Goal: Communication & Community: Answer question/provide support

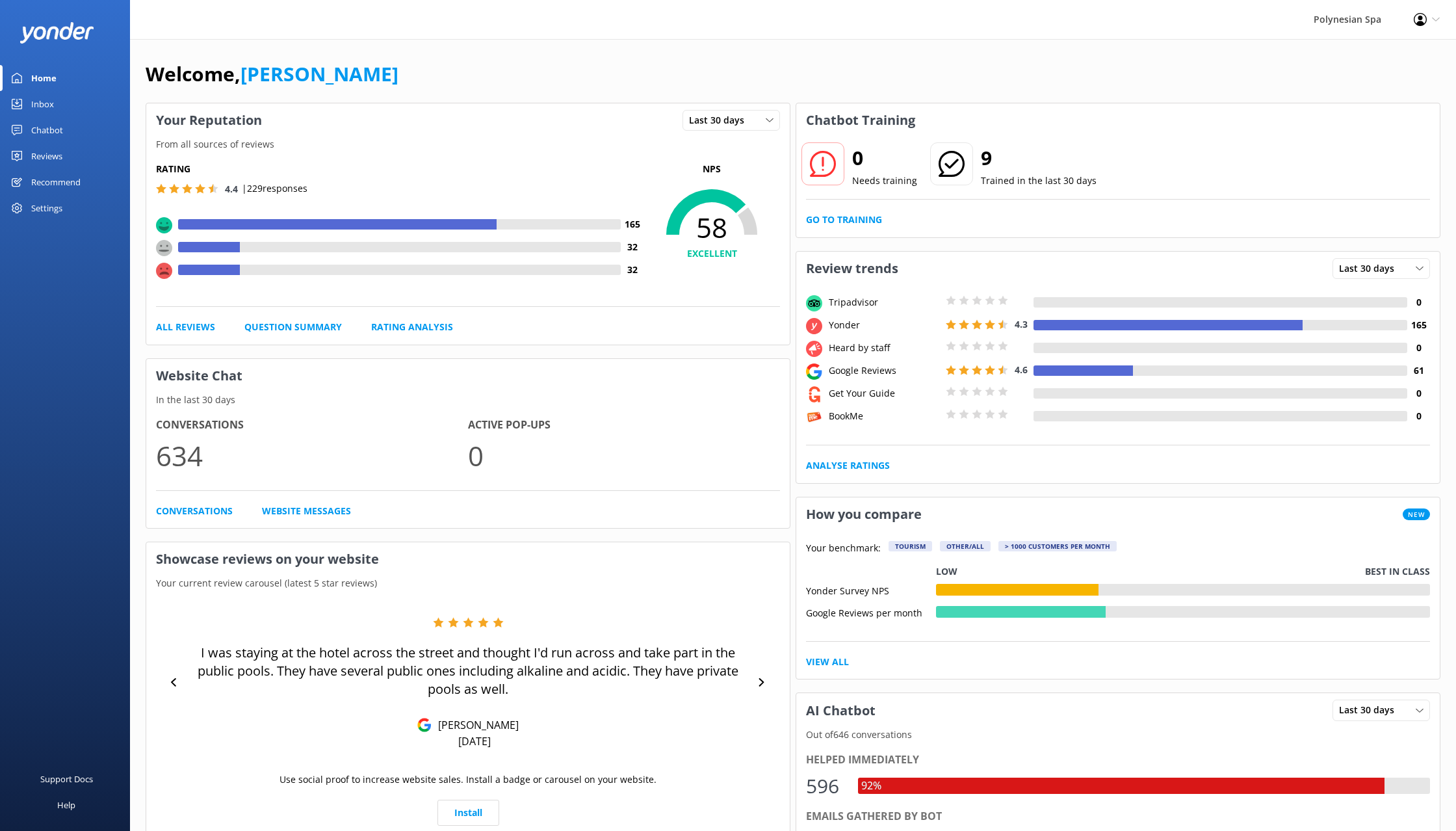
click at [58, 151] on div "Reviews" at bounding box center [47, 155] width 31 height 26
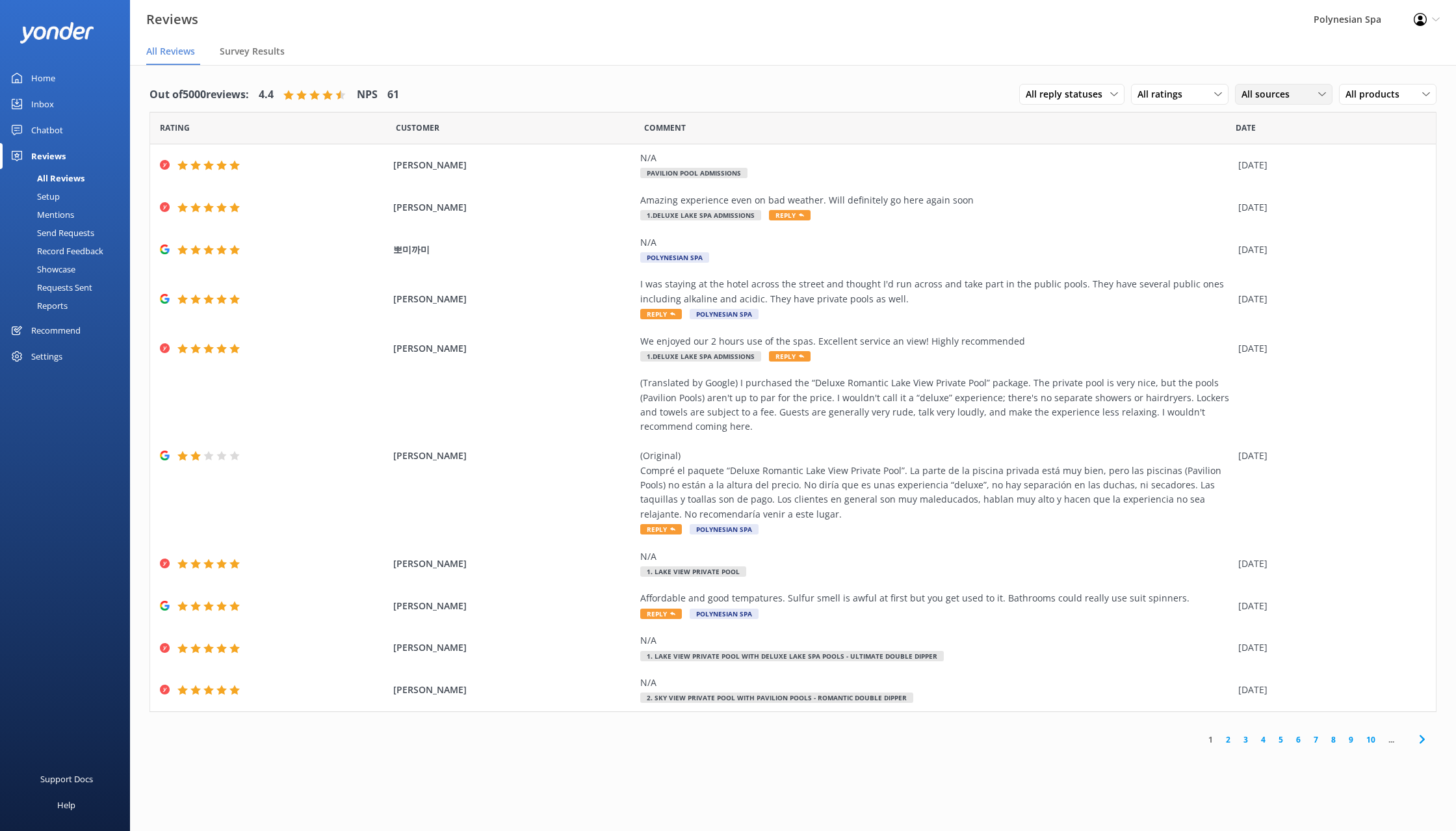
click at [1285, 92] on span "All sources" at bounding box center [1270, 94] width 56 height 14
click at [1291, 282] on div "Google reviews" at bounding box center [1292, 279] width 76 height 13
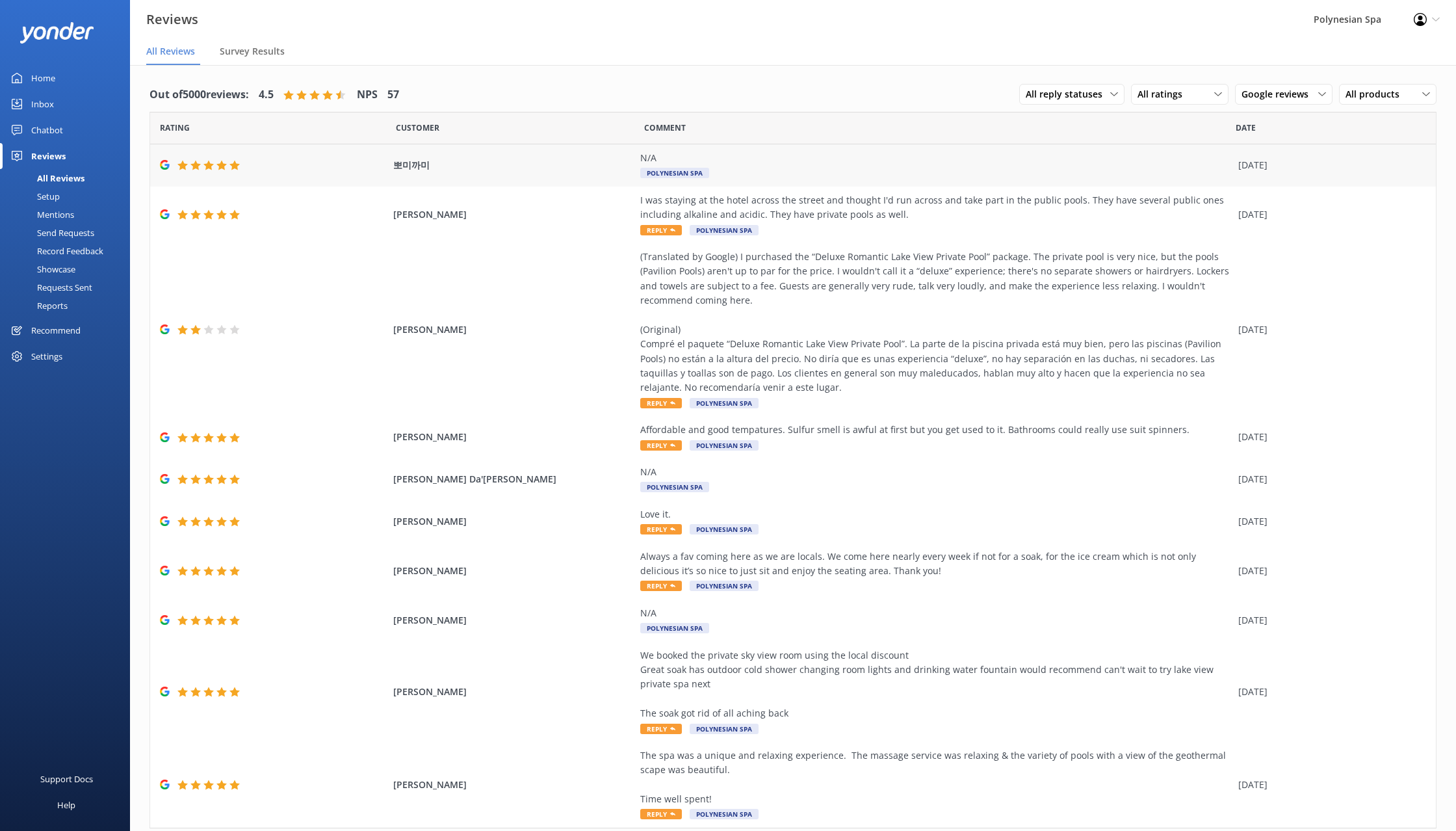
click at [745, 167] on div "N/A Polynesian Spa" at bounding box center [935, 166] width 591 height 29
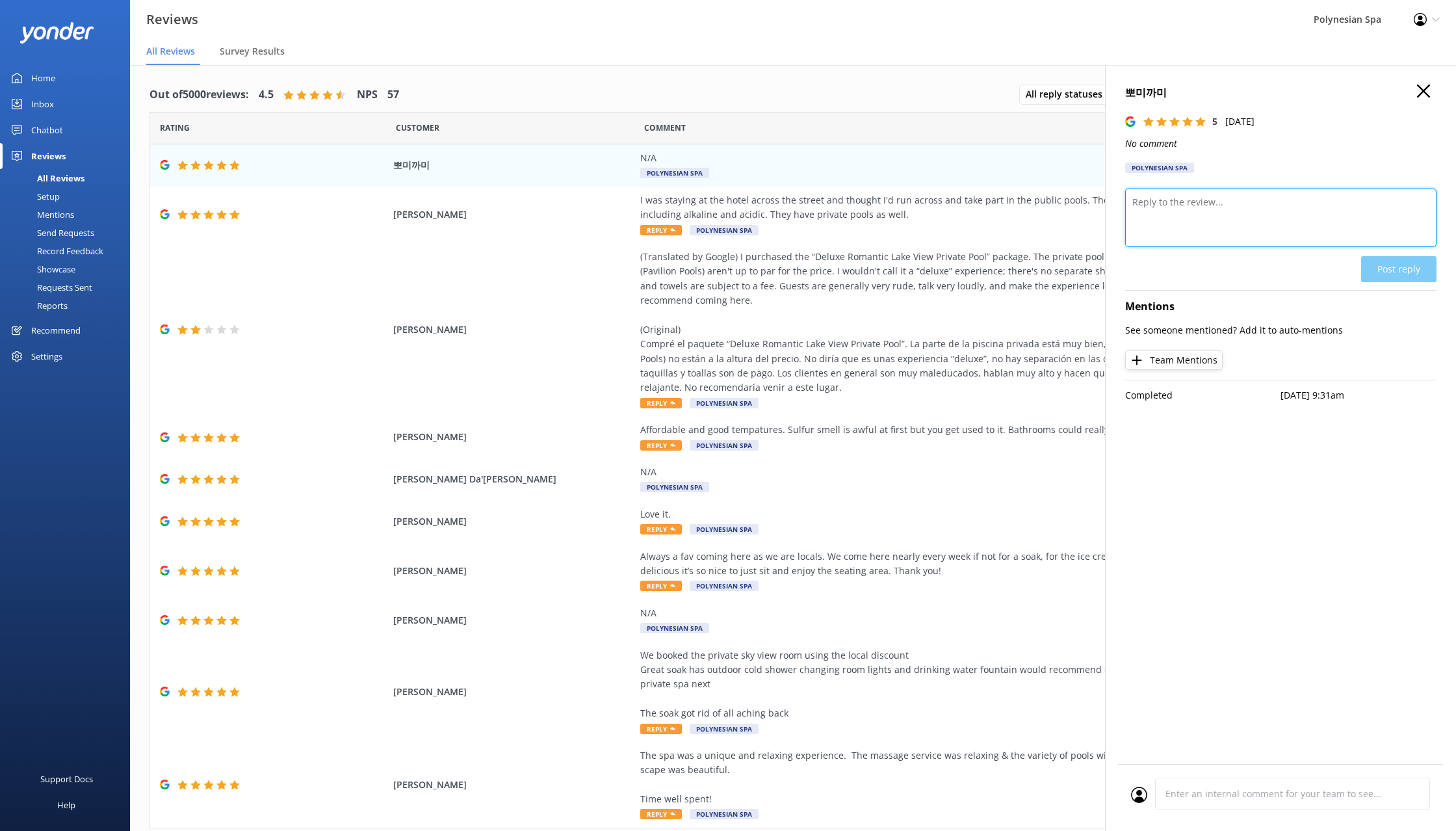
click at [1173, 218] on textarea at bounding box center [1280, 218] width 311 height 59
type textarea "Thank you for your review."
click at [1395, 265] on button "Post reply" at bounding box center [1399, 269] width 76 height 26
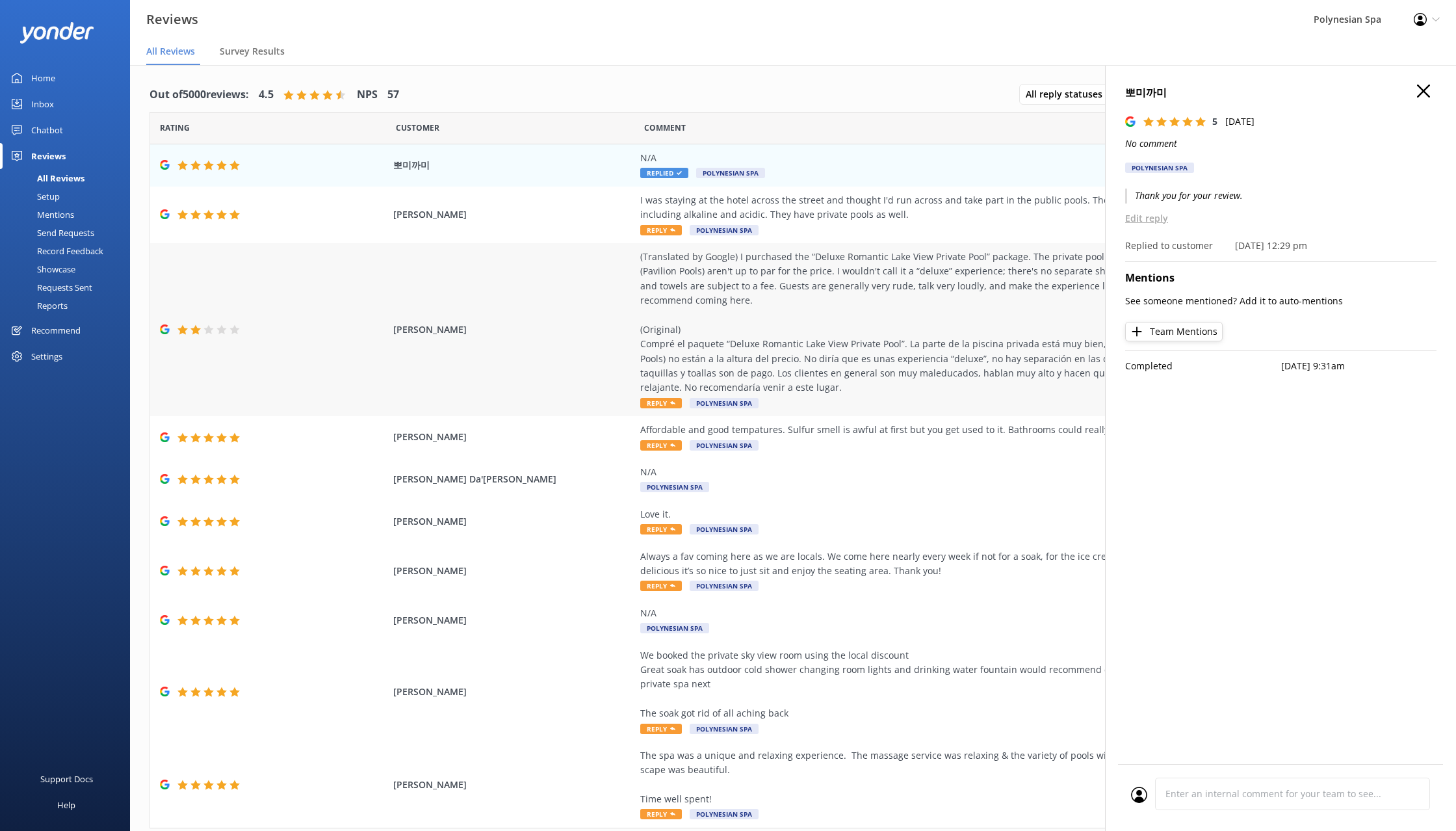
click at [877, 342] on div "(Translated by Google) I purchased the “Deluxe Romantic Lake View Private Pool”…" at bounding box center [935, 323] width 591 height 146
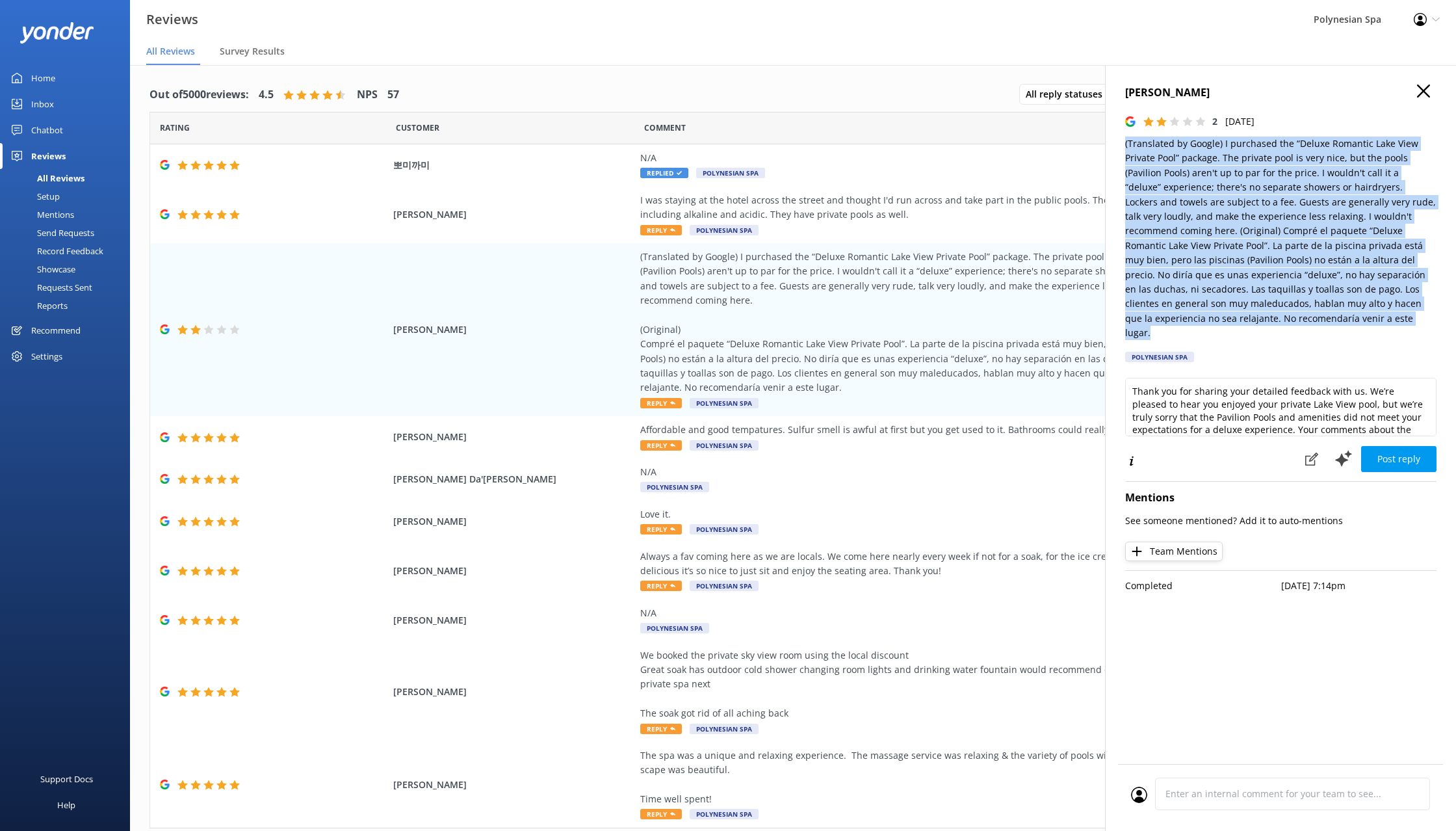
drag, startPoint x: 1331, startPoint y: 317, endPoint x: 1124, endPoint y: 142, distance: 271.1
click at [1124, 142] on div "[PERSON_NAME] 2 [DATE] (Translated by Google) I purchased the “Deluxe Romantic …" at bounding box center [1280, 480] width 351 height 831
copy p "(Translated by Google) I purchased the “Deluxe Romantic Lake View Private Pool”…"
click at [1260, 397] on textarea "Thank you for sharing your detailed feedback with us. We’re pleased to hear you…" at bounding box center [1280, 407] width 311 height 59
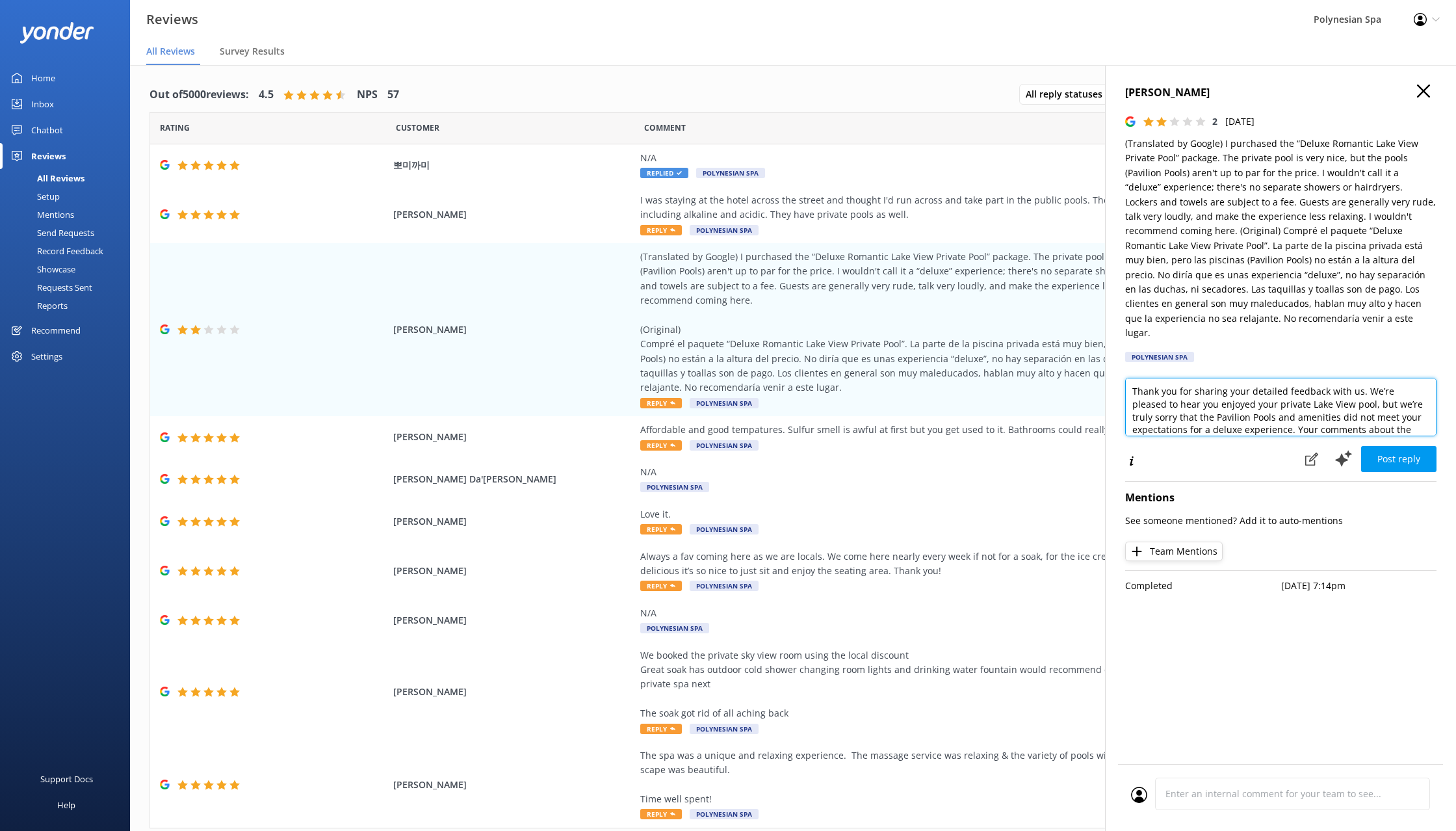
click at [1246, 399] on textarea "Thank you for sharing your detailed feedback with us. We’re pleased to hear you…" at bounding box center [1280, 407] width 311 height 59
paste textarea "feedback. The Deluxe Romantic Double Dipper includes a Lake View Private Pool, …"
click at [1355, 414] on textarea "Thank you for sharing your feedback. The Deluxe Romantic Double Dipper includes…" at bounding box center [1280, 407] width 311 height 59
drag, startPoint x: 1293, startPoint y: 400, endPoint x: 1184, endPoint y: 412, distance: 109.7
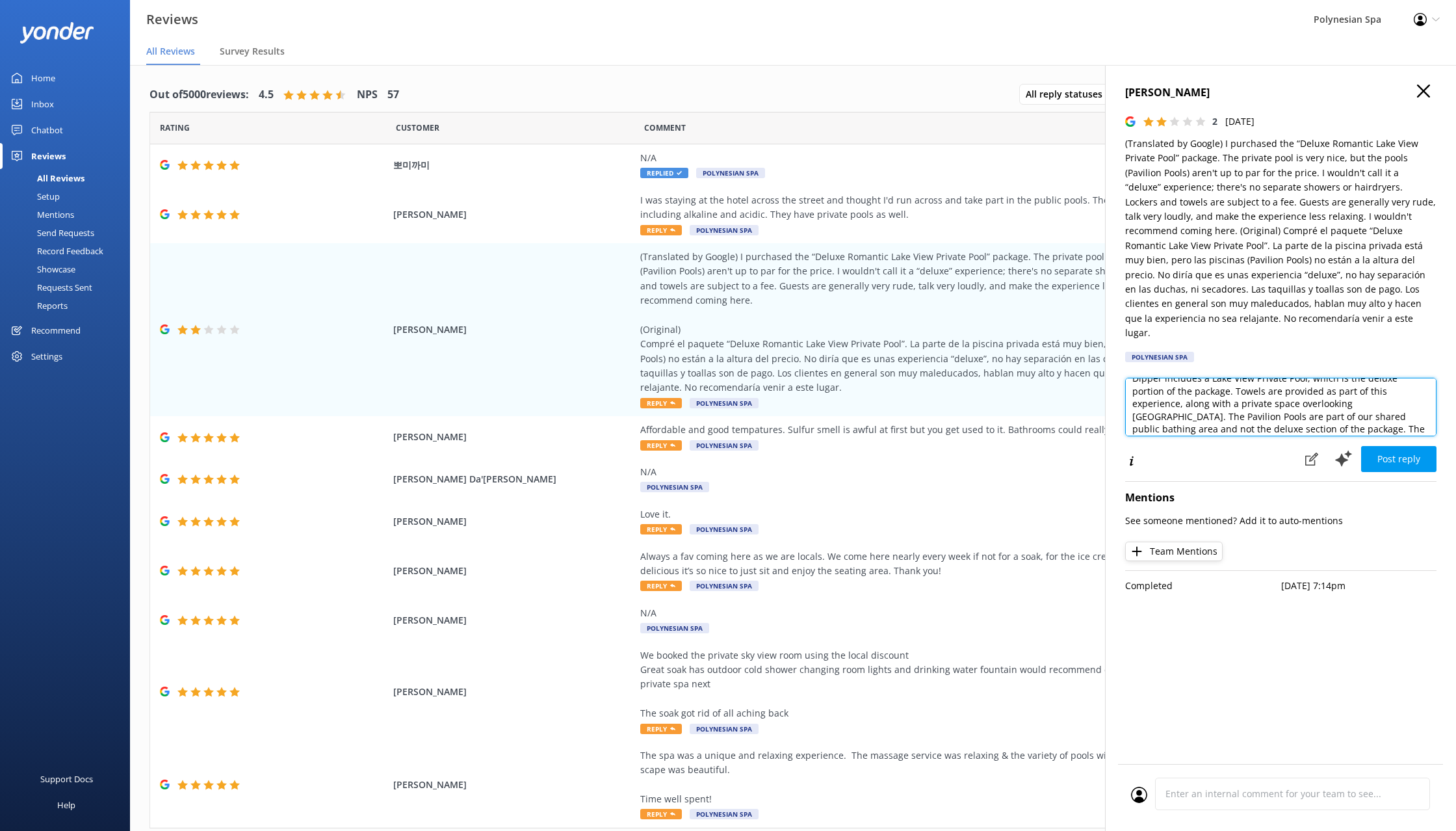
click at [1184, 412] on textarea "Thank you for sharing your feedback. The Deluxe Romantic Double Dipper includes…" at bounding box center [1280, 407] width 311 height 59
type textarea "Thank you for sharing your feedback. The Deluxe Romantic Double Dipper includes…"
click at [1416, 446] on button "Post reply" at bounding box center [1399, 459] width 76 height 26
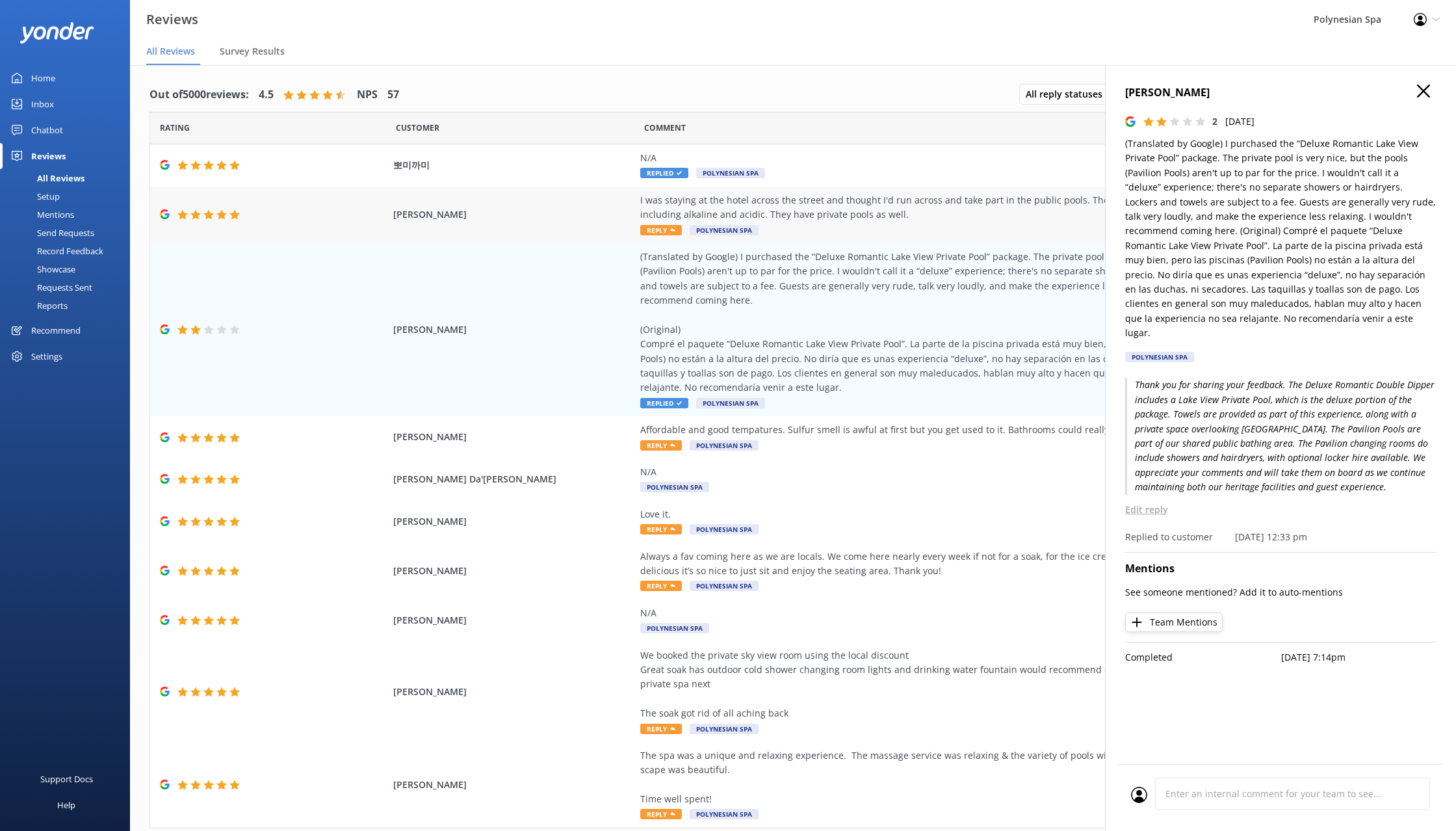
click at [845, 203] on div "I was staying at the hotel across the street and thought I'd run across and tak…" at bounding box center [935, 208] width 591 height 29
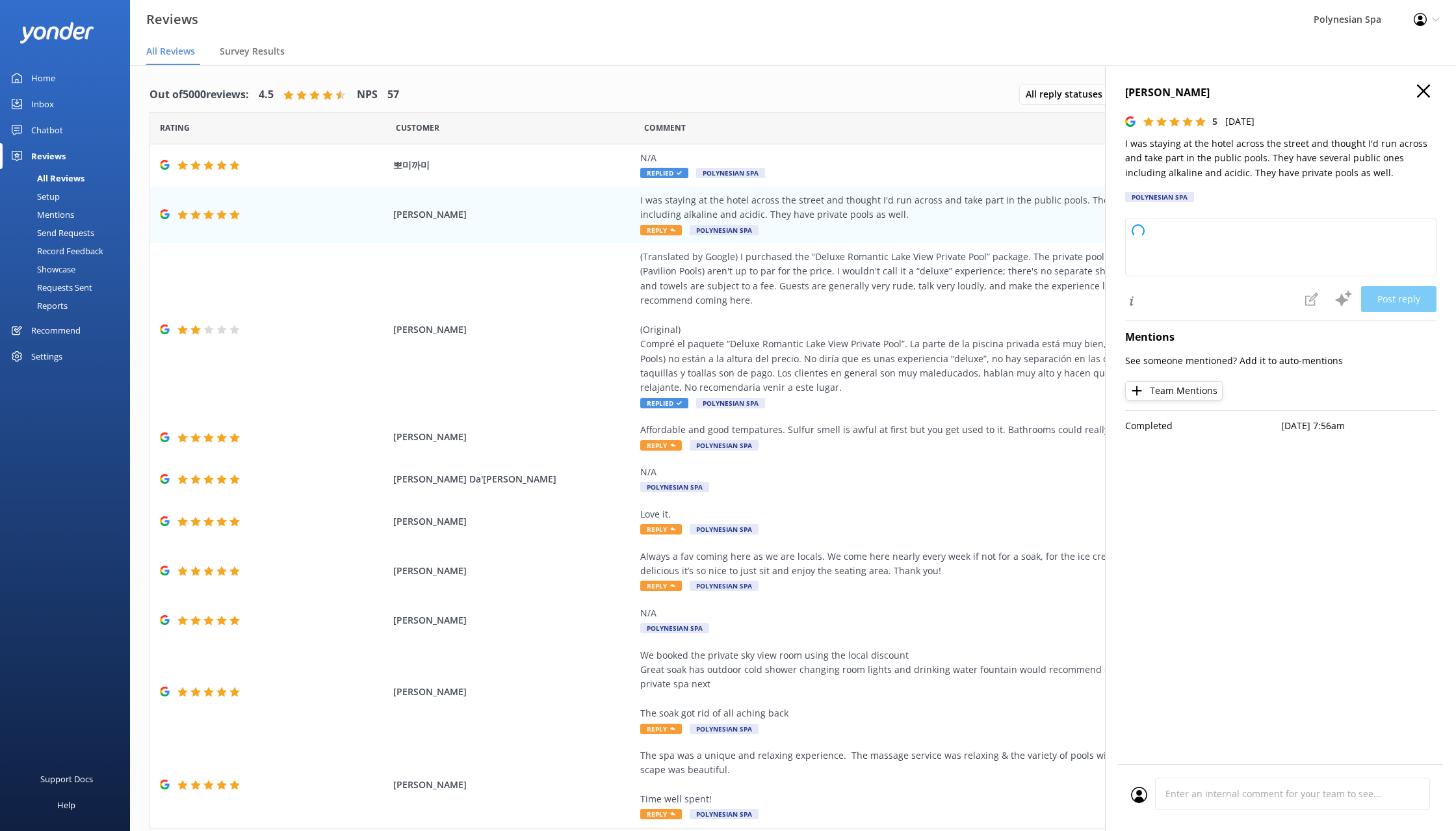
click at [1274, 146] on p "I was staying at the hotel across the street and thought I'd run across and tak…" at bounding box center [1280, 158] width 311 height 43
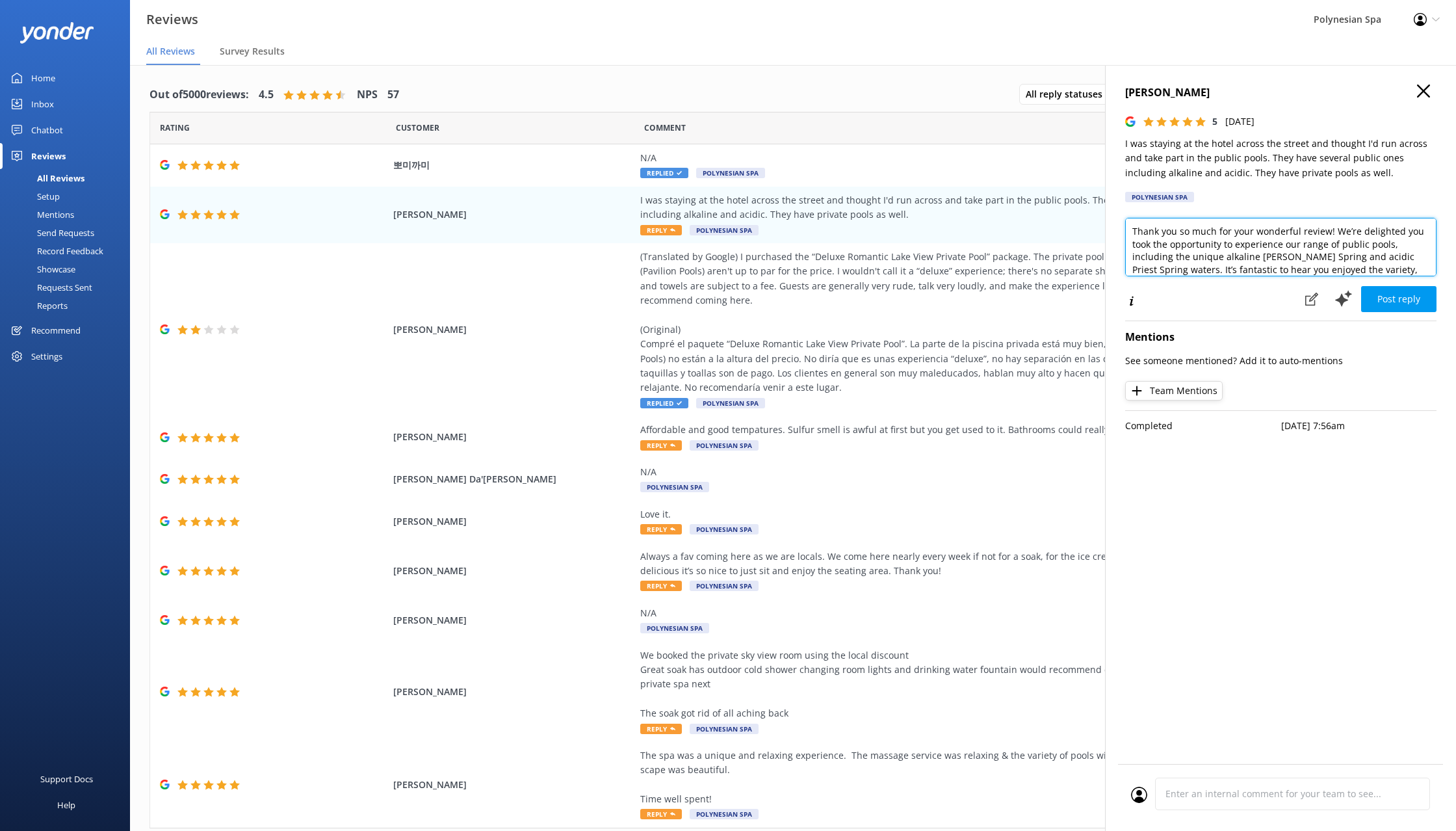
click at [1296, 251] on textarea "Thank you so much for your wonderful review! We’re delighted you took the oppor…" at bounding box center [1280, 247] width 311 height 59
click at [1261, 251] on textarea "Thank you so much for your wonderful review! We’re delighted you took the oppor…" at bounding box center [1280, 247] width 311 height 59
paste textarea "I was staying at the hotel across the street and thought I'd run across and tak…"
click at [1214, 252] on textarea "I was staying at the hotel across the street and thought I'd run across and tak…" at bounding box center [1280, 247] width 311 height 59
paste textarea "Thanks for stopping by while you were in the neighbourhood. We’re glad you made…"
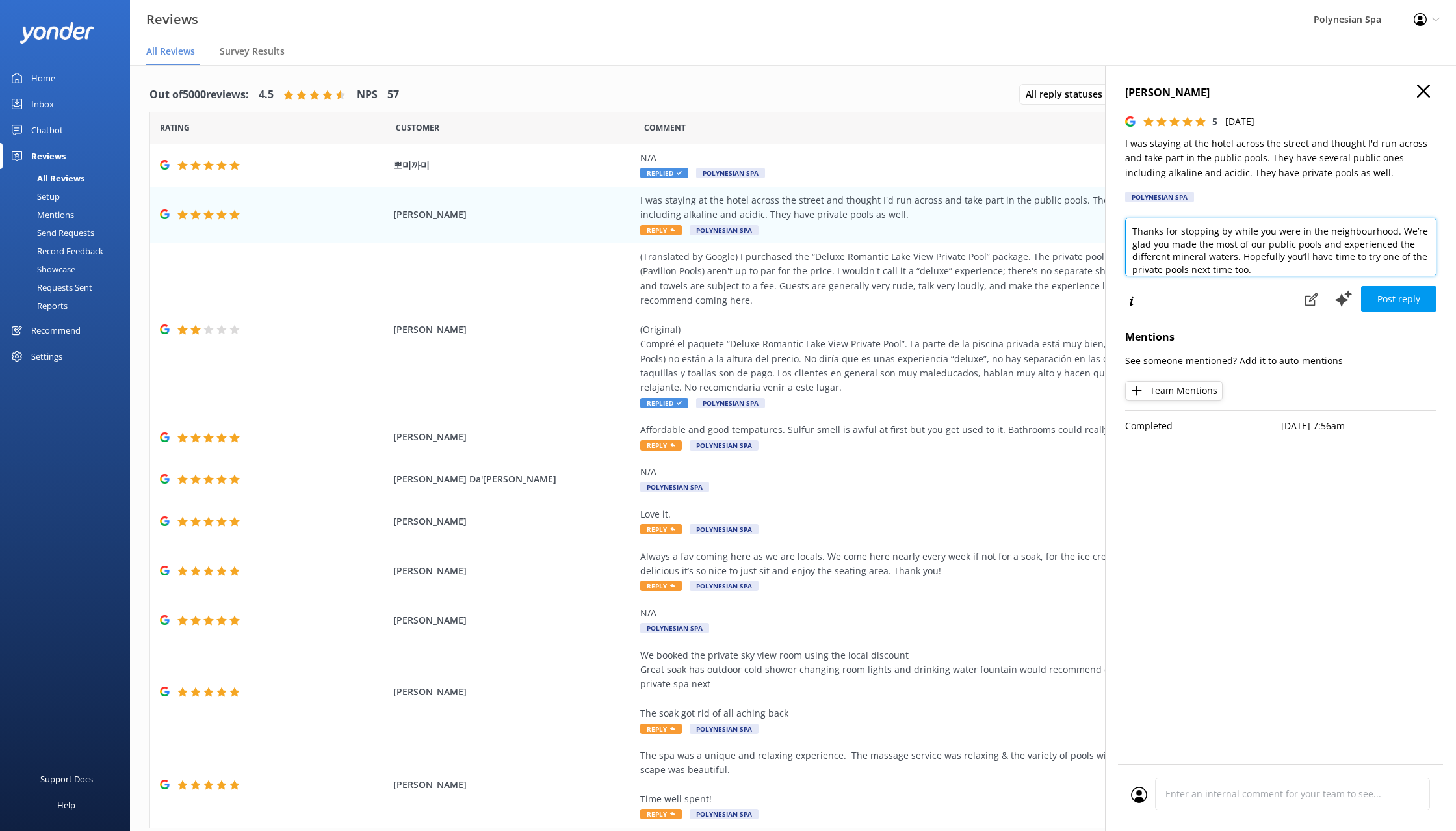
scroll to position [1, 0]
click at [1315, 270] on textarea "Thanks for stopping by while you were in the neighbourhood. We’re glad you made…" at bounding box center [1280, 247] width 311 height 59
type textarea "Thanks for stopping by while you were in the neighbourhood. We’re glad you made…"
click at [1366, 295] on button "Post reply" at bounding box center [1399, 299] width 76 height 26
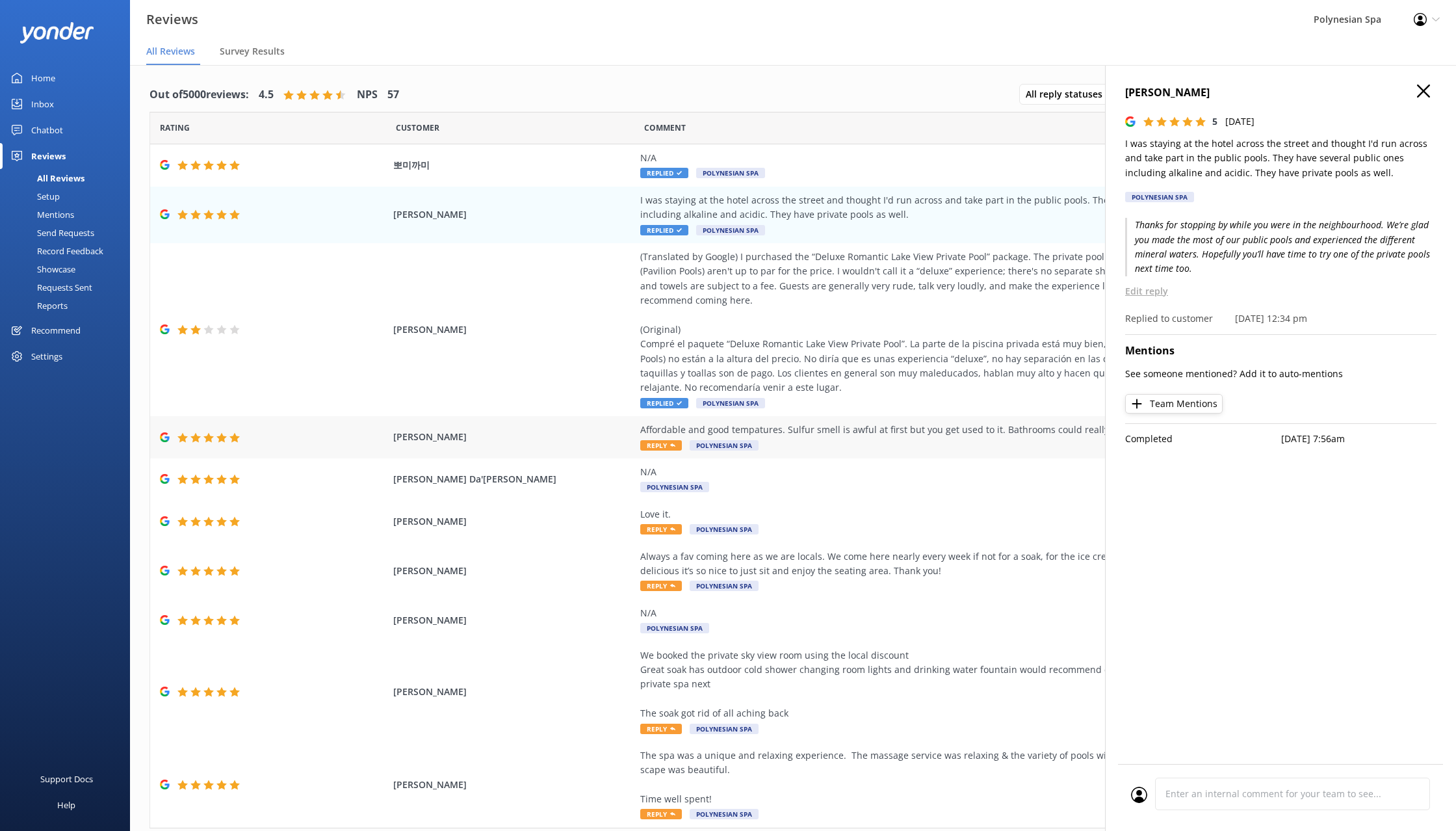
click at [862, 450] on div "Affordable and good tempatures. Sulfur smell is awful at first but you get used…" at bounding box center [935, 438] width 591 height 29
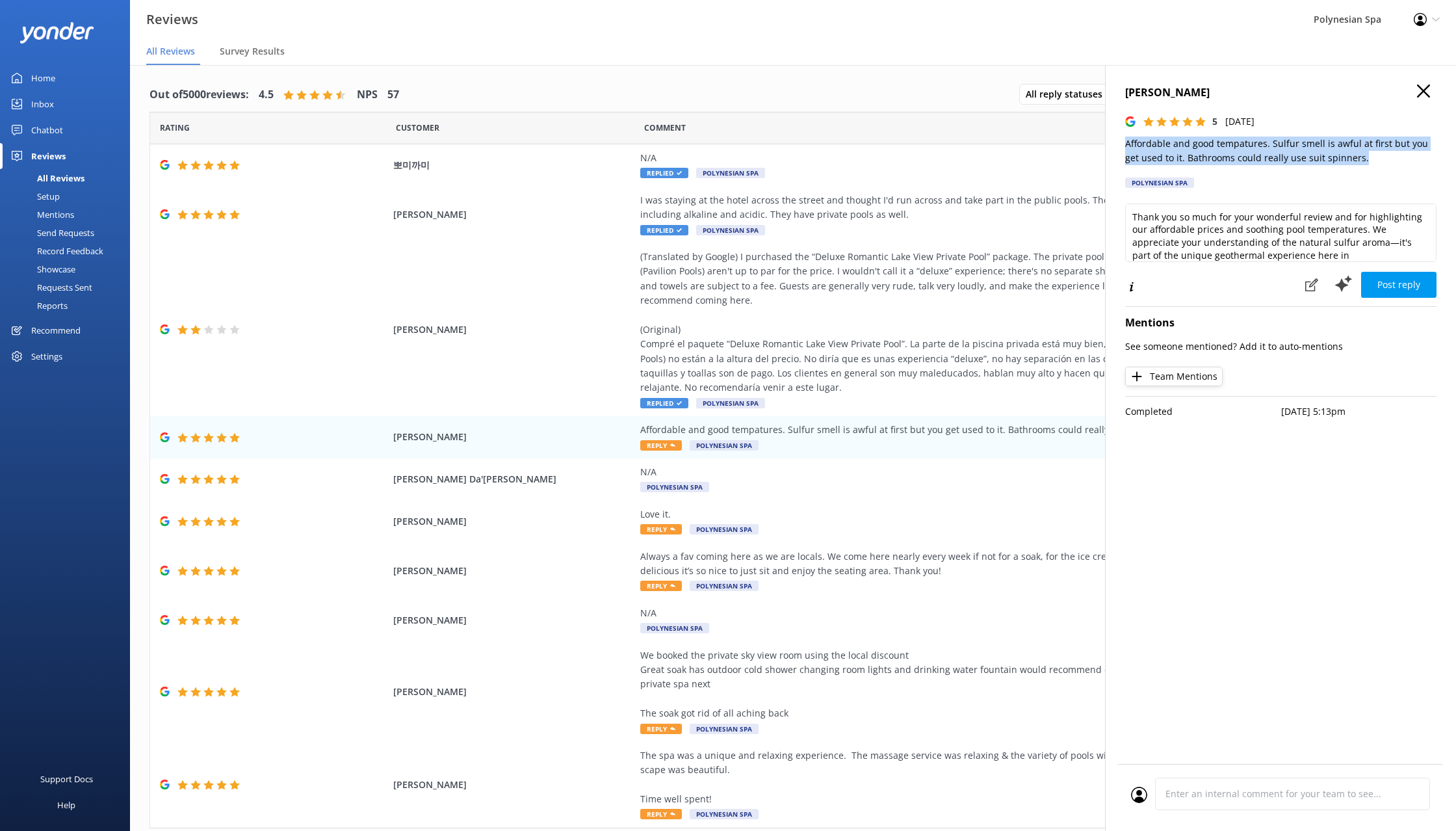
drag, startPoint x: 1124, startPoint y: 141, endPoint x: 1352, endPoint y: 153, distance: 228.3
click at [1352, 153] on div "[PERSON_NAME] 5 [DATE] Affordable and good tempatures. Sulfur smell is awful at…" at bounding box center [1280, 480] width 351 height 831
copy p "Affordable and good tempatures. Sulfur smell is awful at first but you get used…"
click at [1208, 219] on textarea "Thank you so much for your wonderful review and for highlighting our affordable…" at bounding box center [1280, 233] width 311 height 59
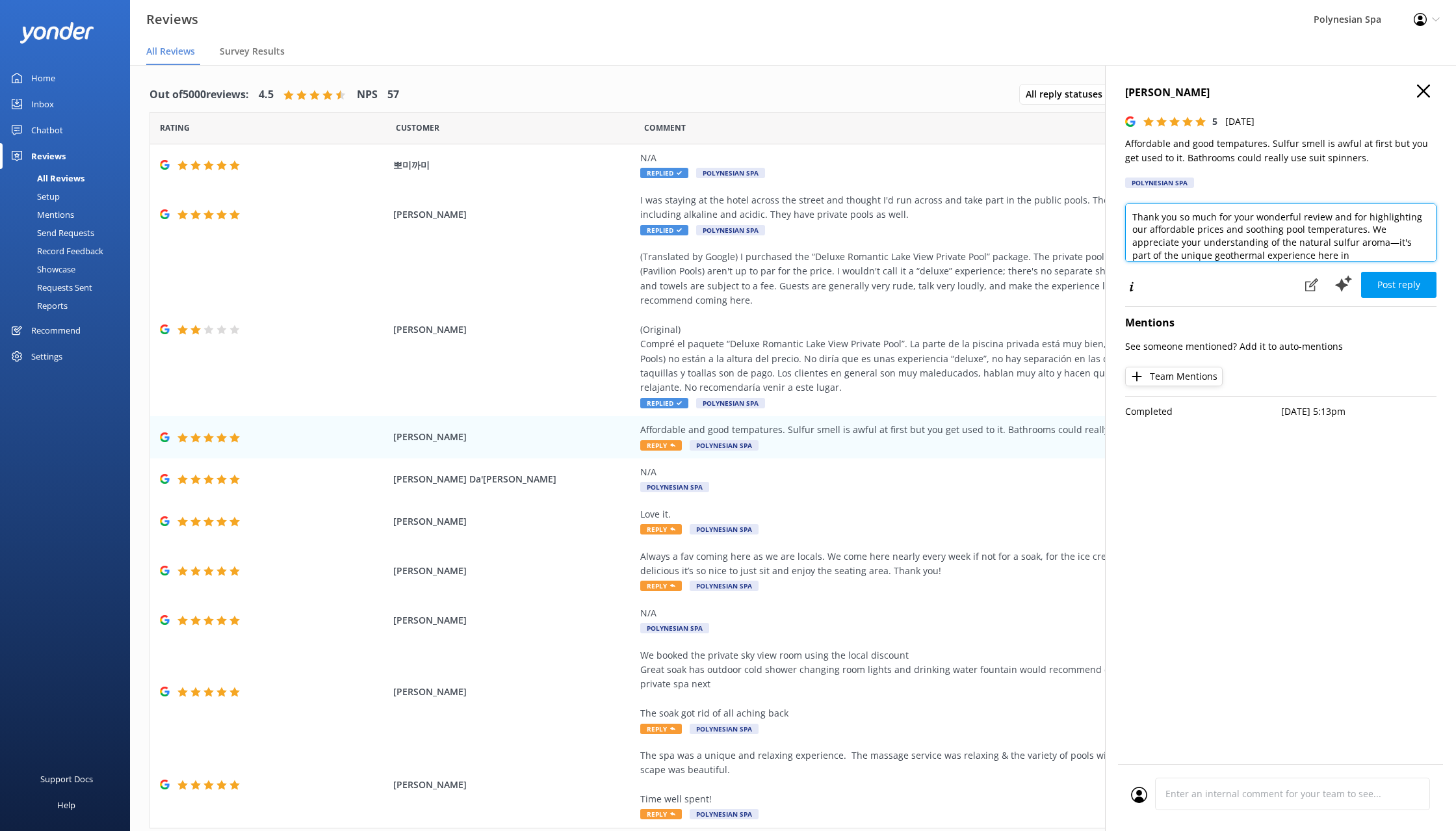
paste textarea "s for visiting and sharing your thoughts. We’re glad you found the pools comfor…"
type textarea "Thanks for visiting and sharing your thoughts. We’re glad you found the pools c…"
click at [1392, 277] on button "Post reply" at bounding box center [1399, 284] width 76 height 26
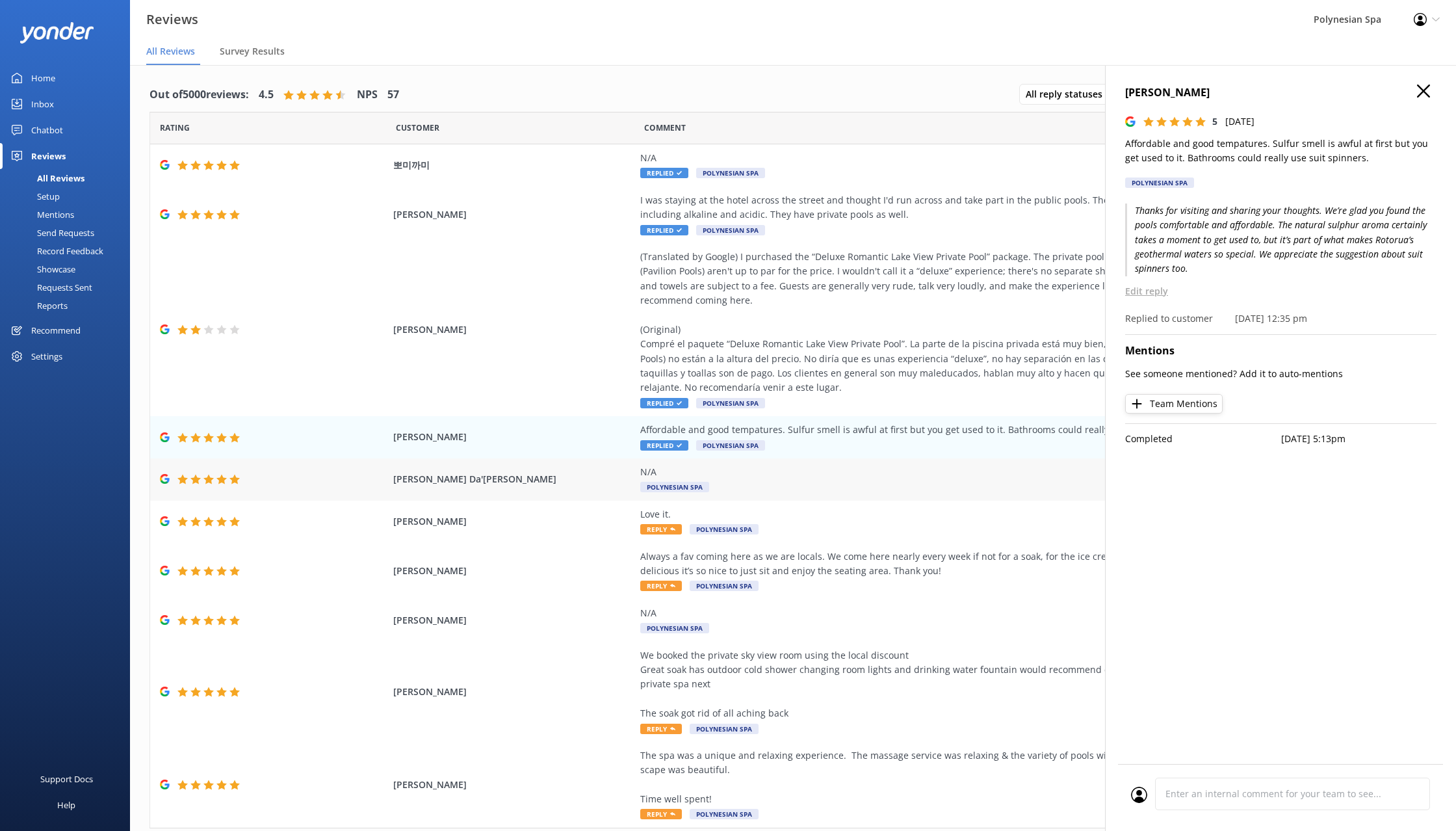
click at [941, 476] on div "N/A" at bounding box center [935, 472] width 591 height 14
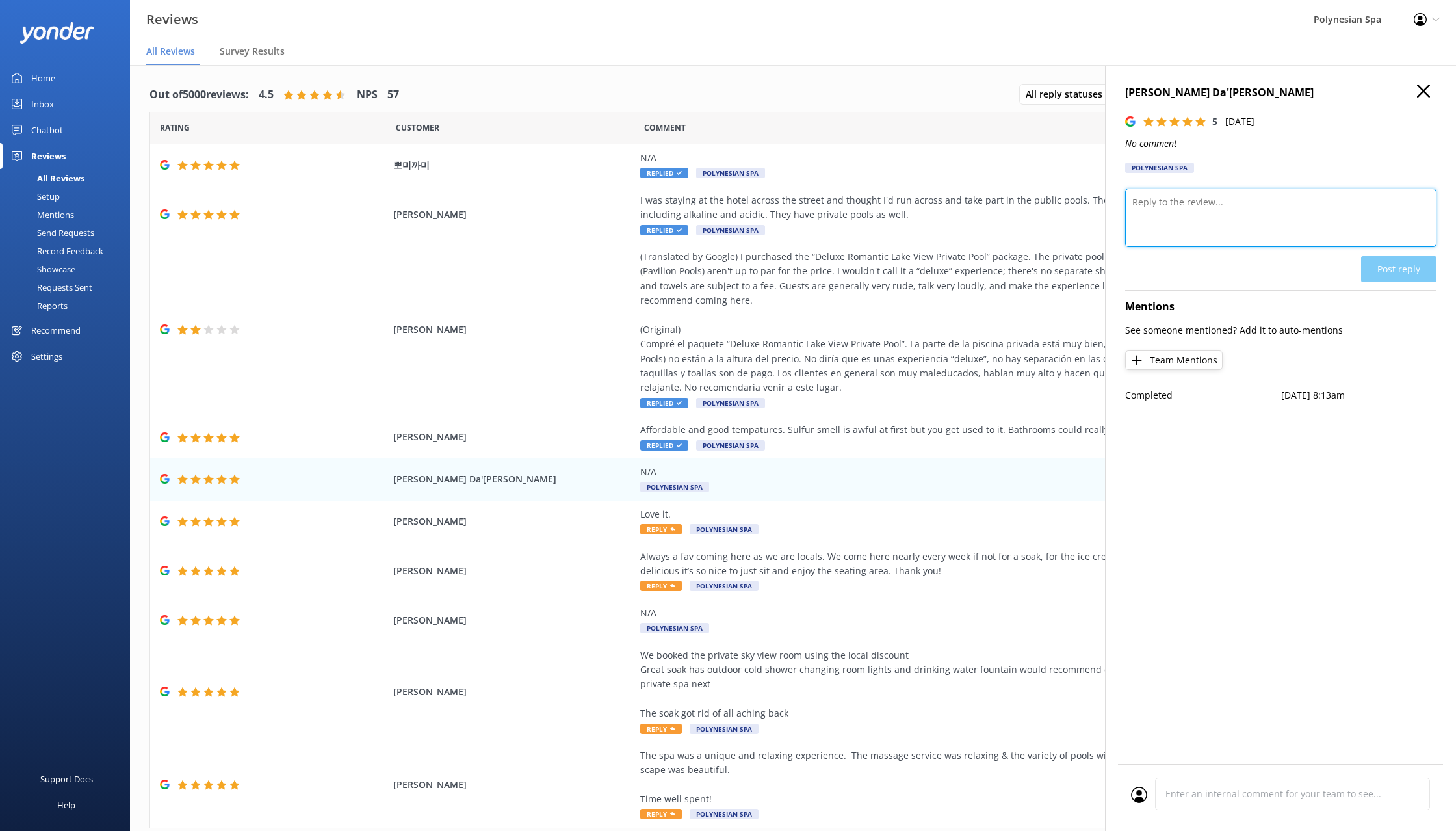
drag, startPoint x: 1274, startPoint y: 237, endPoint x: 1280, endPoint y: 234, distance: 6.7
click at [1280, 234] on textarea at bounding box center [1280, 218] width 311 height 59
type textarea "Thank you for your review."
click at [1383, 268] on button "Post reply" at bounding box center [1399, 269] width 76 height 26
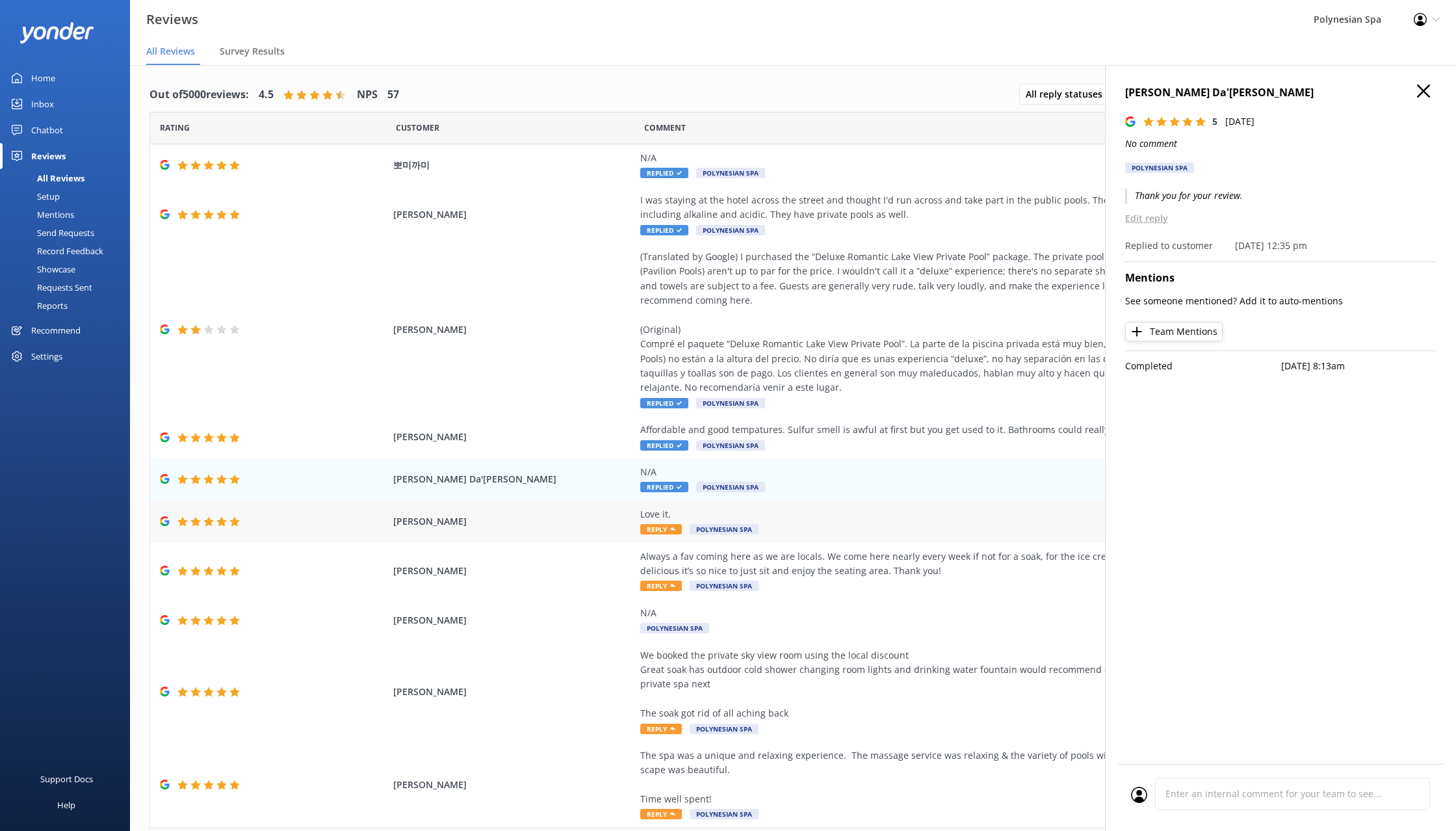
click at [773, 517] on div "Love it." at bounding box center [935, 515] width 591 height 14
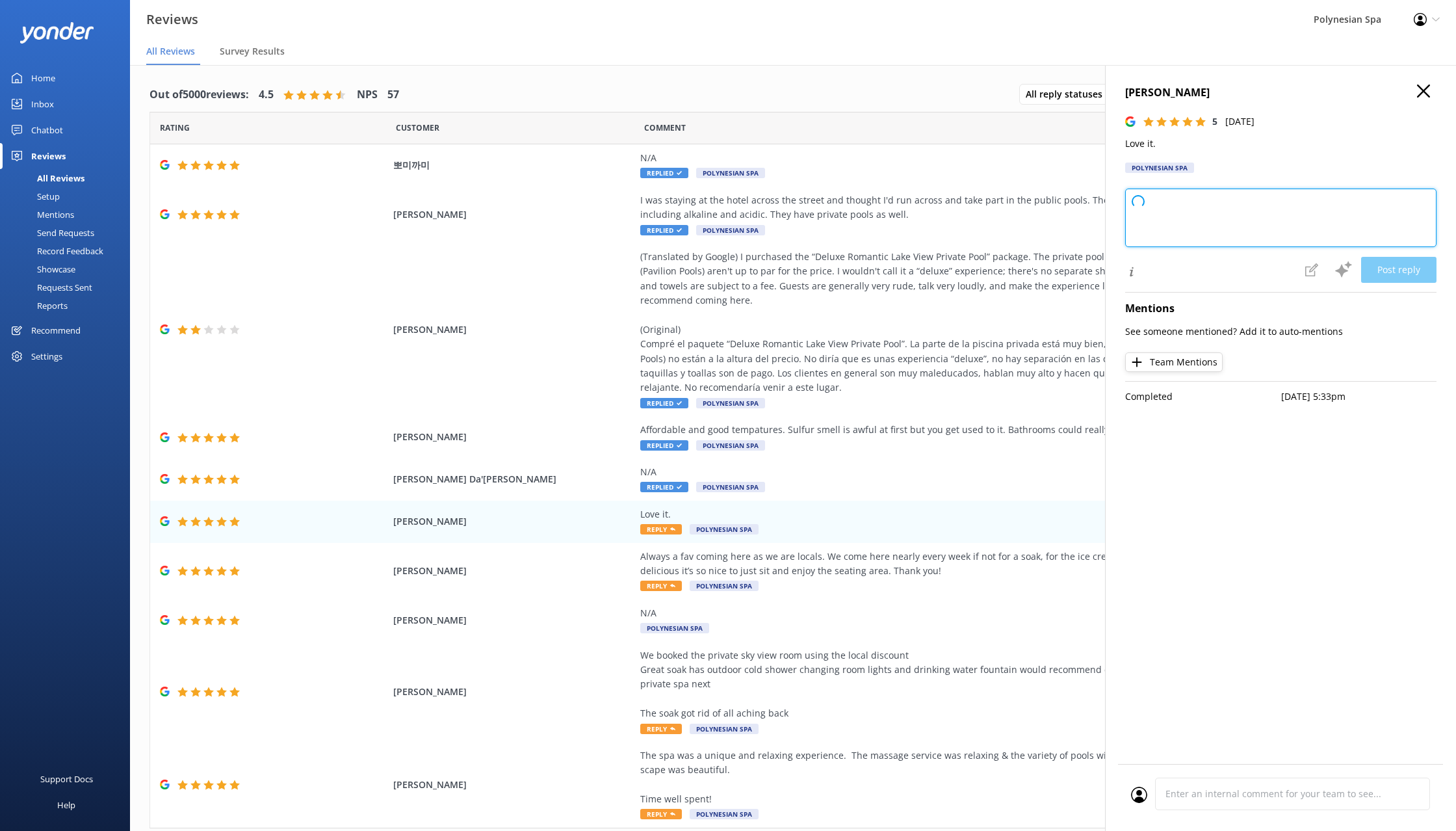
click at [1159, 208] on textarea at bounding box center [1280, 218] width 311 height 59
type textarea "Thank you for your review."
click at [1404, 265] on button "Post reply" at bounding box center [1399, 270] width 76 height 26
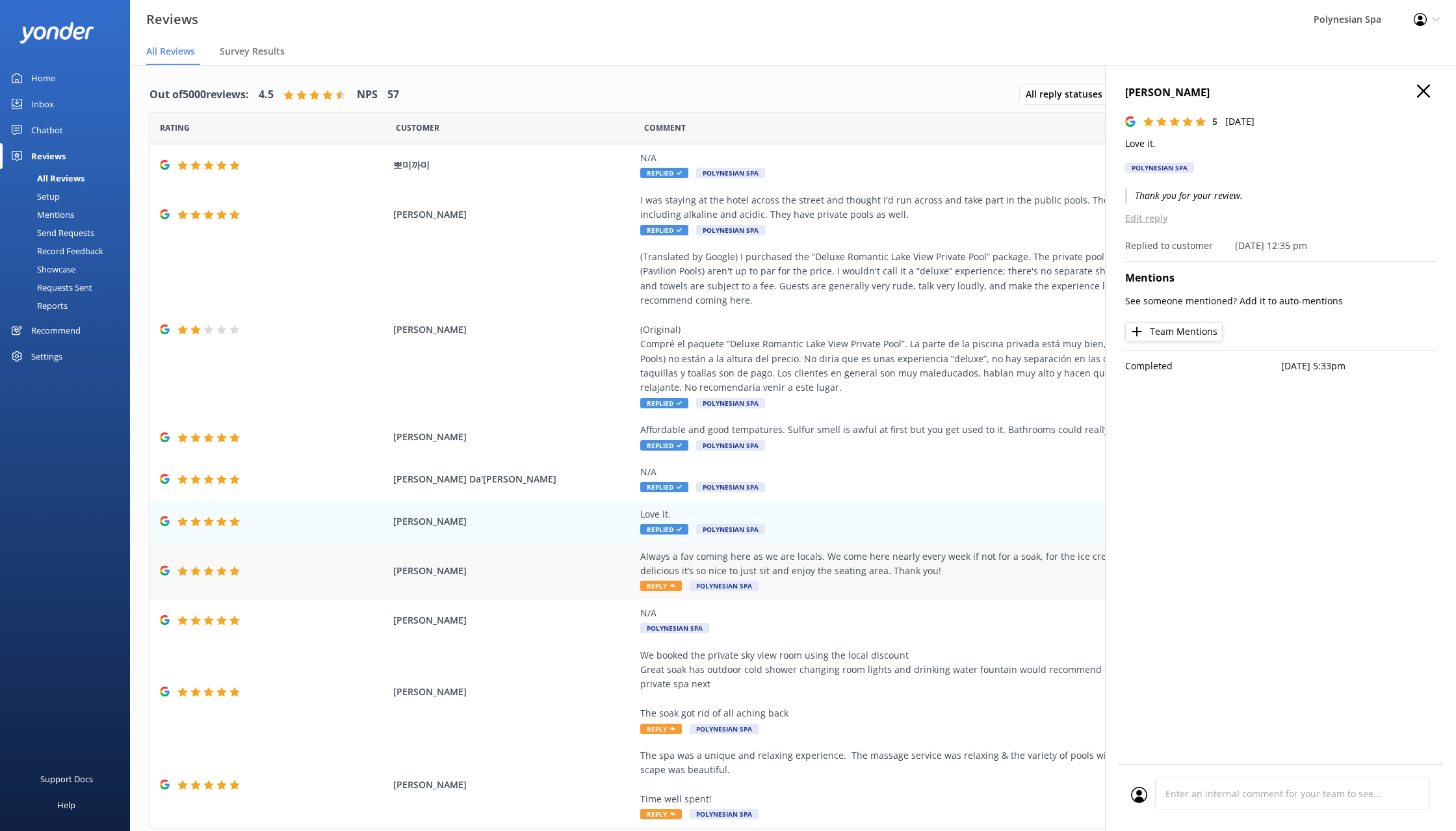
click at [849, 570] on div "Always a fav coming here as we are locals. We come here nearly every week if no…" at bounding box center [935, 564] width 591 height 29
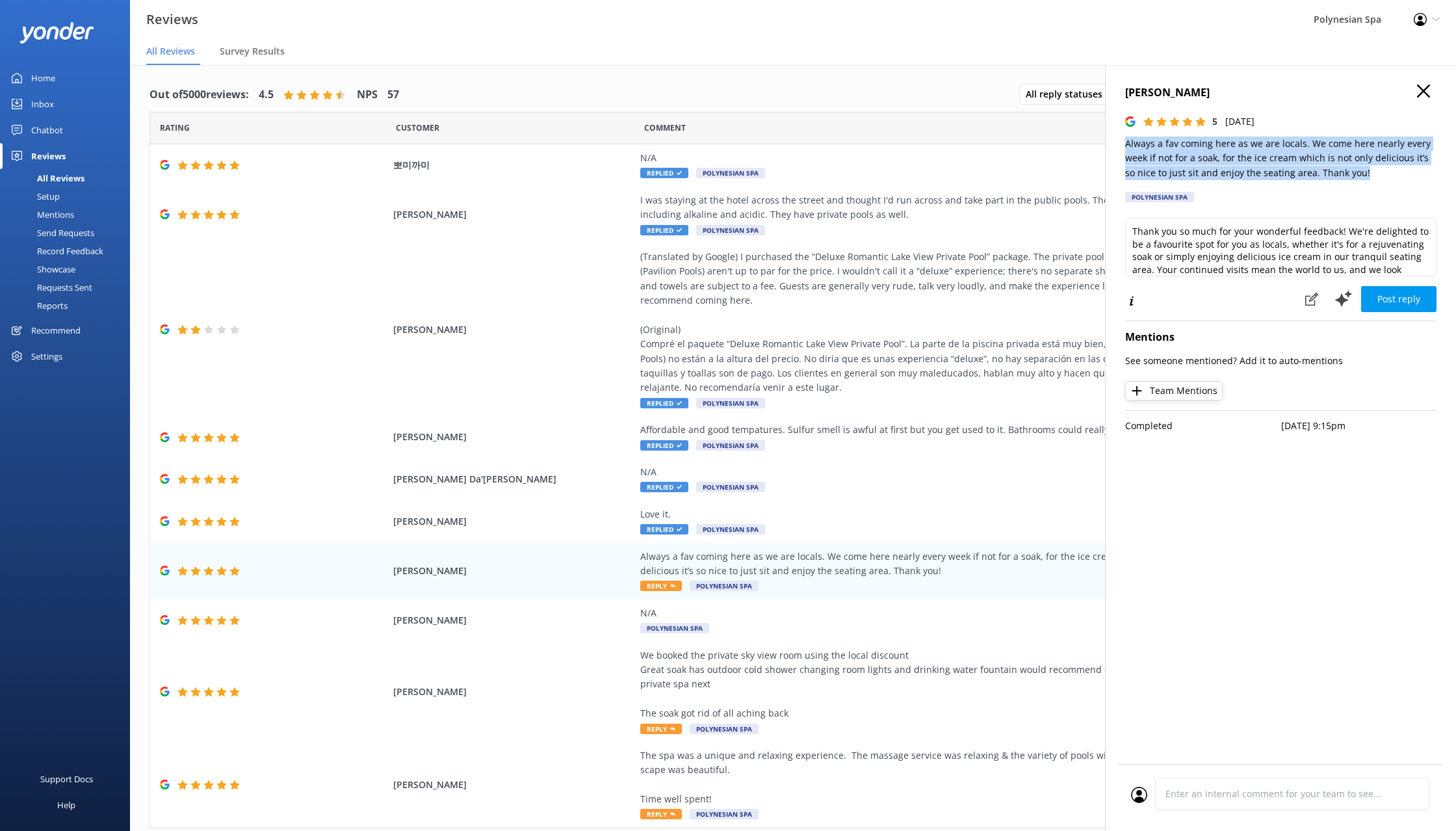
drag, startPoint x: 1127, startPoint y: 142, endPoint x: 1357, endPoint y: 172, distance: 231.9
click at [1357, 172] on p "Always a fav coming here as we are locals. We come here nearly every week if no…" at bounding box center [1280, 158] width 311 height 43
copy p "Always a fav coming here as we are locals. We come here nearly every week if no…"
click at [1280, 250] on textarea "Thank you so much for your wonderful feedback! We're delighted to be a favourit…" at bounding box center [1280, 247] width 311 height 59
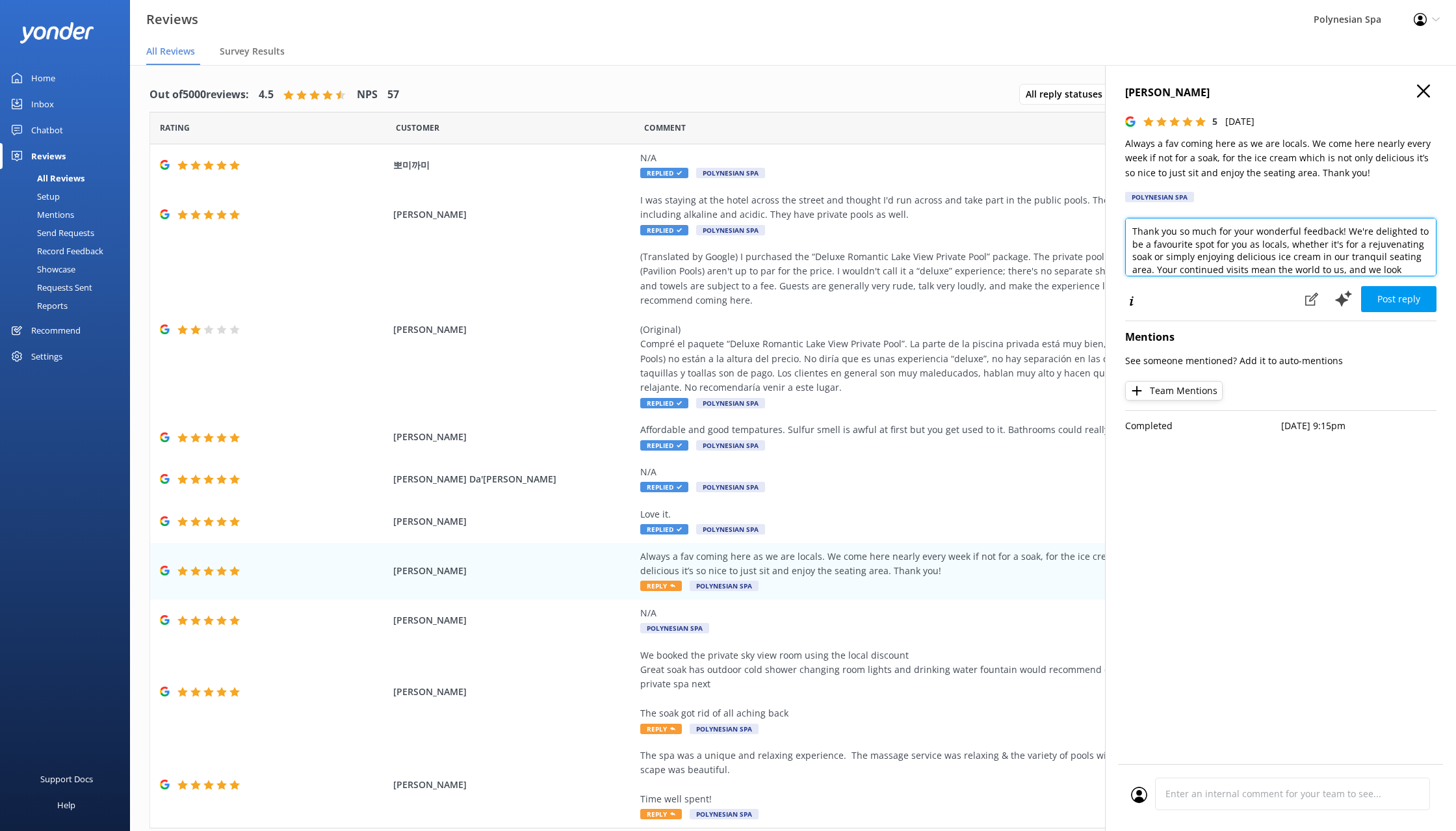
paste textarea "It’s lovely hearing from one of our regulars. We really appreciate your continu…"
type textarea "It’s lovely hearing from one of our regulars. We really appreciate your continu…"
click at [1402, 290] on button "Post reply" at bounding box center [1399, 299] width 76 height 26
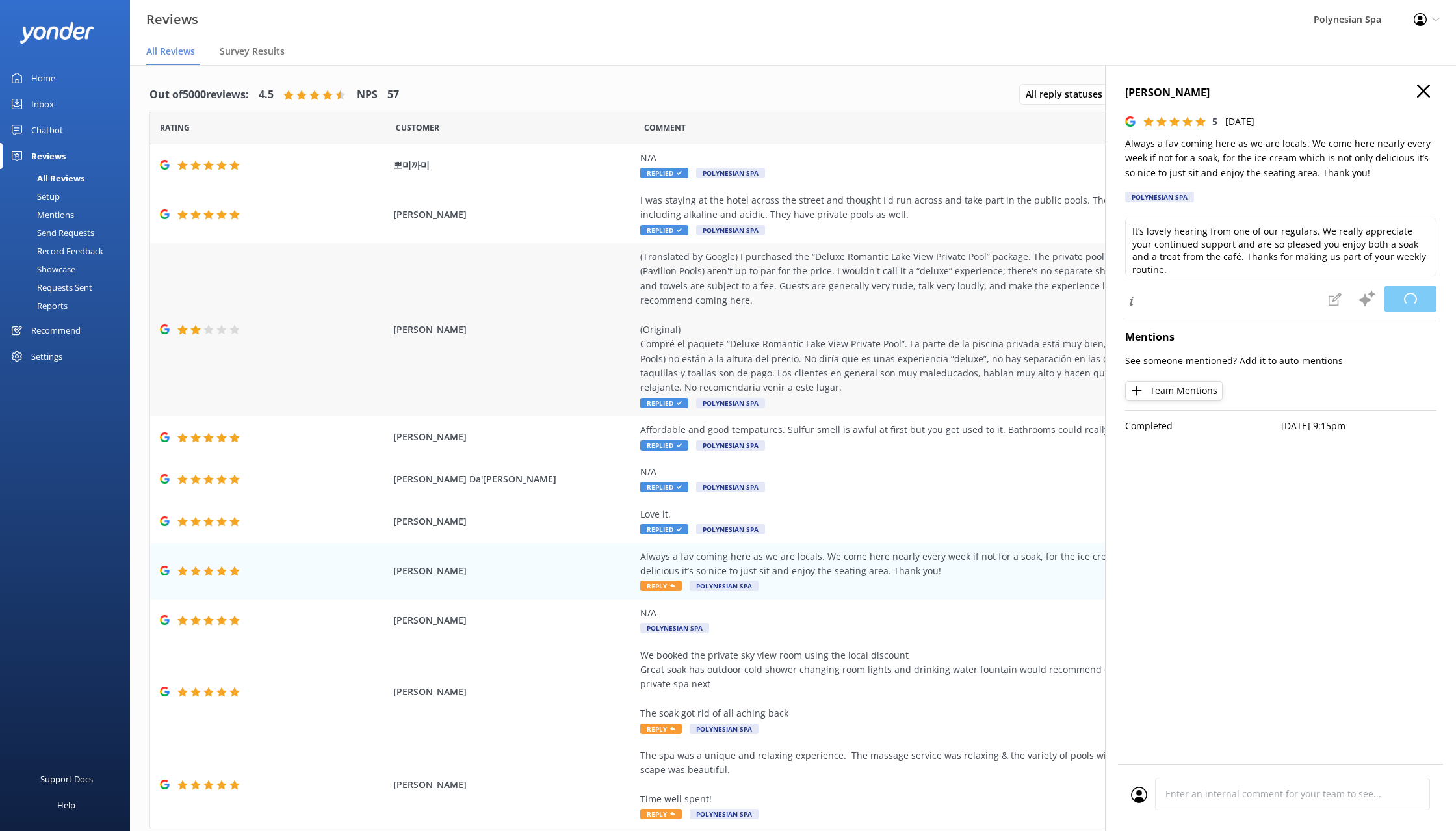
scroll to position [40, 0]
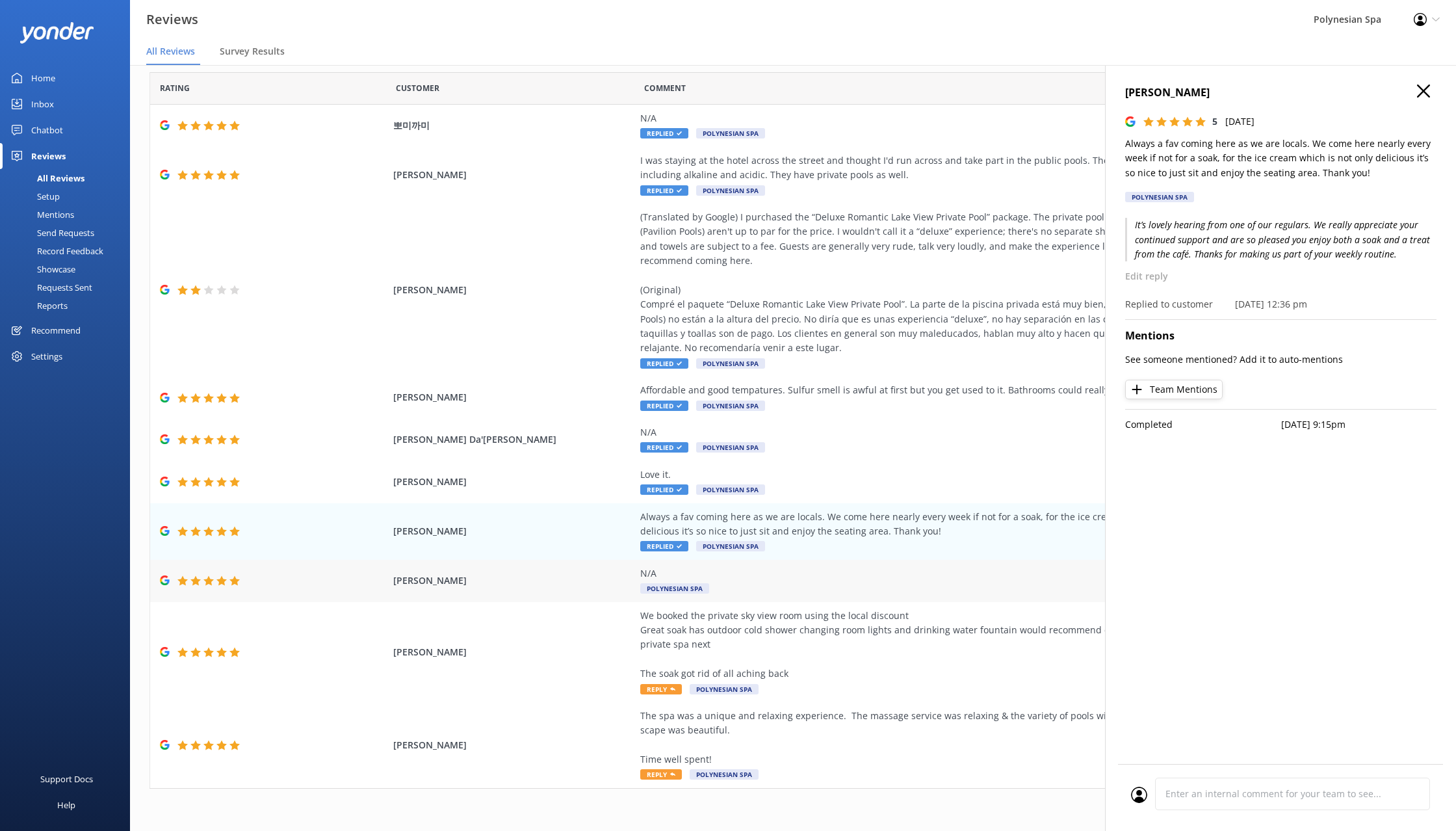
click at [864, 578] on div "N/A" at bounding box center [935, 573] width 591 height 14
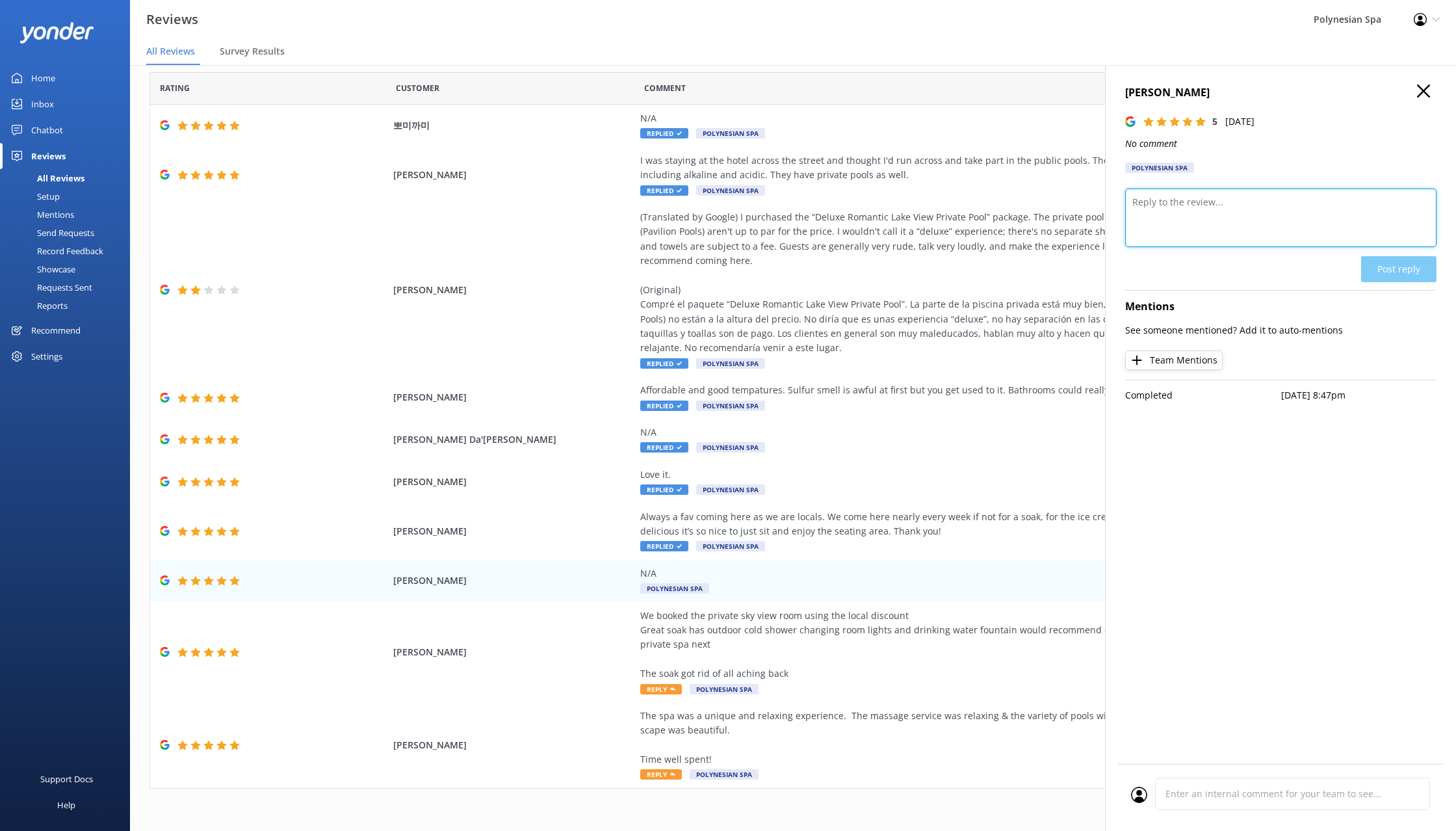
click at [1238, 219] on textarea at bounding box center [1280, 218] width 311 height 59
type textarea "Thank you for your review."
click at [1406, 261] on button "Post reply" at bounding box center [1399, 269] width 76 height 26
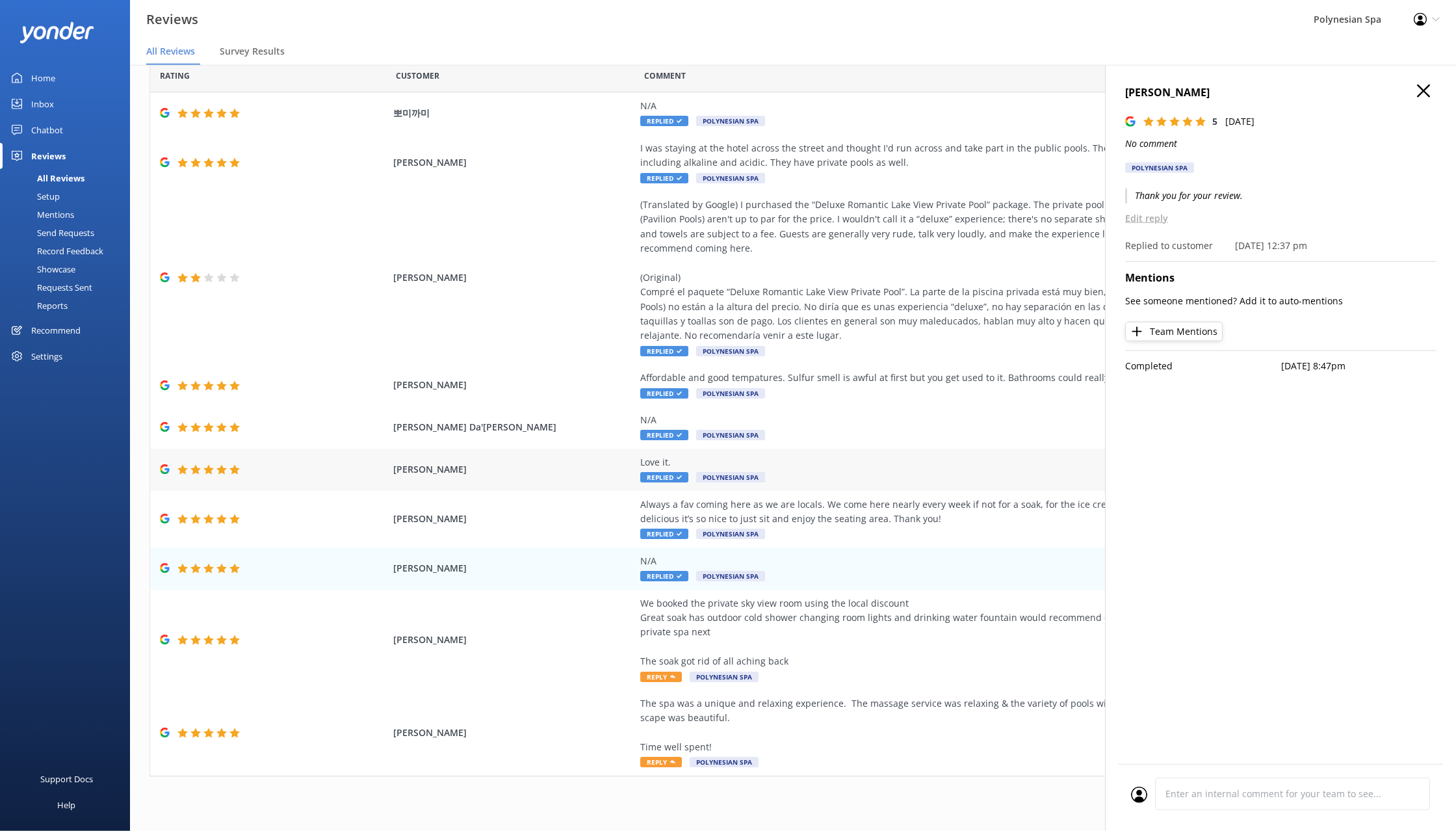
scroll to position [26, 0]
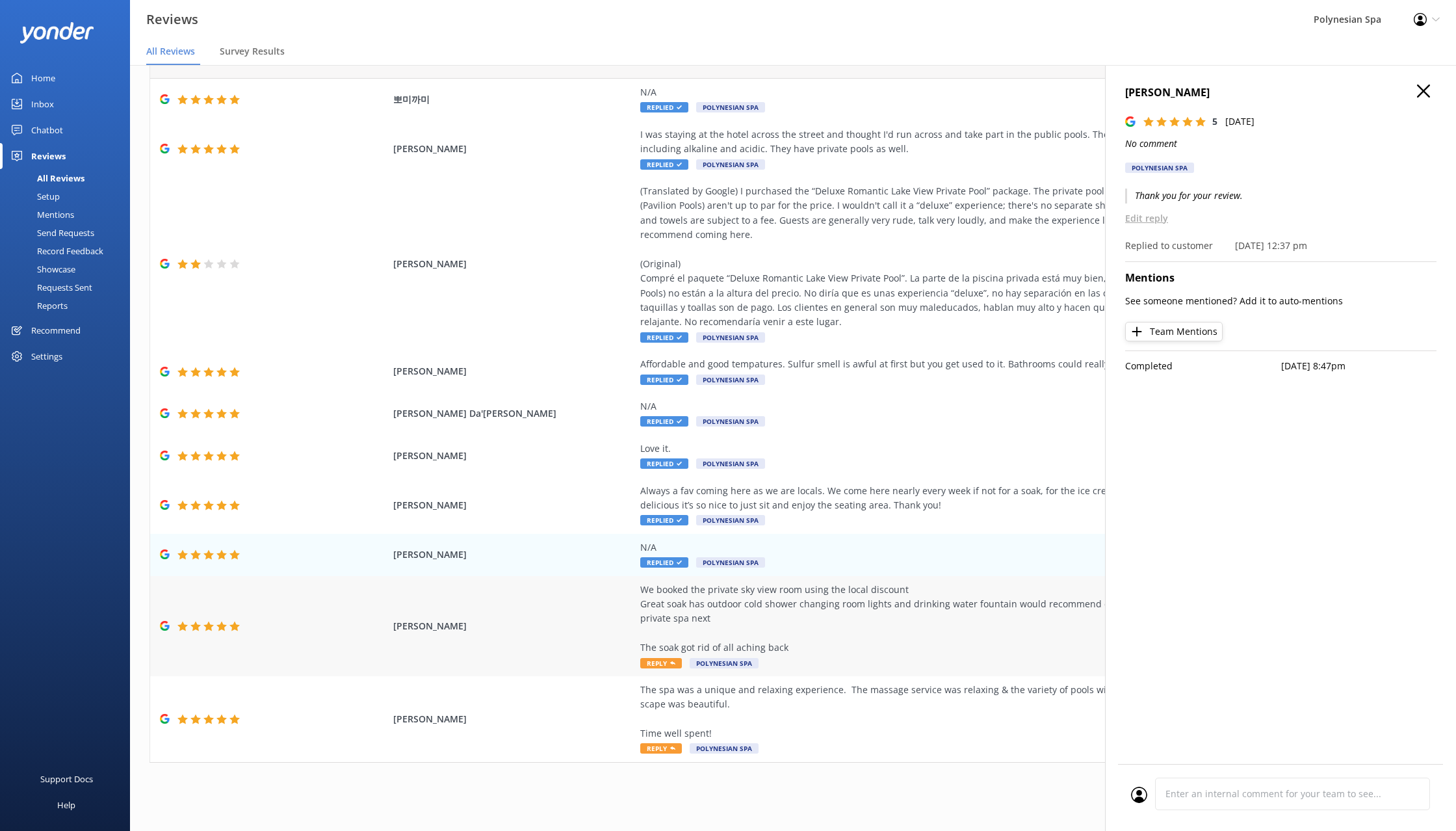
click at [881, 612] on div "We booked the private sky view room using the local discount Great soak has out…" at bounding box center [935, 619] width 591 height 73
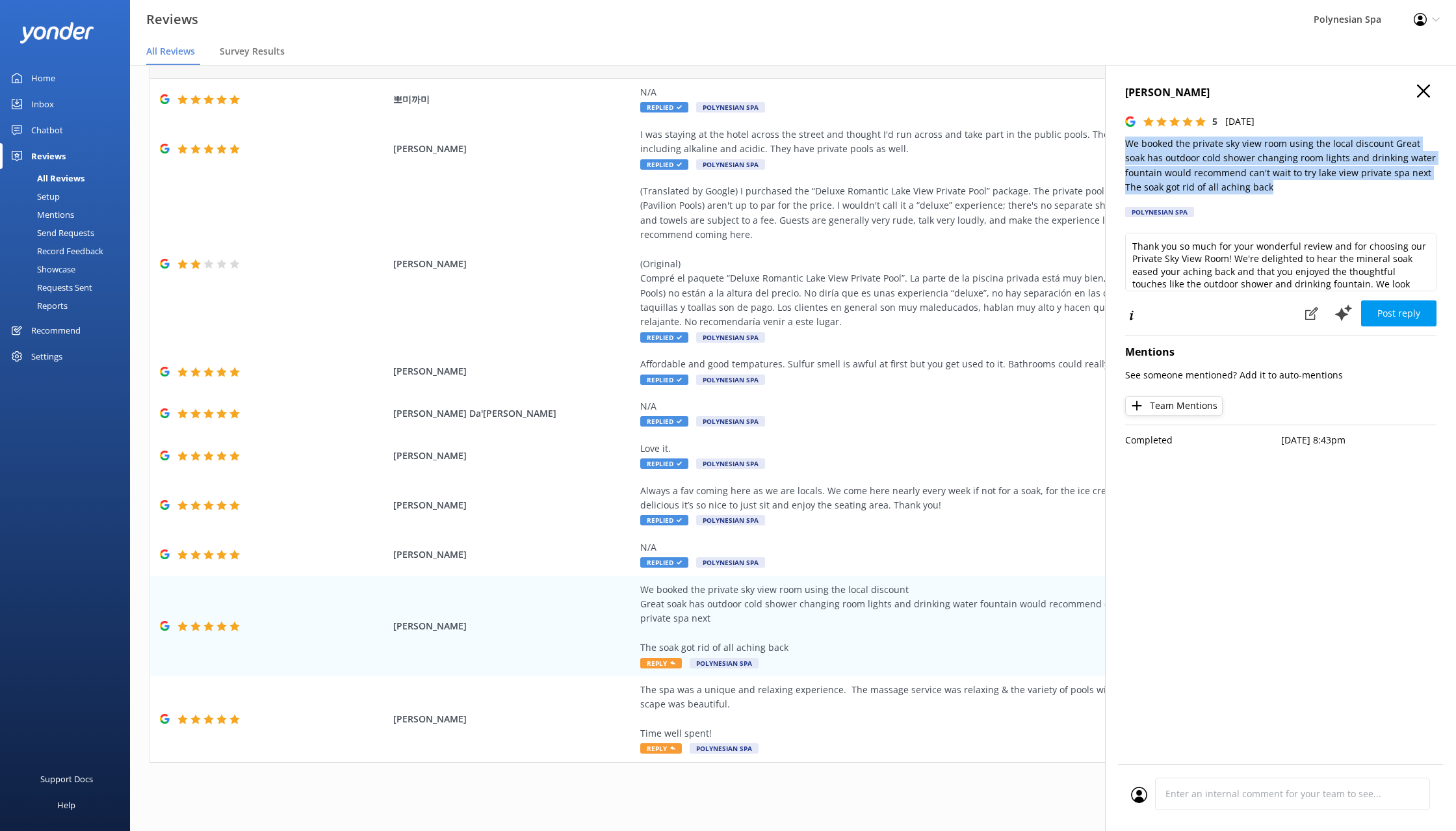
drag, startPoint x: 1126, startPoint y: 141, endPoint x: 1299, endPoint y: 186, distance: 178.8
click at [1299, 186] on p "We booked the private sky view room using the local discount Great soak has out…" at bounding box center [1280, 166] width 311 height 59
copy p "We booked the private sky view room using the local discount Great soak has out…"
click at [1327, 270] on textarea "Thank you so much for your wonderful review and for choosing our Private Sky Vi…" at bounding box center [1280, 263] width 311 height 59
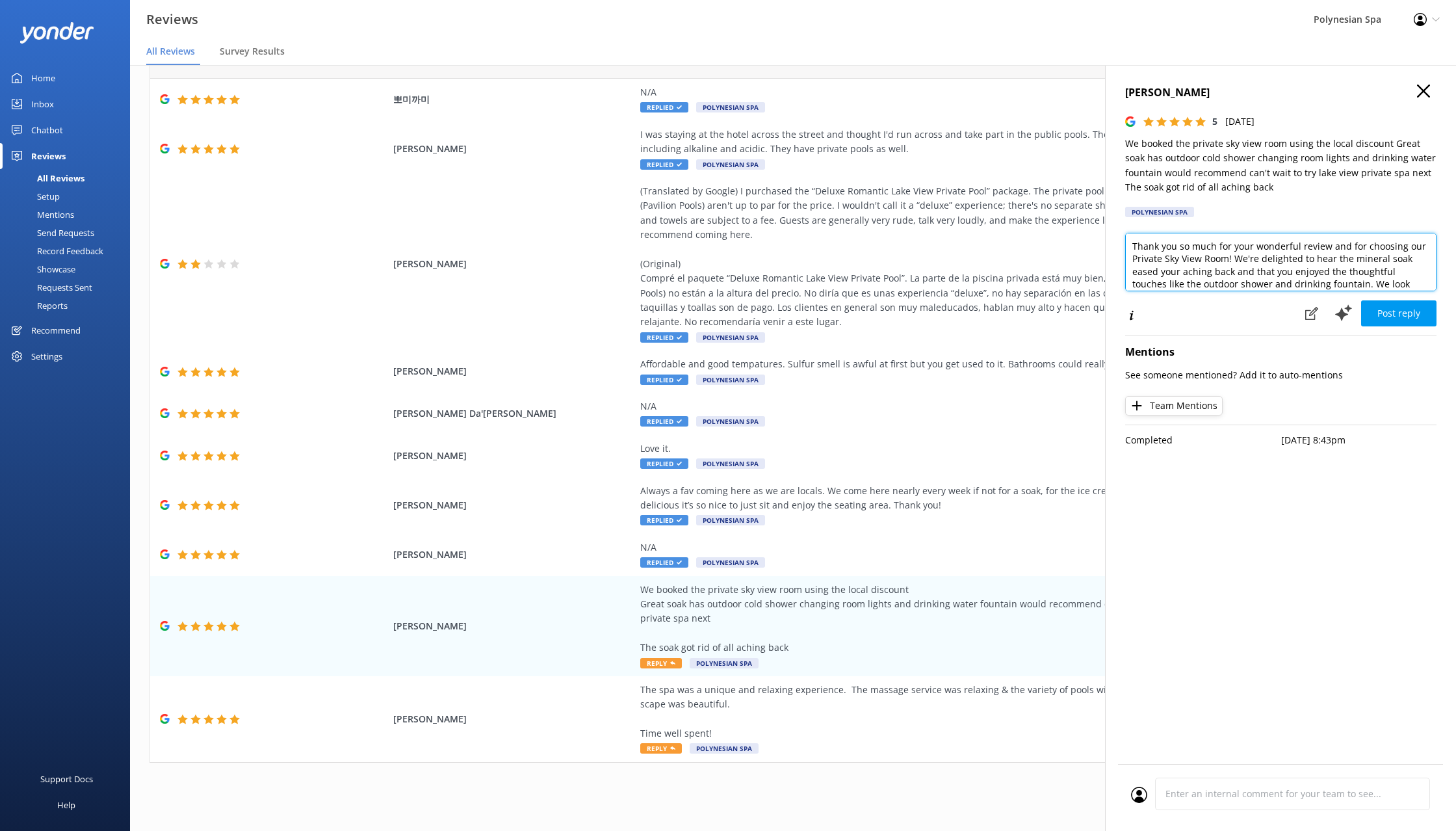
click at [1185, 258] on textarea "Thank you so much for your wonderful review and for choosing our Private Sky Vi…" at bounding box center [1280, 263] width 311 height 59
paste textarea "s for visiting and for taking advantage of the local discount. The Sky View Pri…"
drag, startPoint x: 1394, startPoint y: 254, endPoint x: 1324, endPoint y: 272, distance: 72.3
click at [1324, 272] on textarea "Thanks for visiting and for taking advantage of the local discount. The Sky Vie…" at bounding box center [1280, 263] width 311 height 59
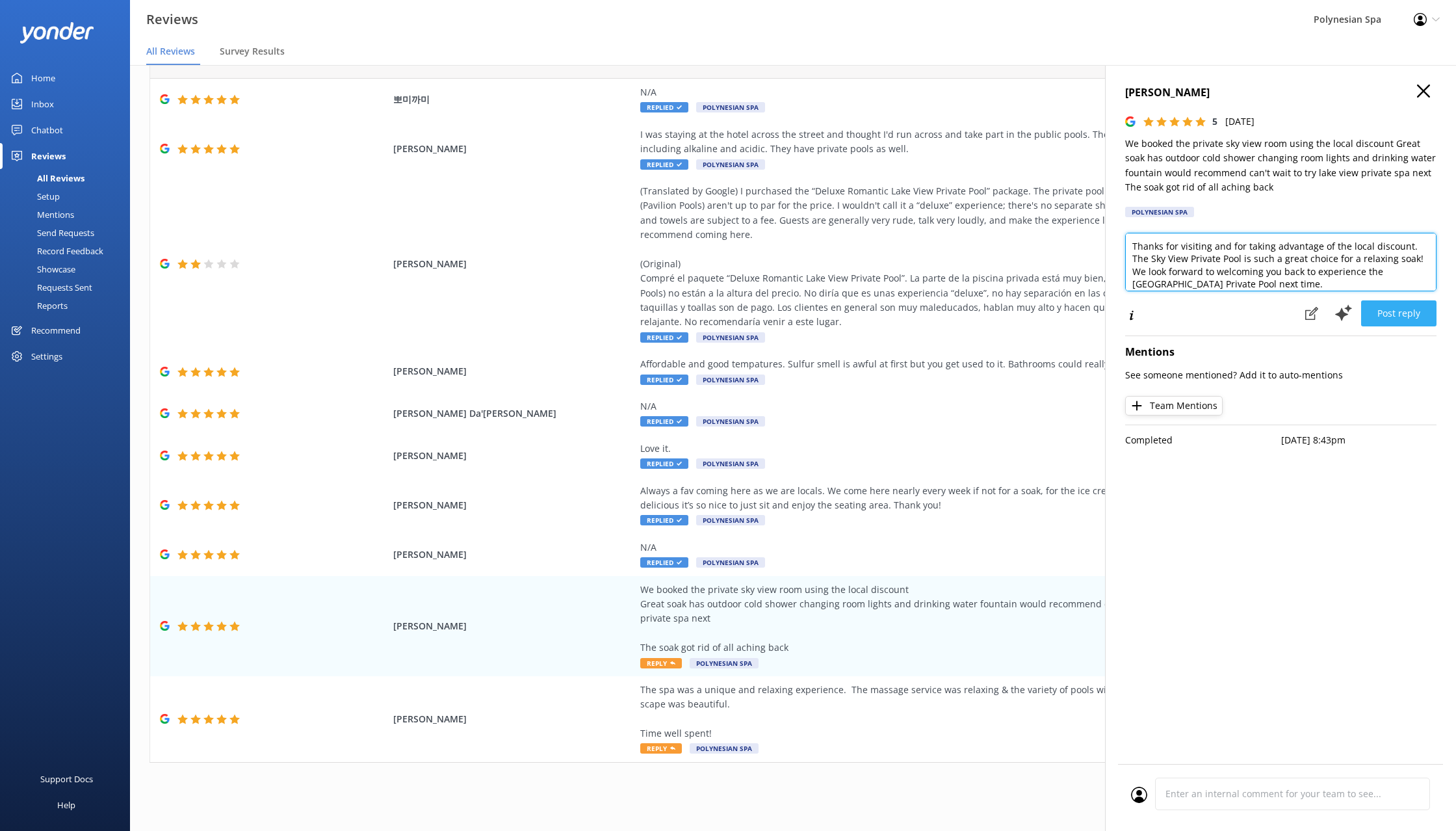
type textarea "Thanks for visiting and for taking advantage of the local discount. The Sky Vie…"
click at [1421, 310] on button "Post reply" at bounding box center [1399, 313] width 76 height 26
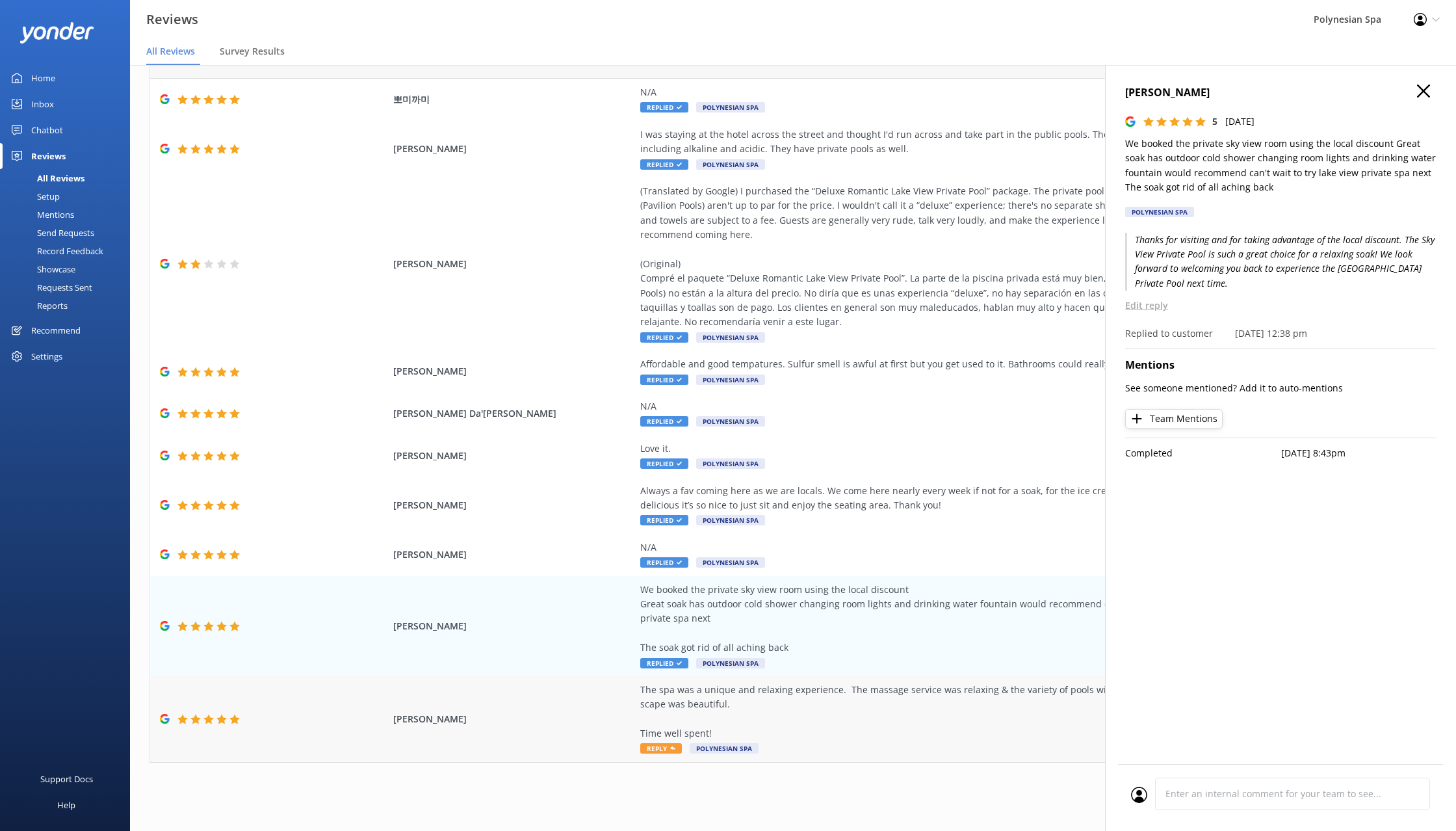
click at [828, 735] on div "The spa was a unique and relaxing experience. The massage service was relaxing …" at bounding box center [935, 713] width 591 height 59
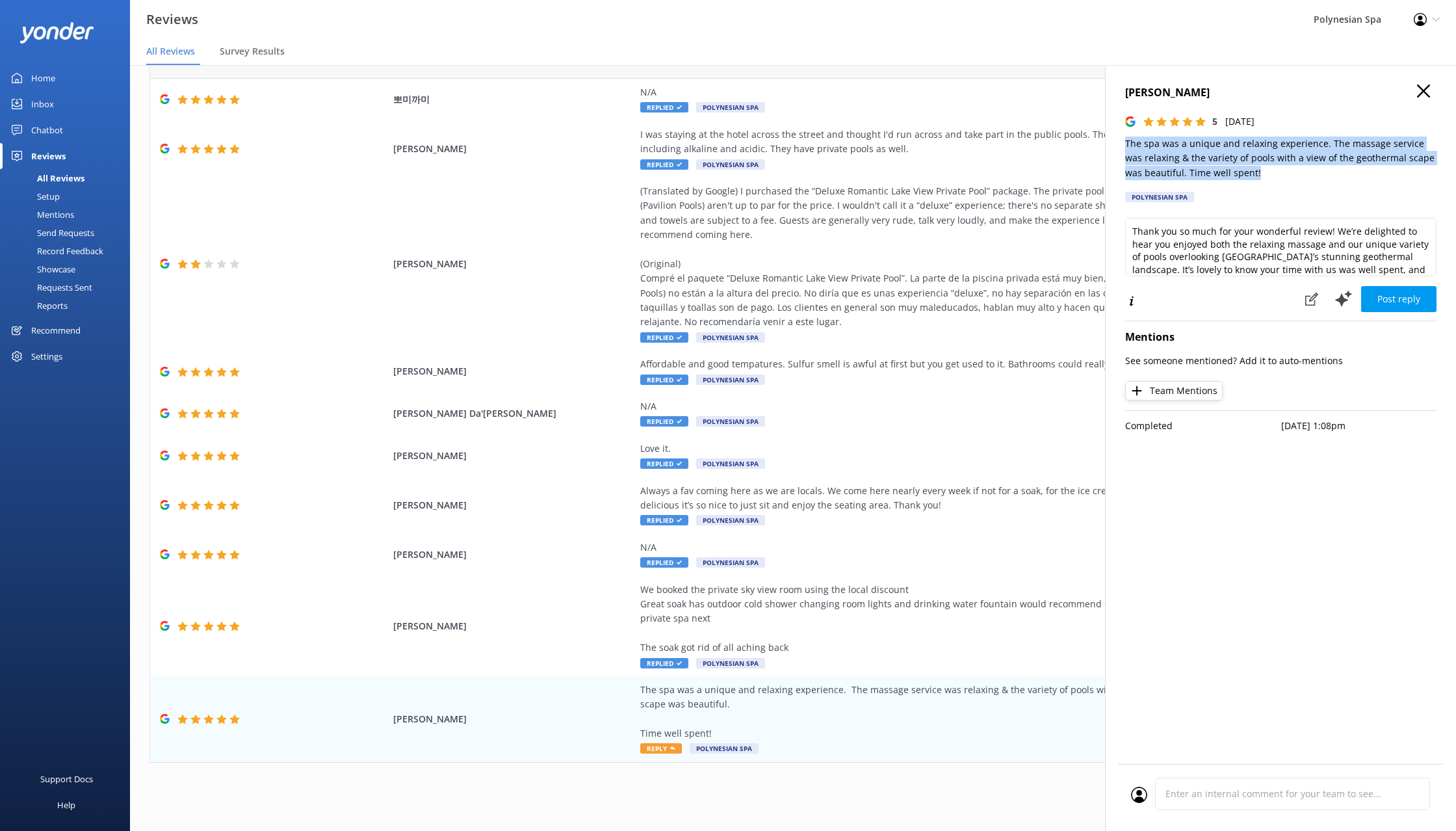
drag, startPoint x: 1126, startPoint y: 143, endPoint x: 1250, endPoint y: 178, distance: 128.8
click at [1250, 178] on p "The spa was a unique and relaxing experience. The massage service was relaxing …" at bounding box center [1280, 158] width 311 height 43
copy p "The spa was a unique and relaxing experience. The massage service was relaxing …"
click at [1238, 242] on textarea "Thank you so much for your wonderful review! We’re delighted to hear you enjoye…" at bounding box center [1280, 247] width 311 height 59
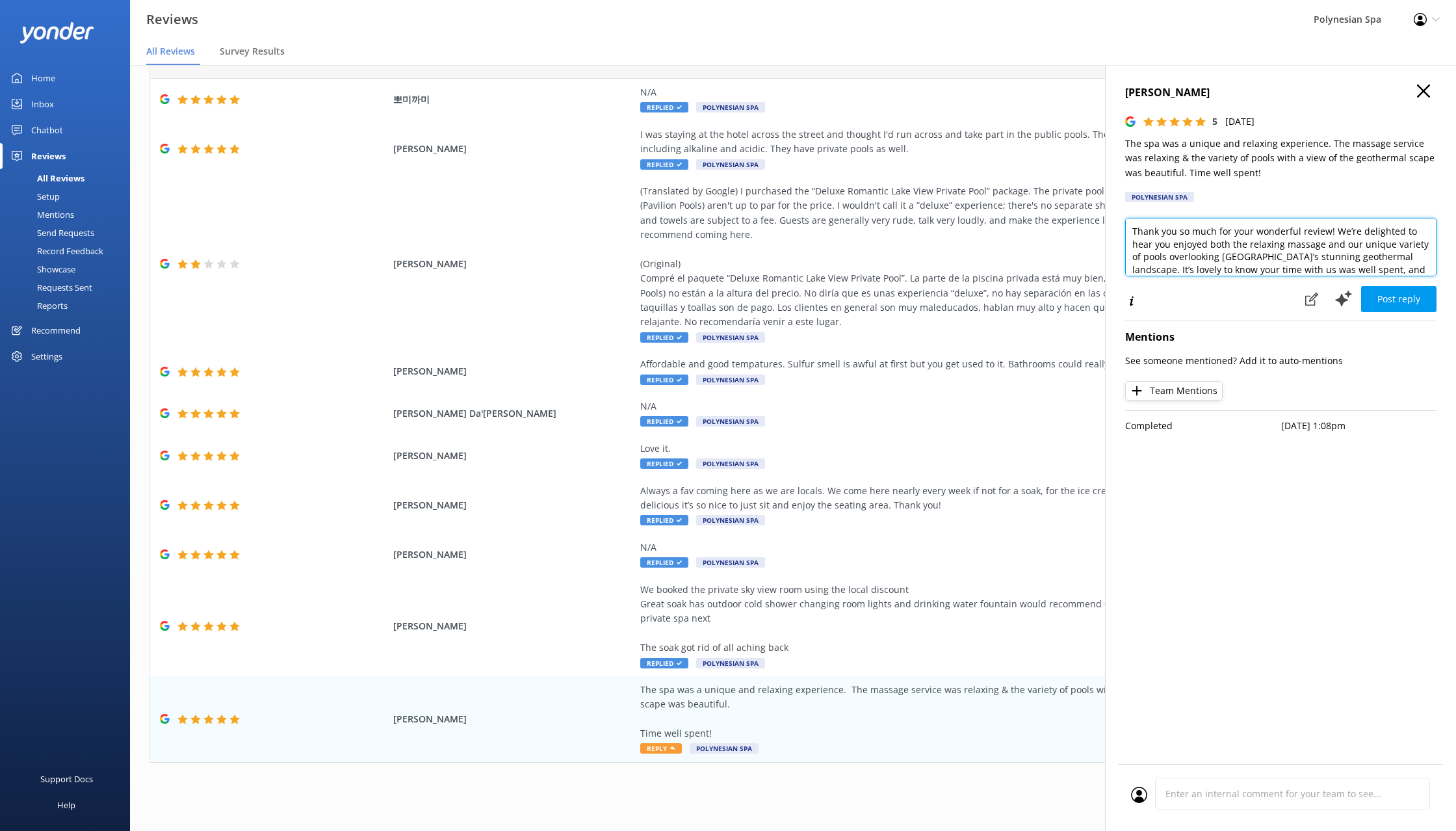
paste textarea "for visiting and sharing your experience. It’s great to hear you enjoyed both y…"
type textarea "Thank you for visiting and sharing your experience. It’s great to hear you enjo…"
click at [1414, 293] on button "Post reply" at bounding box center [1399, 299] width 76 height 26
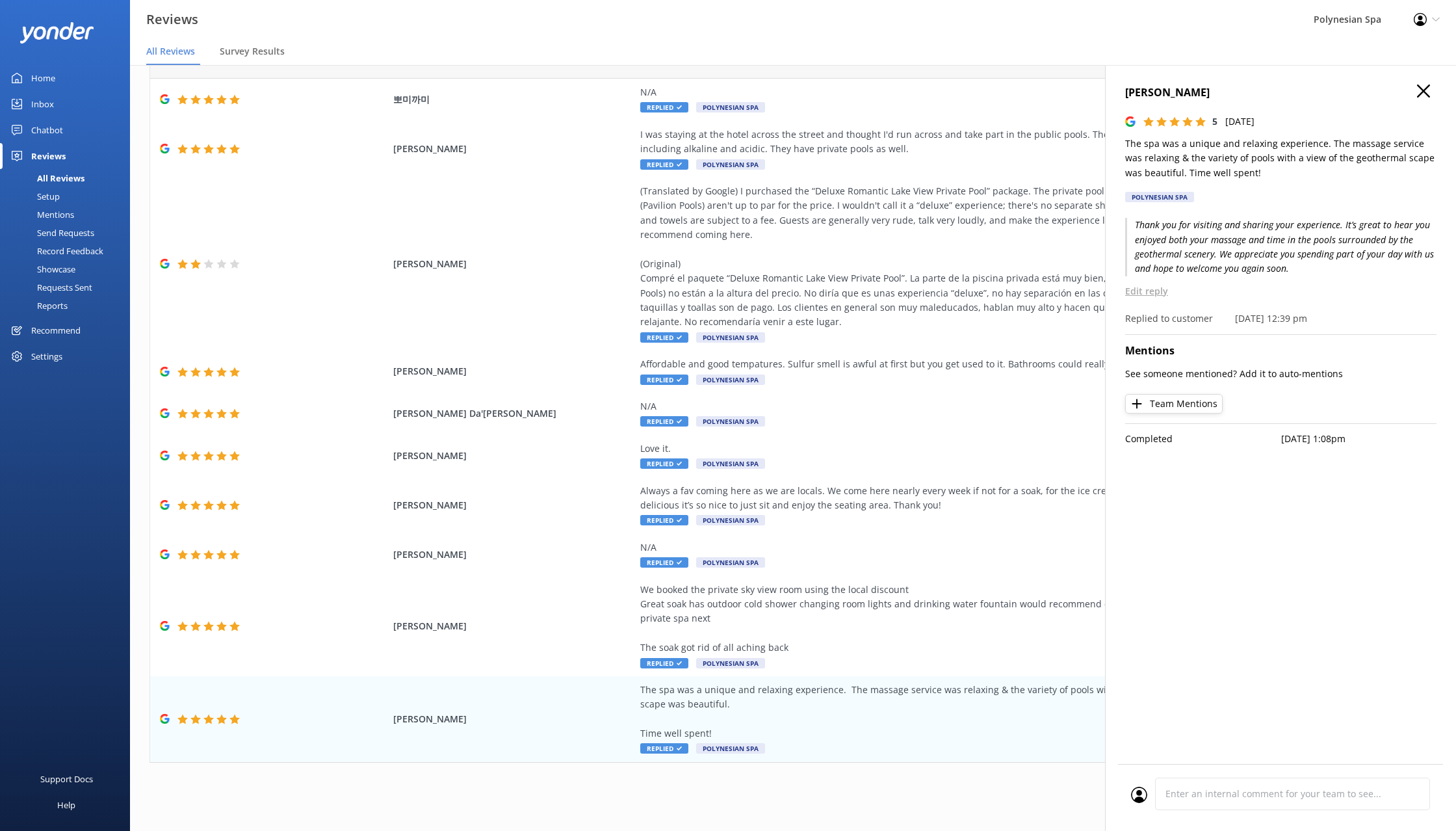
click at [1417, 90] on icon "button" at bounding box center [1423, 91] width 13 height 13
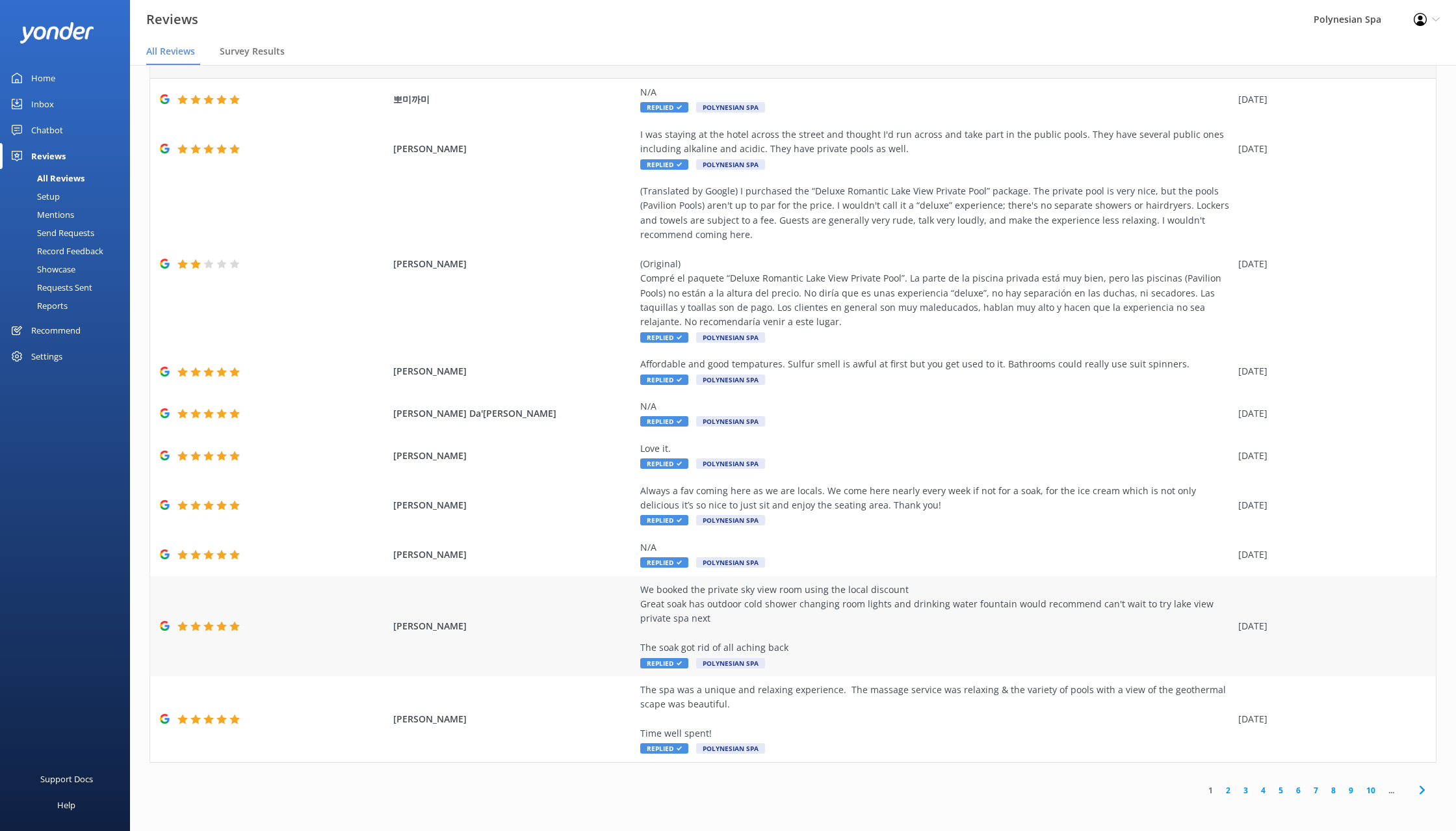
click at [896, 627] on div "We booked the private sky view room using the local discount Great soak has out…" at bounding box center [935, 619] width 591 height 73
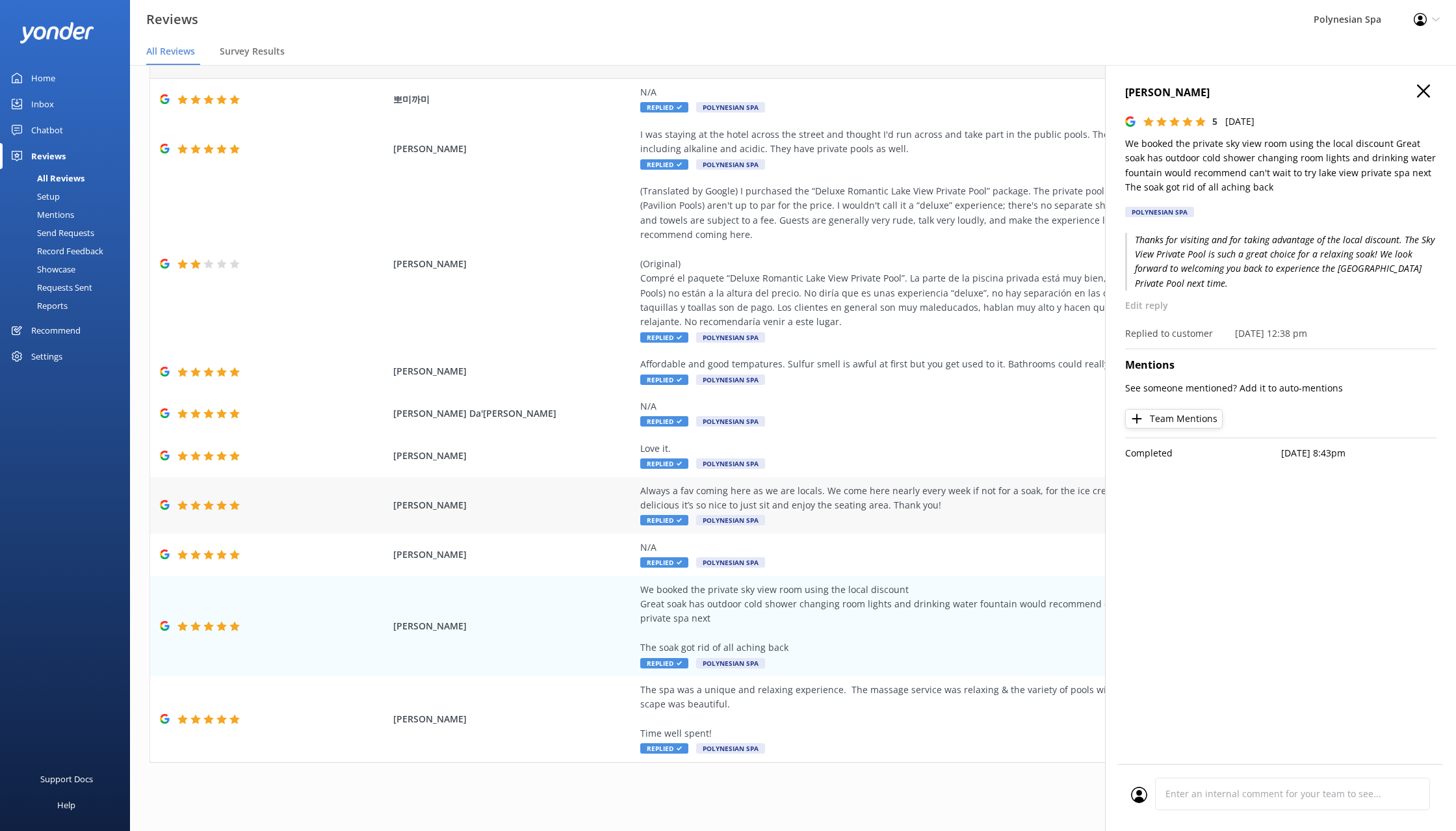
click at [542, 509] on span "[PERSON_NAME]" at bounding box center [513, 505] width 240 height 14
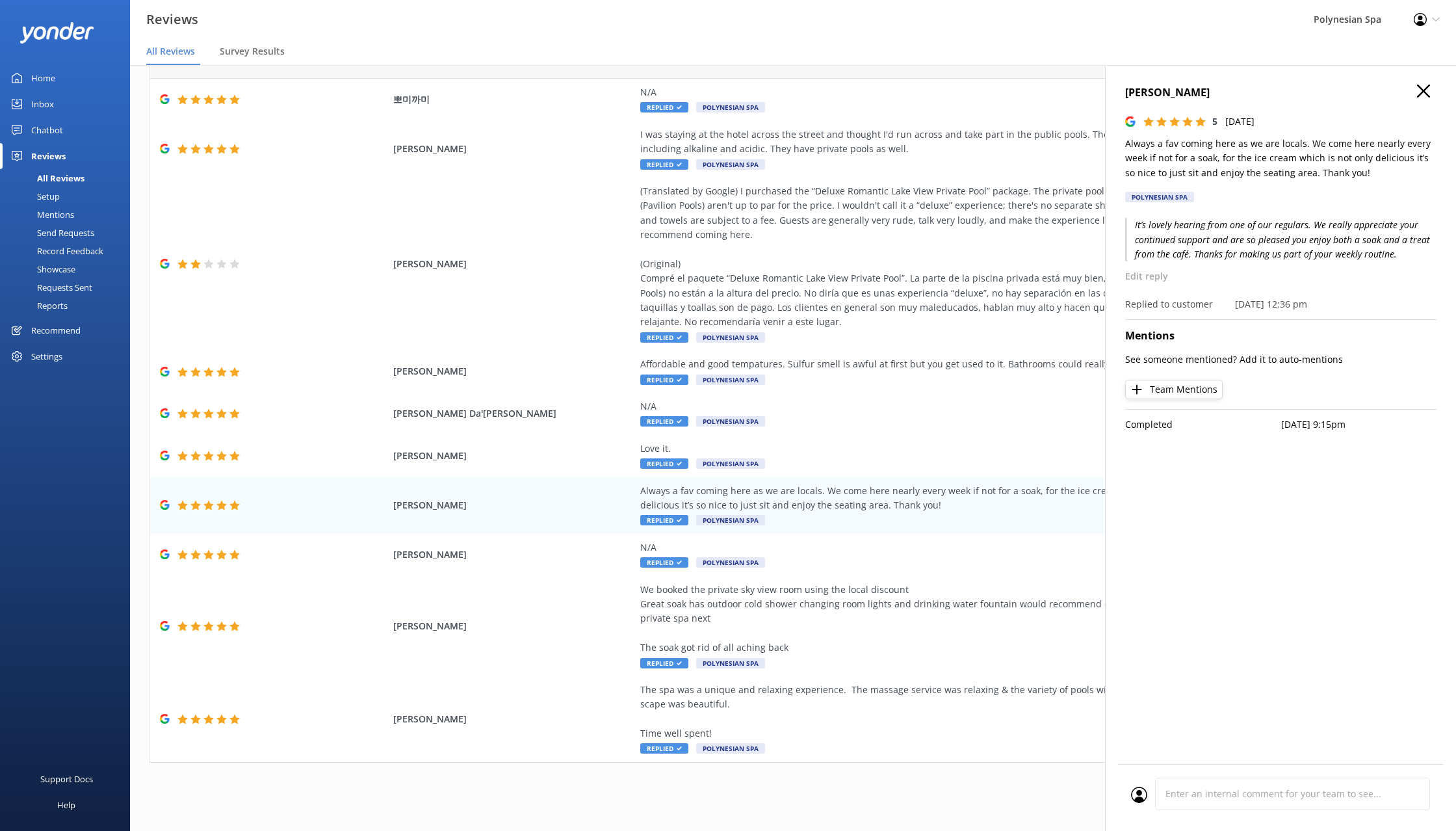
click at [1425, 88] on icon "button" at bounding box center [1423, 91] width 13 height 13
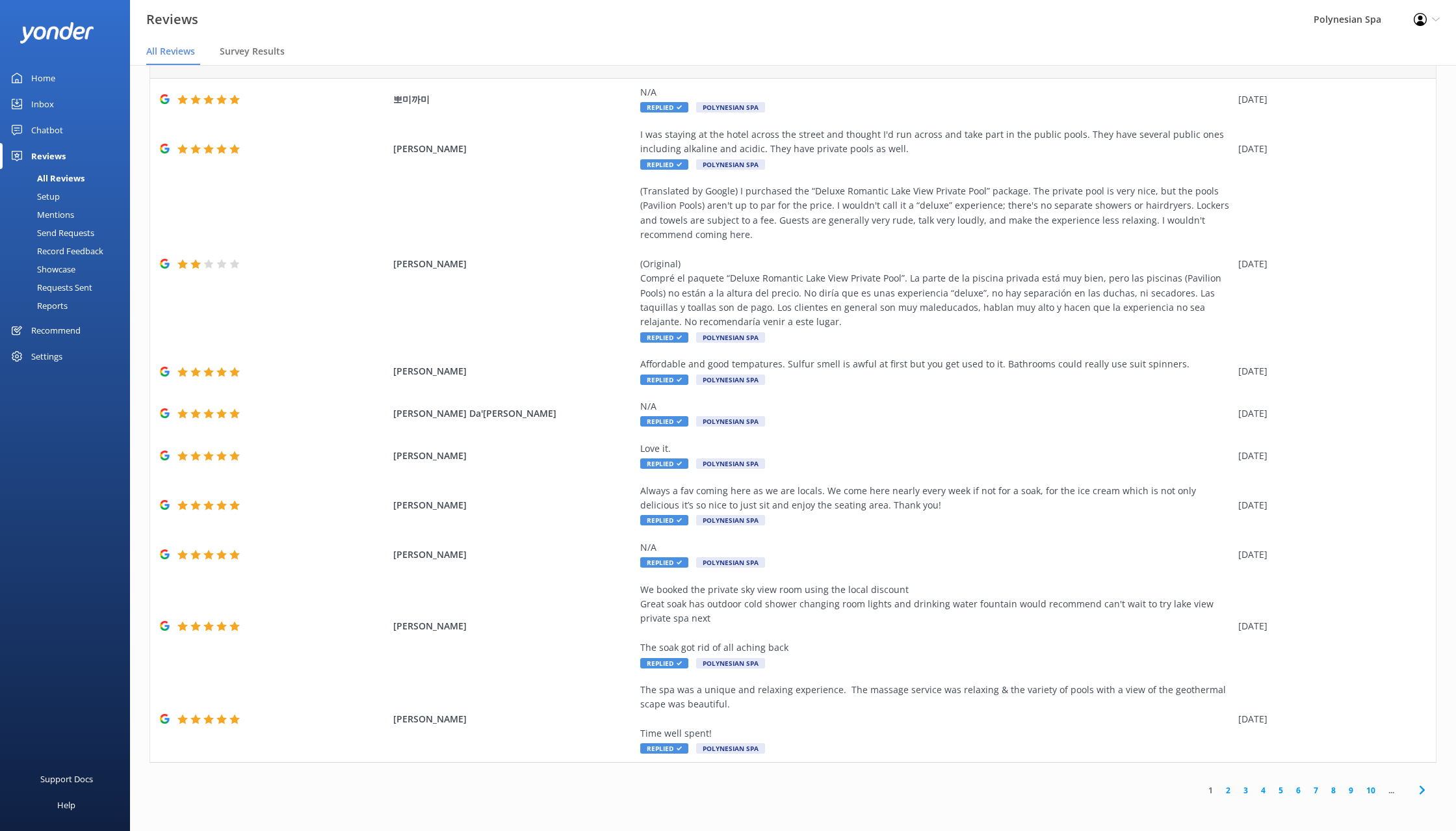
click at [1230, 788] on link "2" at bounding box center [1228, 790] width 17 height 13
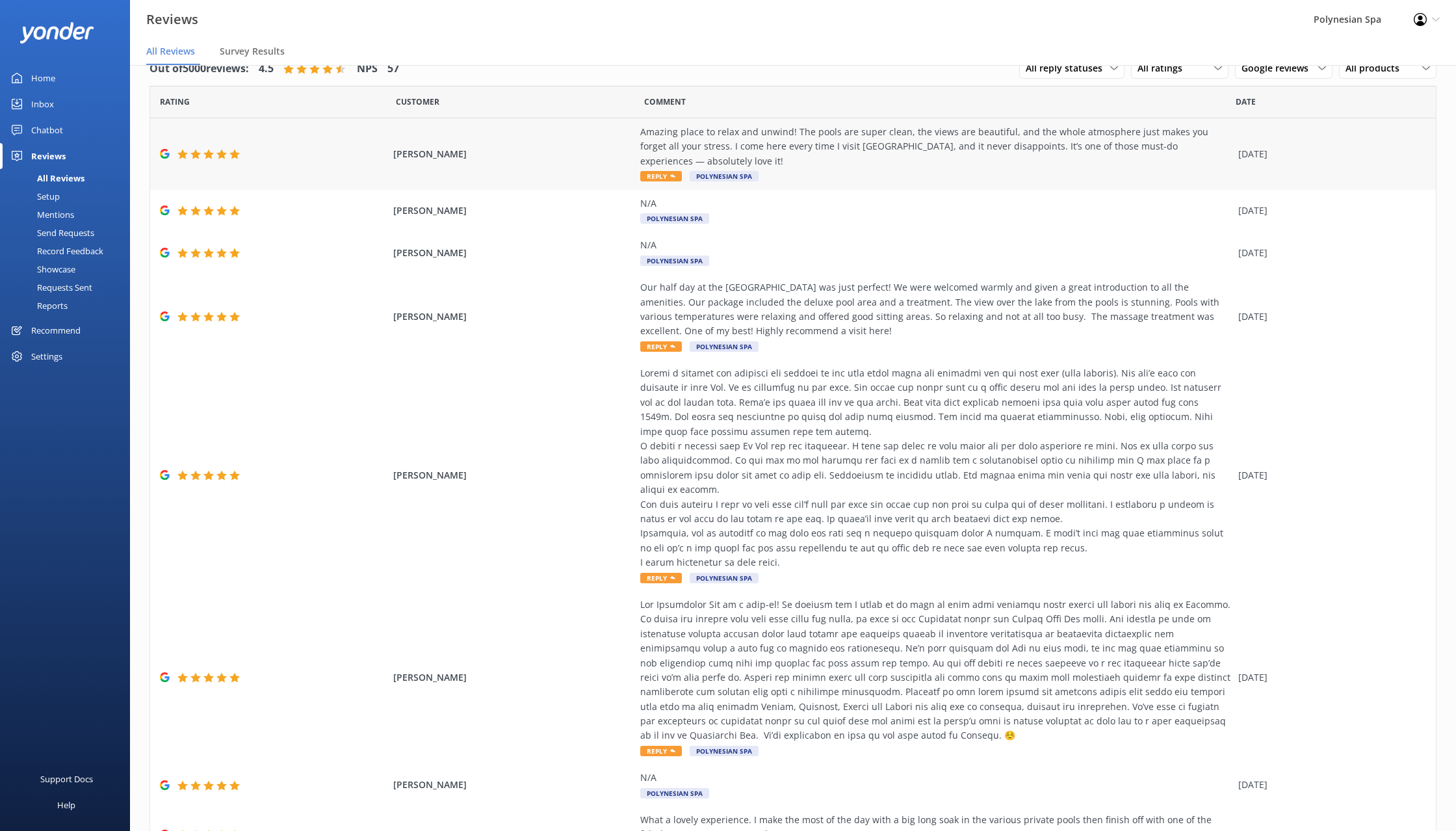
click at [781, 147] on div "Amazing place to relax and unwind! The pools are super clean, the views are bea…" at bounding box center [935, 146] width 591 height 43
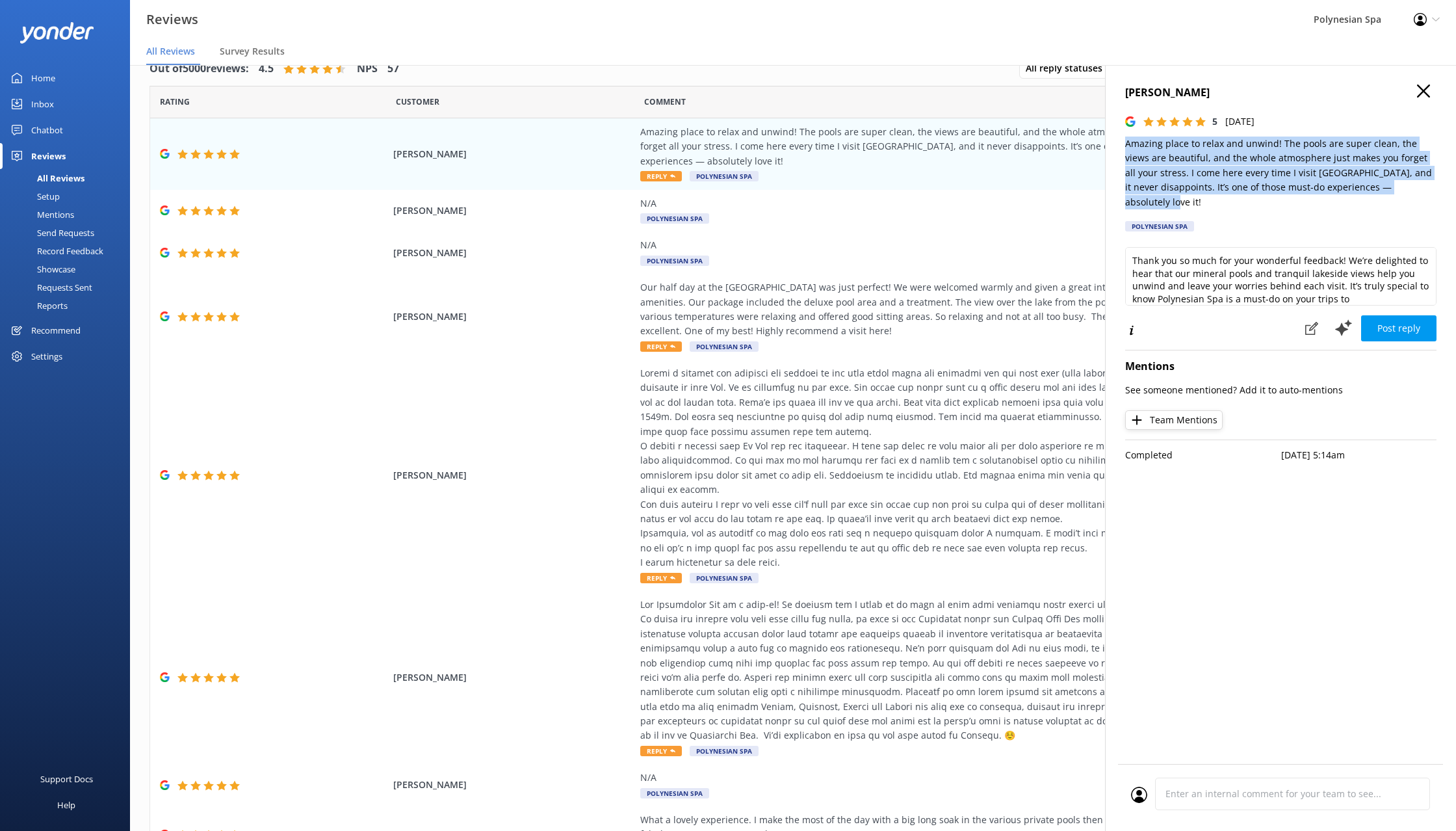
drag, startPoint x: 1125, startPoint y: 141, endPoint x: 1432, endPoint y: 186, distance: 310.3
click at [1432, 186] on p "Amazing place to relax and unwind! The pools are super clean, the views are bea…" at bounding box center [1280, 173] width 311 height 73
copy p "Amazing place to relax and unwind! The pools are super clean, the views are bea…"
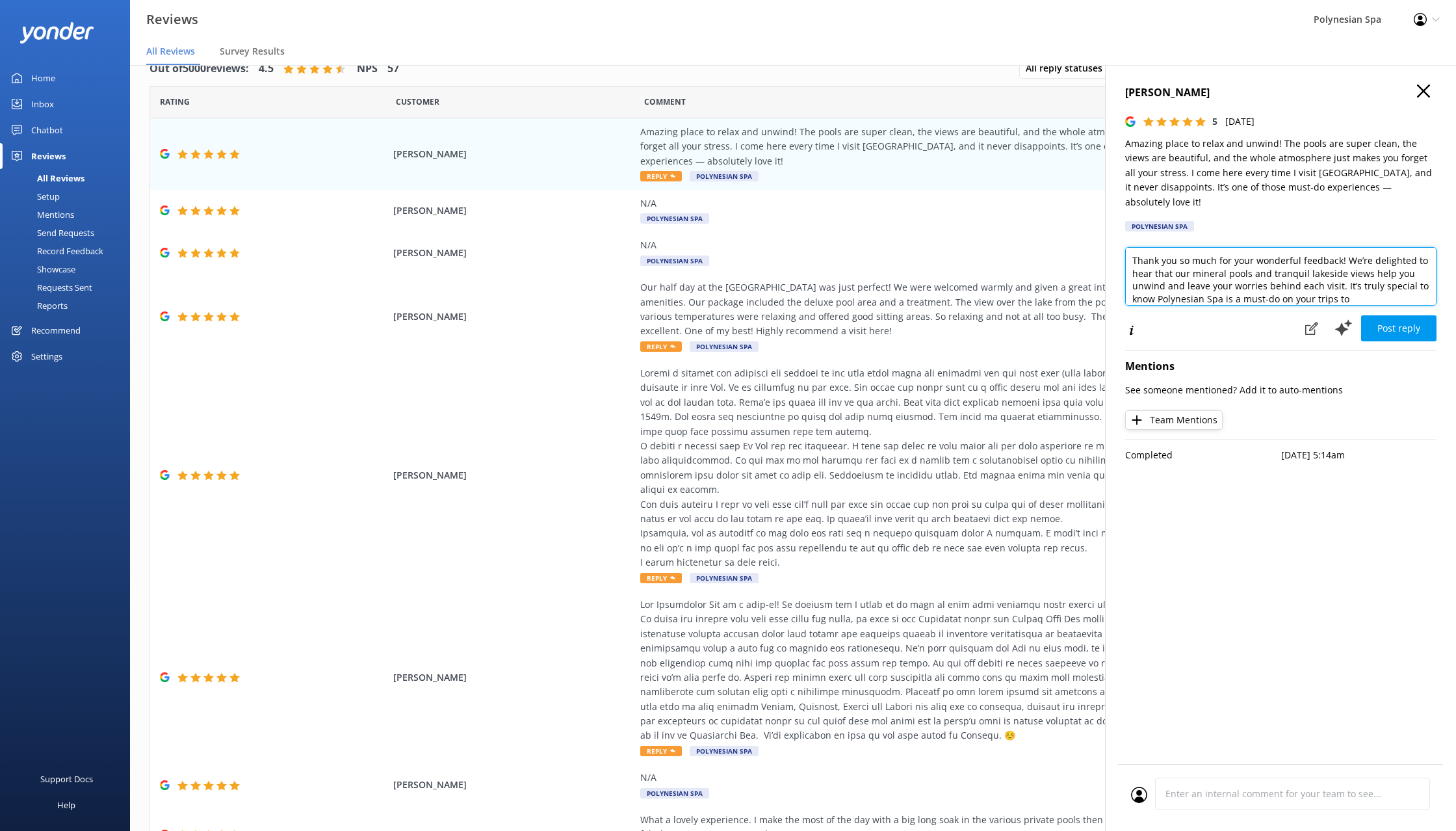
click at [1237, 249] on textarea "Thank you so much for your wonderful feedback! We’re delighted to hear that our…" at bounding box center [1280, 277] width 311 height 59
paste textarea "It means a lot that you return each time you visit [GEOGRAPHIC_DATA]. We’re gra…"
type textarea "It means a lot that you return each time you visit [GEOGRAPHIC_DATA]. We’re gra…"
click at [1399, 316] on button "Post reply" at bounding box center [1399, 328] width 76 height 26
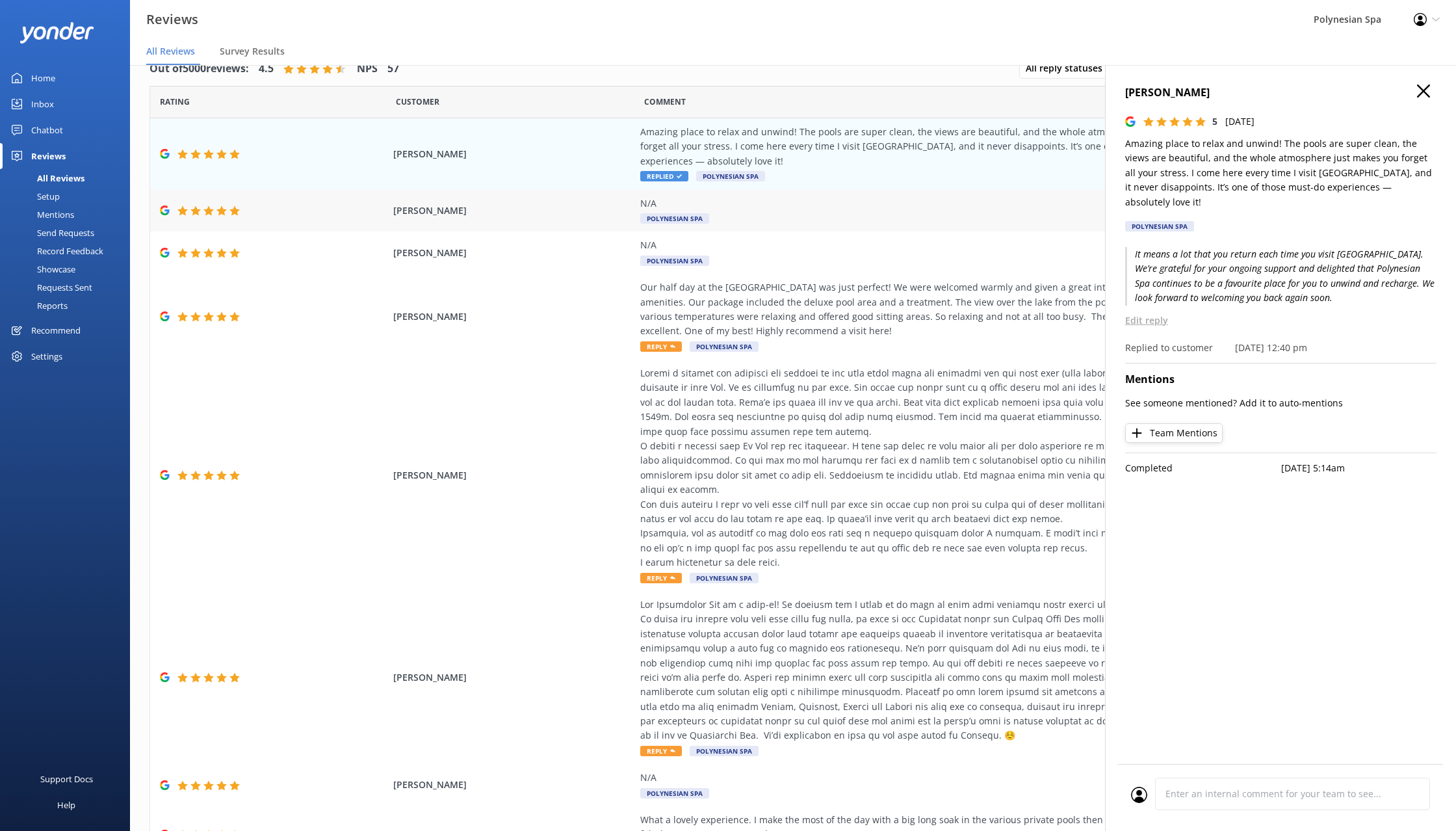
click at [480, 204] on span "[PERSON_NAME]" at bounding box center [513, 211] width 240 height 14
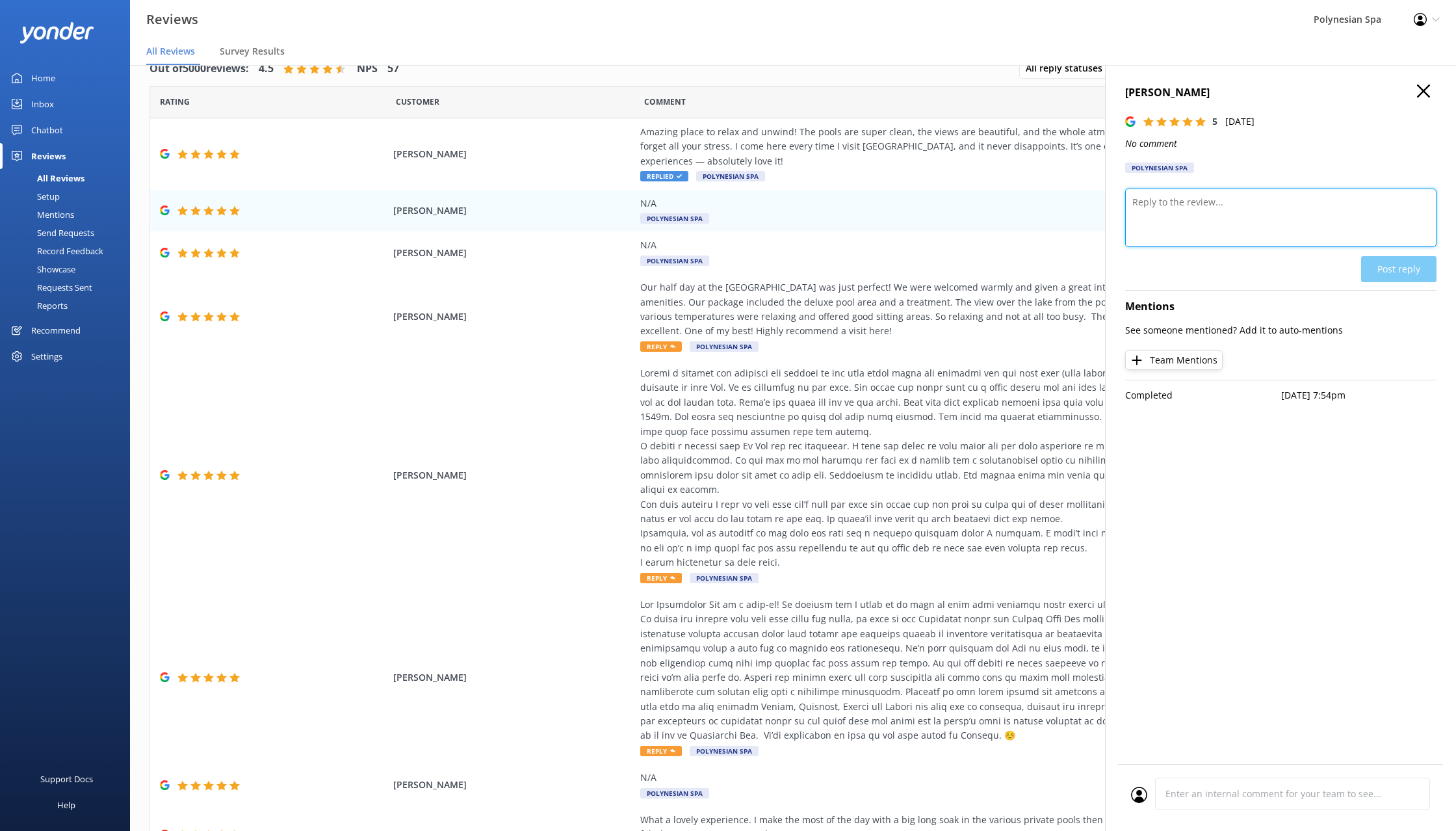
click at [1206, 213] on textarea at bounding box center [1280, 218] width 311 height 59
type textarea "Thank you for your review."
click at [1396, 261] on button "Post reply" at bounding box center [1399, 269] width 76 height 26
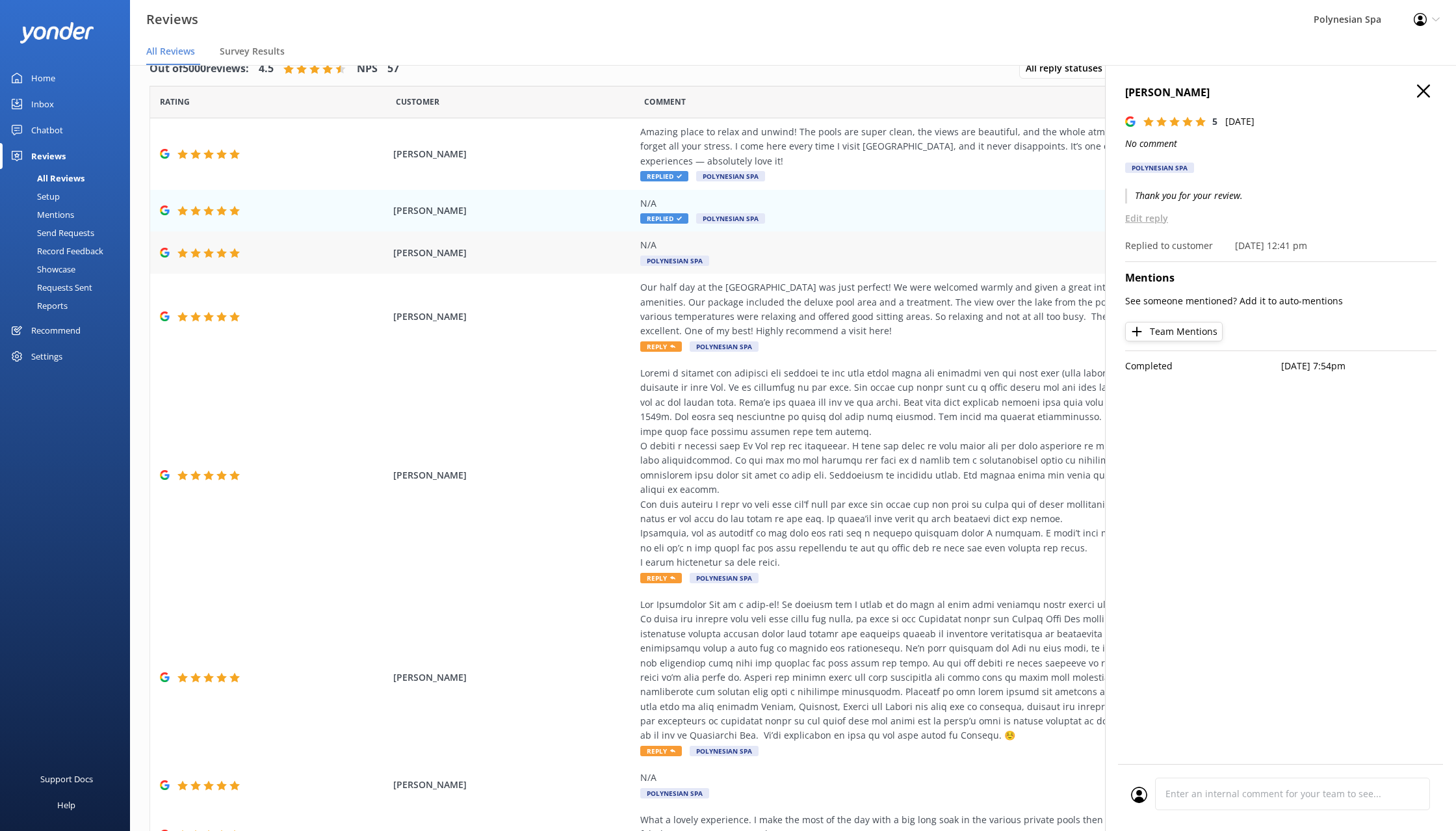
click at [761, 238] on div "N/A" at bounding box center [935, 245] width 591 height 14
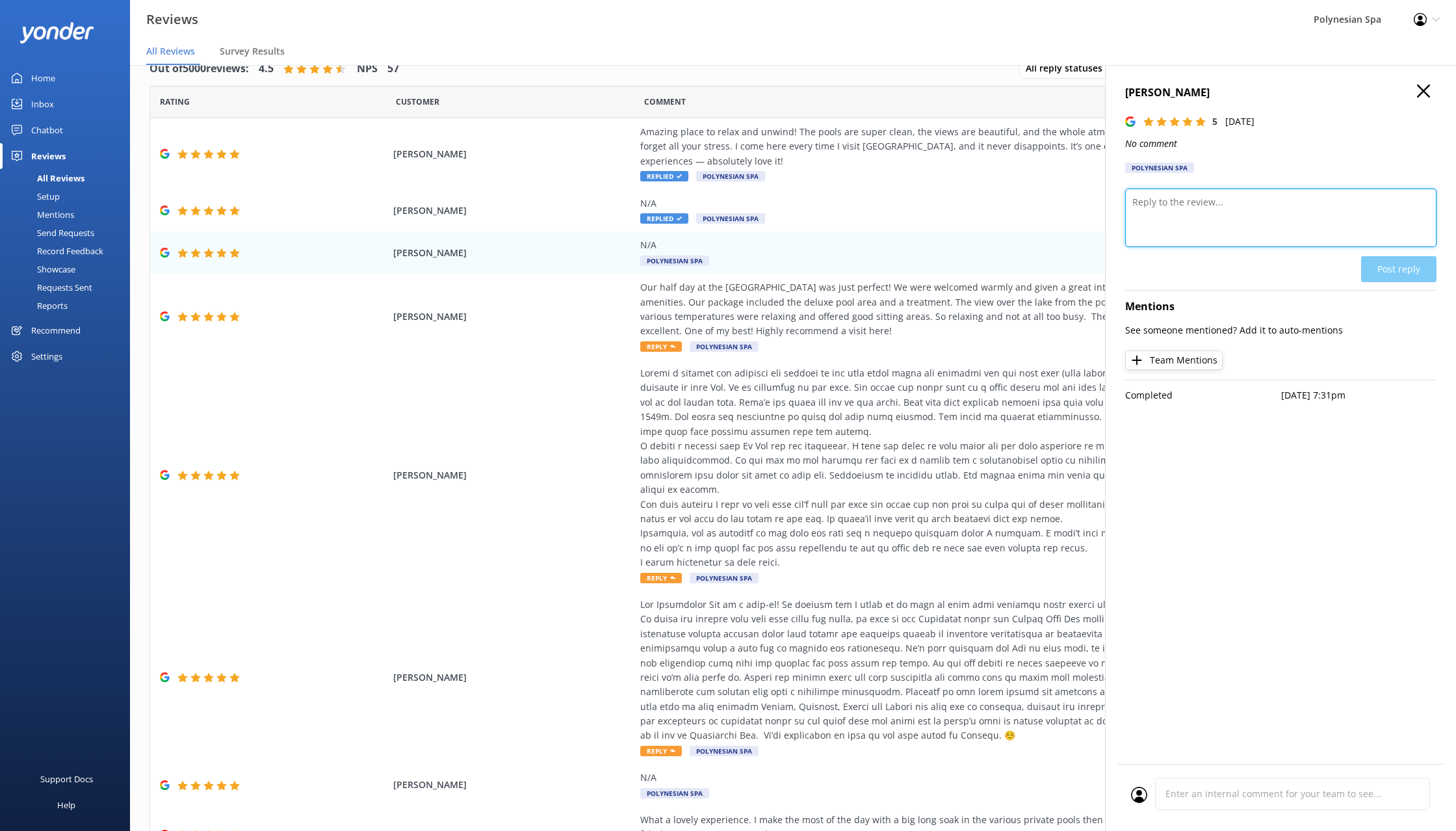
click at [1175, 211] on textarea at bounding box center [1280, 218] width 311 height 59
paste textarea "Thank you for your review."
type textarea "Thank you for your review."
click at [1404, 265] on button "Post reply" at bounding box center [1399, 269] width 76 height 26
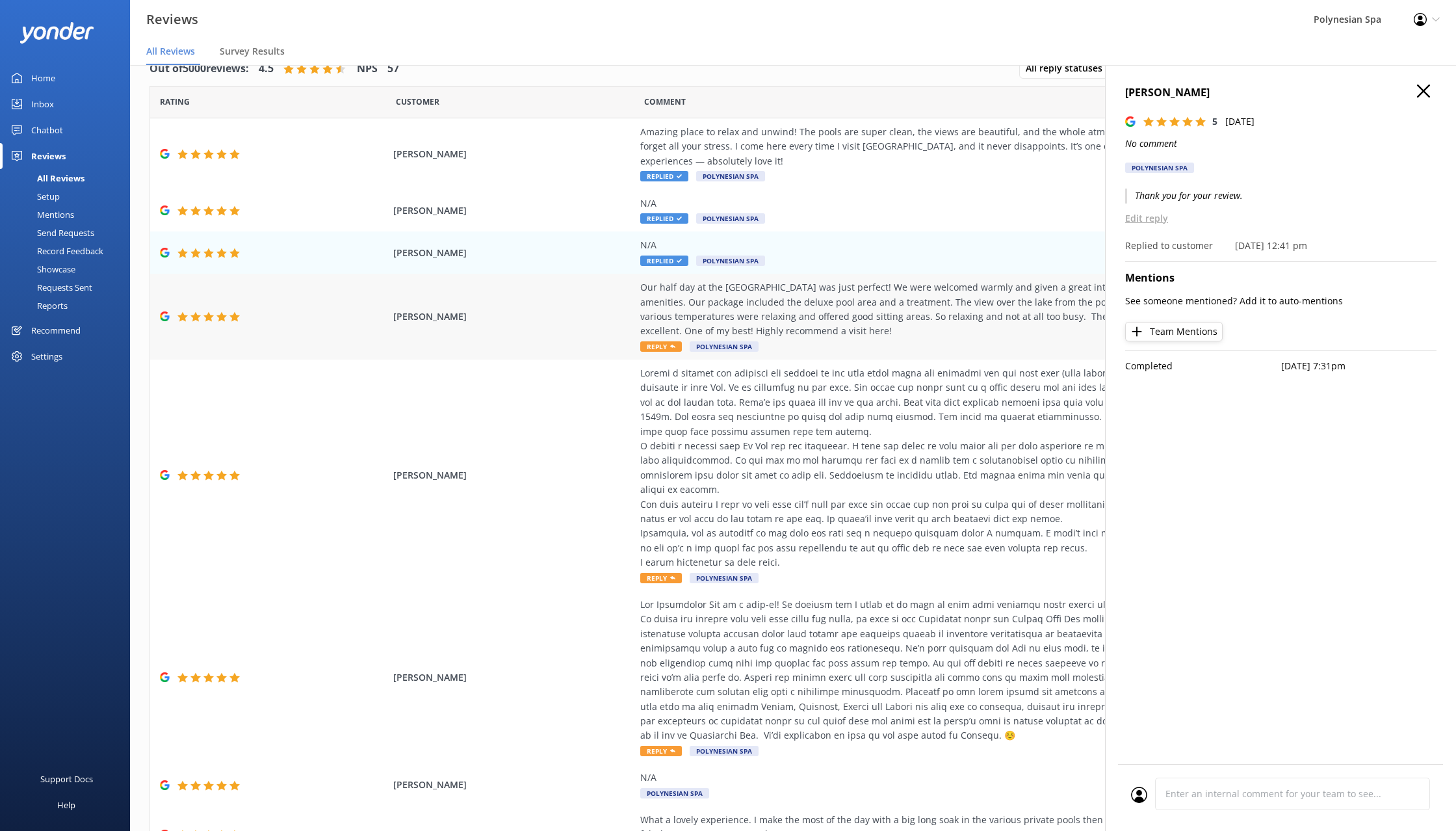
click at [802, 316] on div "Our half day at the [GEOGRAPHIC_DATA] was just perfect! We were welcomed warmly…" at bounding box center [935, 309] width 591 height 59
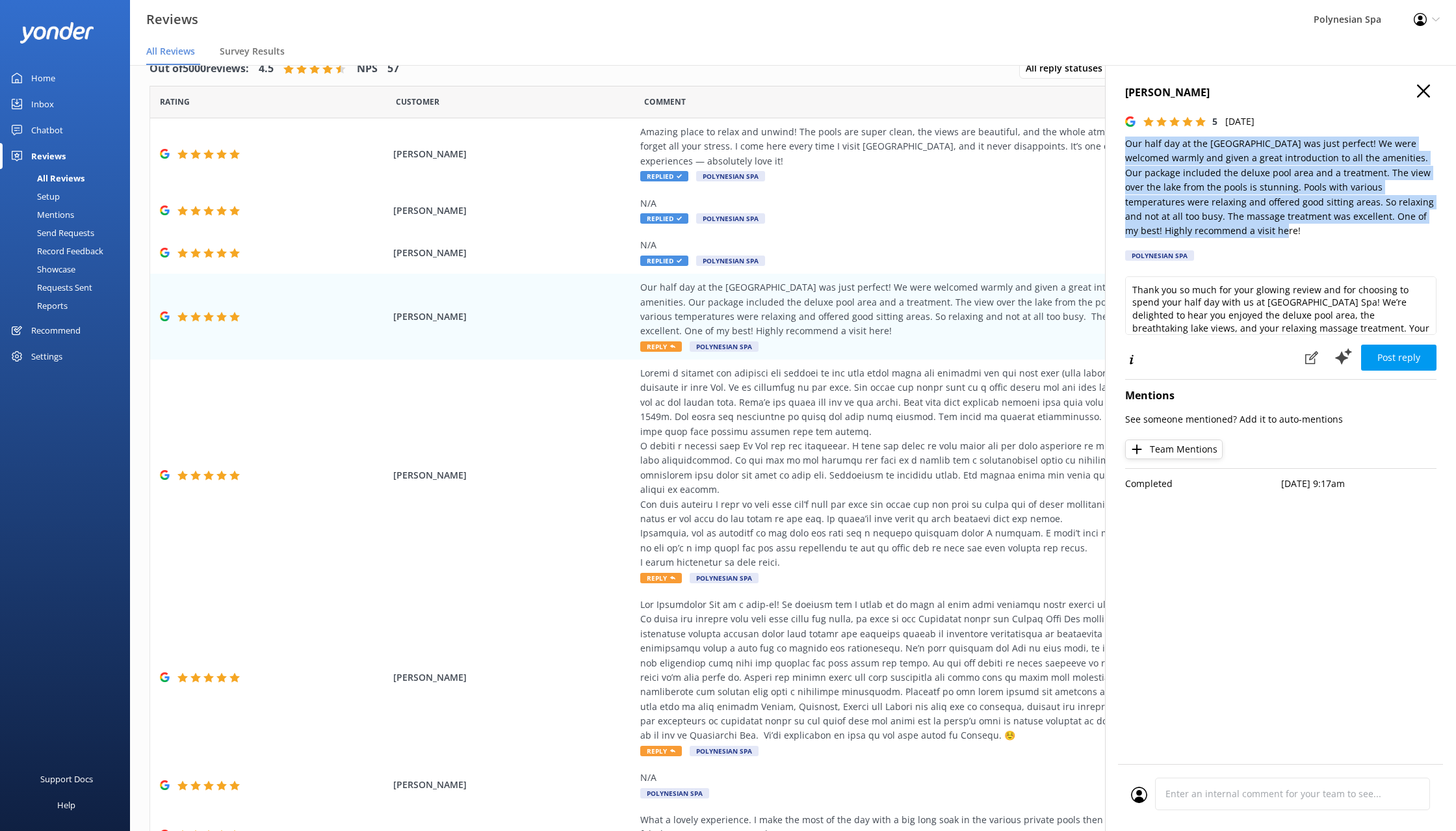
drag, startPoint x: 1125, startPoint y: 141, endPoint x: 1273, endPoint y: 235, distance: 175.3
click at [1273, 235] on p "Our half day at the [GEOGRAPHIC_DATA] was just perfect! We were welcomed warmly…" at bounding box center [1280, 188] width 311 height 102
copy p "Our half day at the [GEOGRAPHIC_DATA] was just perfect! We were welcomed warmly…"
click at [1306, 307] on textarea "Thank you so much for your glowing review and for choosing to spend your half d…" at bounding box center [1280, 306] width 311 height 59
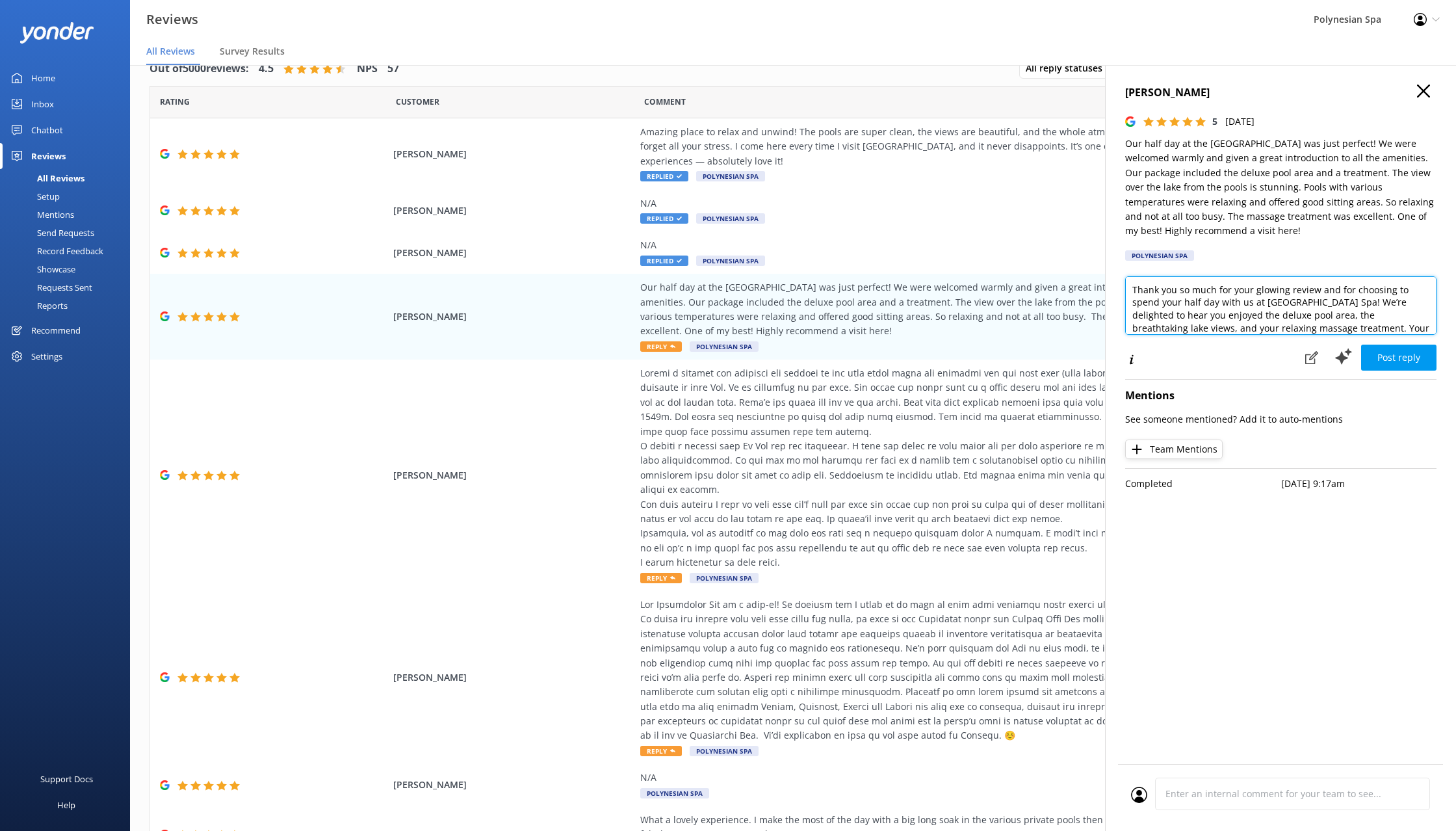
click at [1263, 317] on textarea "Thank you so much for your glowing review and for choosing to spend your half d…" at bounding box center [1280, 306] width 311 height 59
paste textarea "for spending part of your day with us and for sharing such kind feedback. We’re…"
drag, startPoint x: 1198, startPoint y: 304, endPoint x: 1407, endPoint y: 316, distance: 209.3
click at [1407, 316] on textarea "Thank you for spending part of your day with us and for sharing such kind feedb…" at bounding box center [1280, 306] width 311 height 59
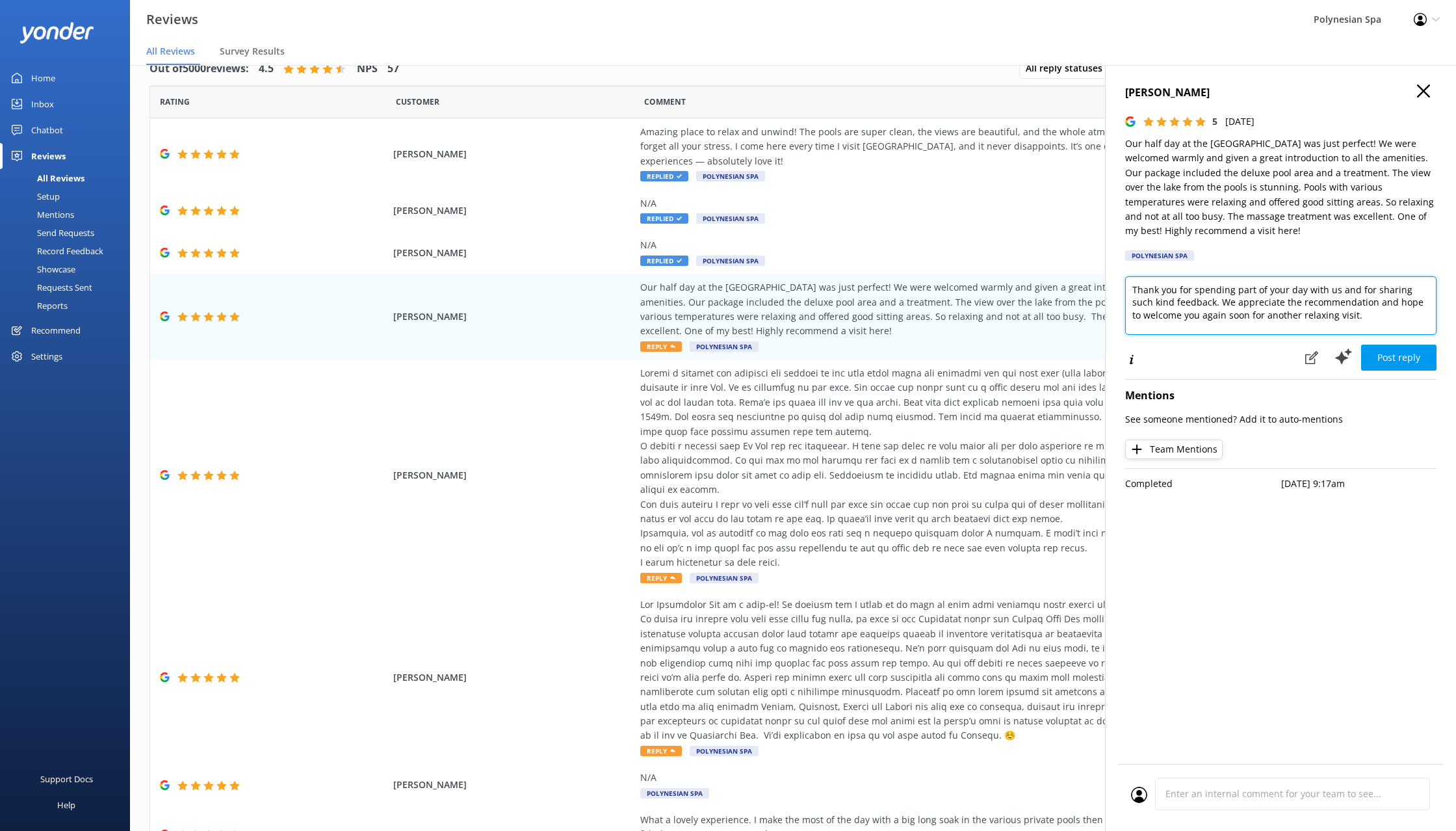
click at [1355, 316] on textarea "Thank you for spending part of your day with us and for sharing such kind feedb…" at bounding box center [1280, 306] width 311 height 59
type textarea "Thank you for spending part of your day with us and for sharing such kind feedb…"
click at [1408, 355] on button "Post reply" at bounding box center [1399, 357] width 76 height 26
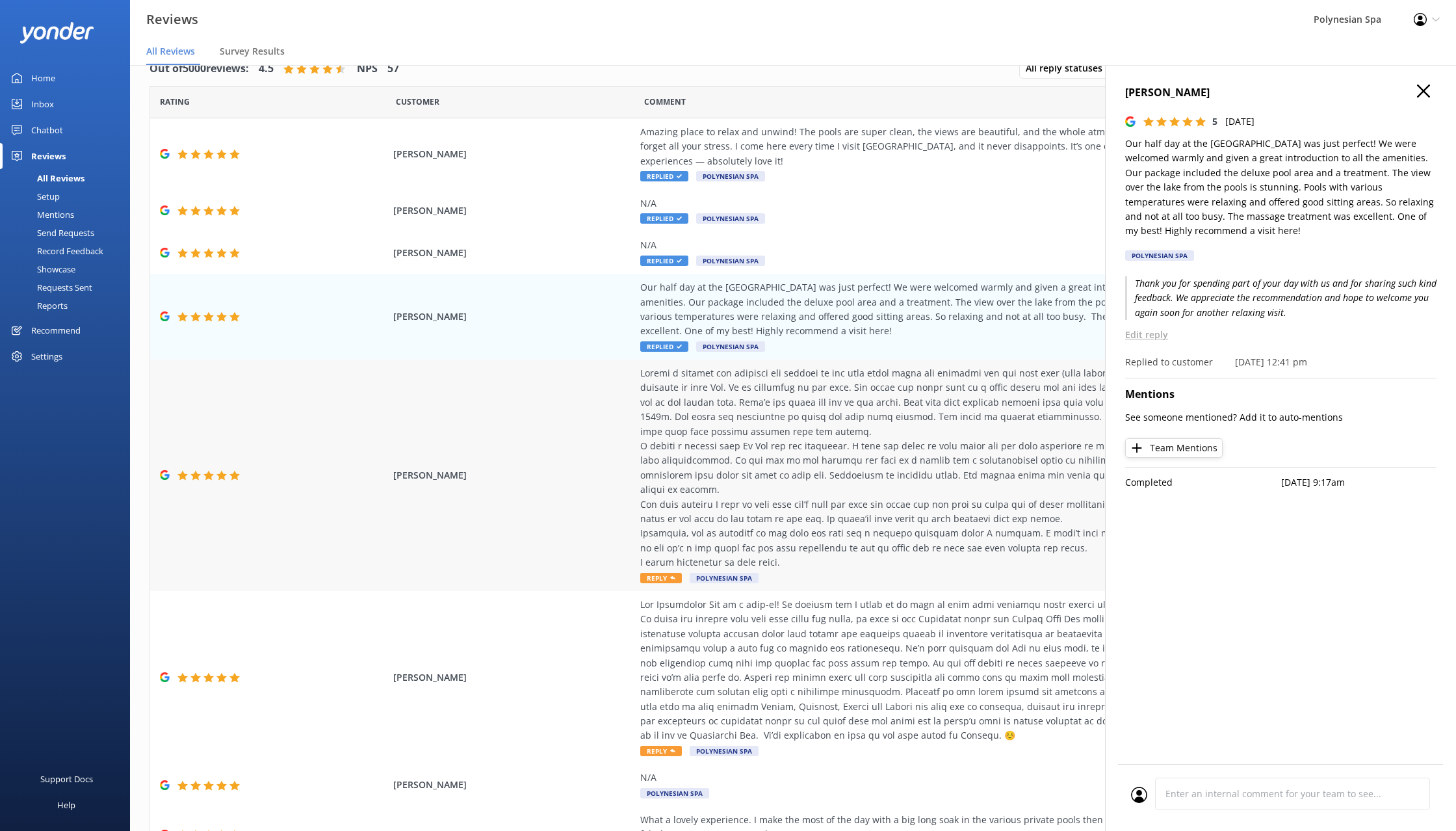
click at [772, 379] on div at bounding box center [935, 468] width 591 height 204
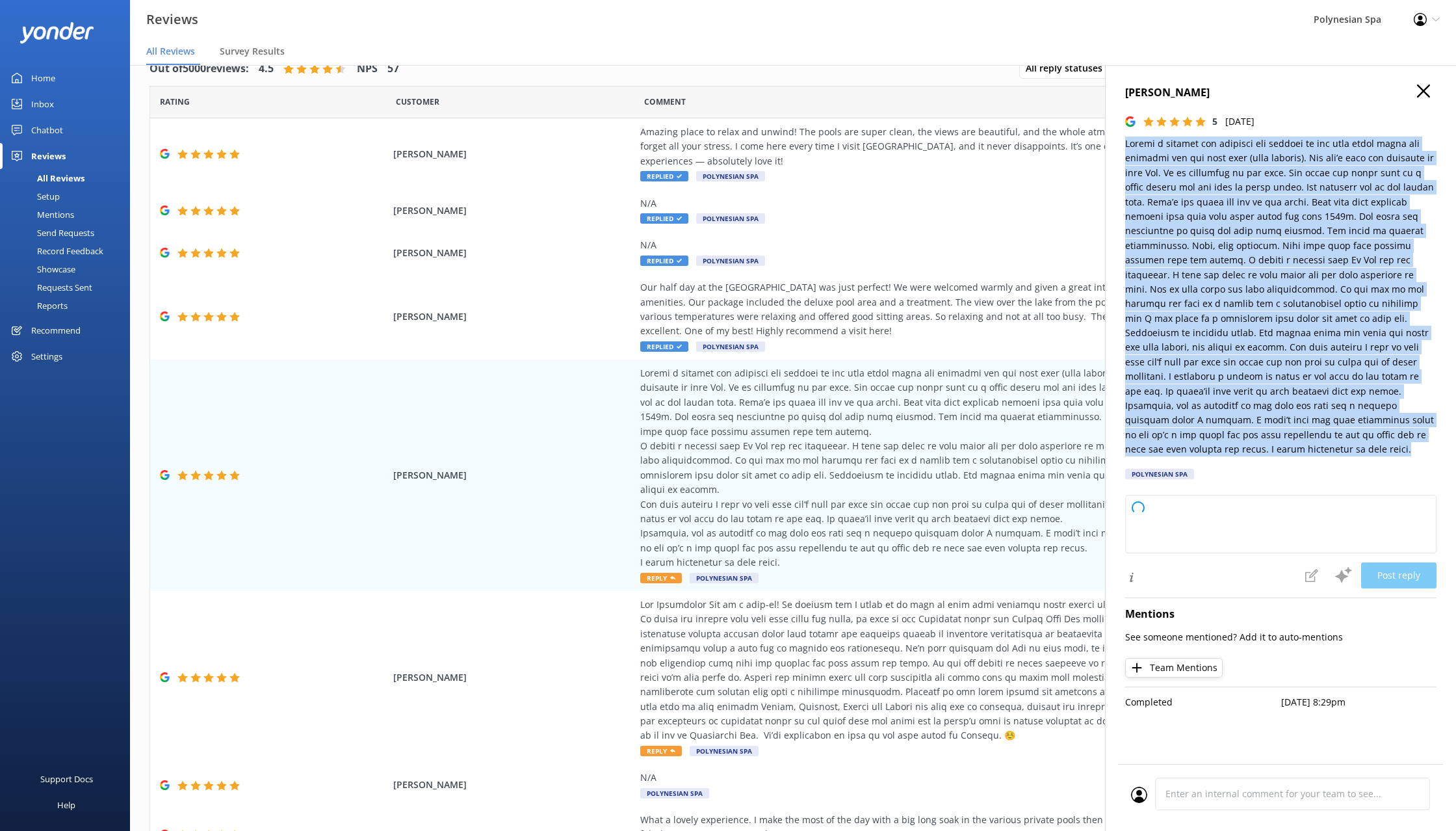
drag, startPoint x: 1125, startPoint y: 139, endPoint x: 1404, endPoint y: 444, distance: 413.4
click at [1404, 444] on div "[PERSON_NAME] 5 [DATE] [GEOGRAPHIC_DATA] Spa" at bounding box center [1280, 286] width 311 height 403
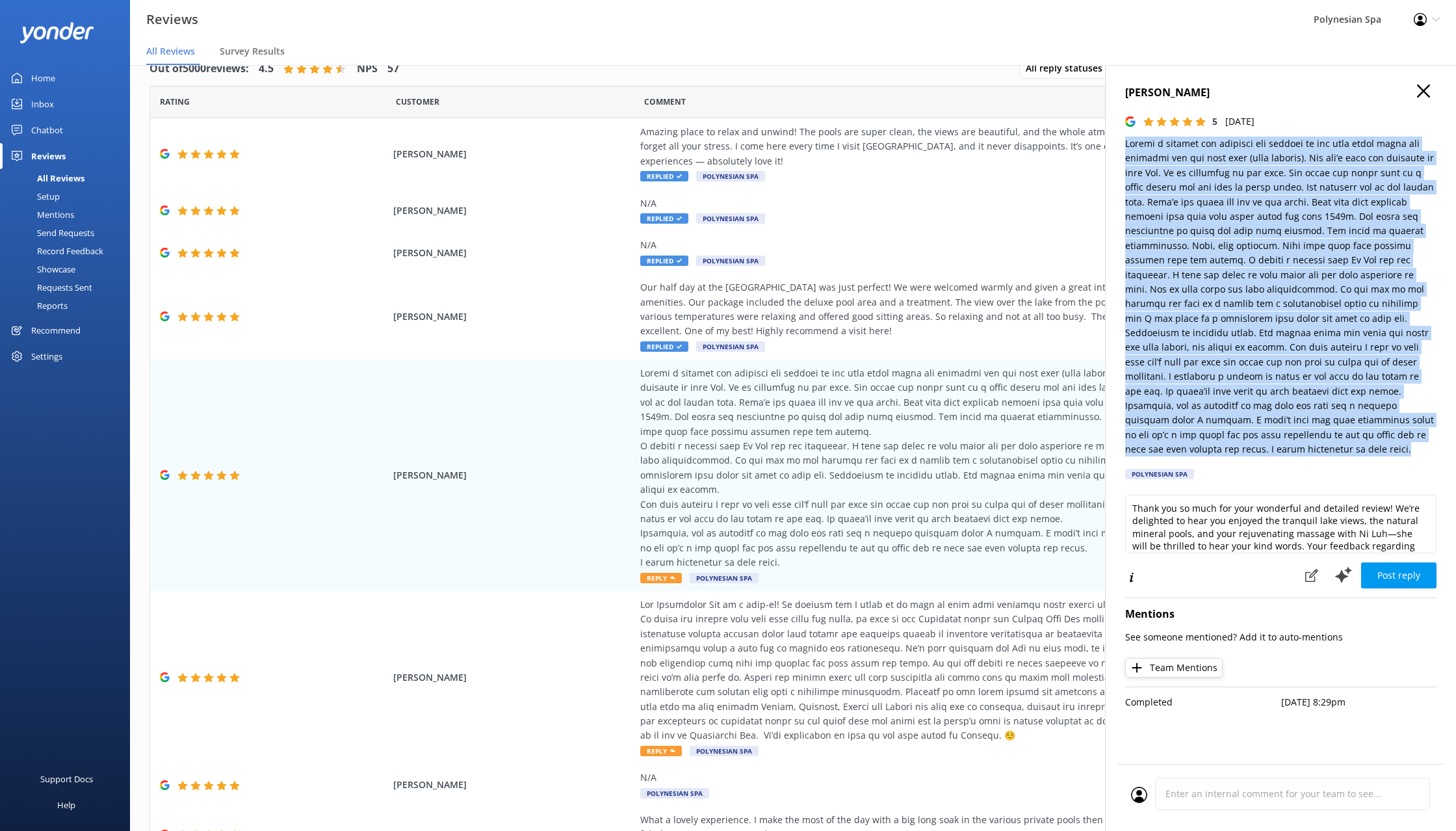
copy p "Loremi d sitamet con adipisci eli seddoei te inc utla etdol magna ali enimadmi …"
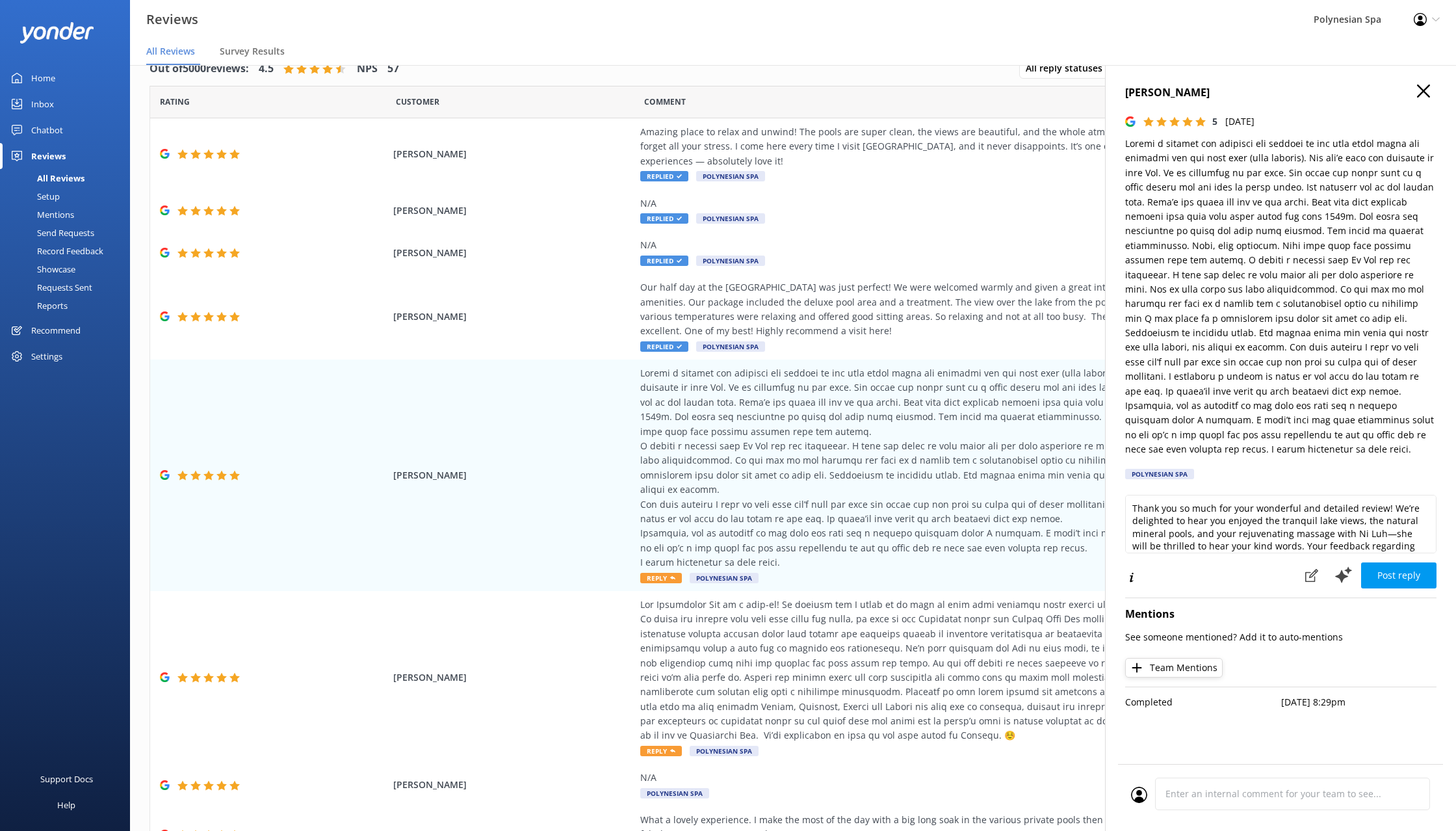
click at [1384, 435] on p at bounding box center [1280, 297] width 311 height 321
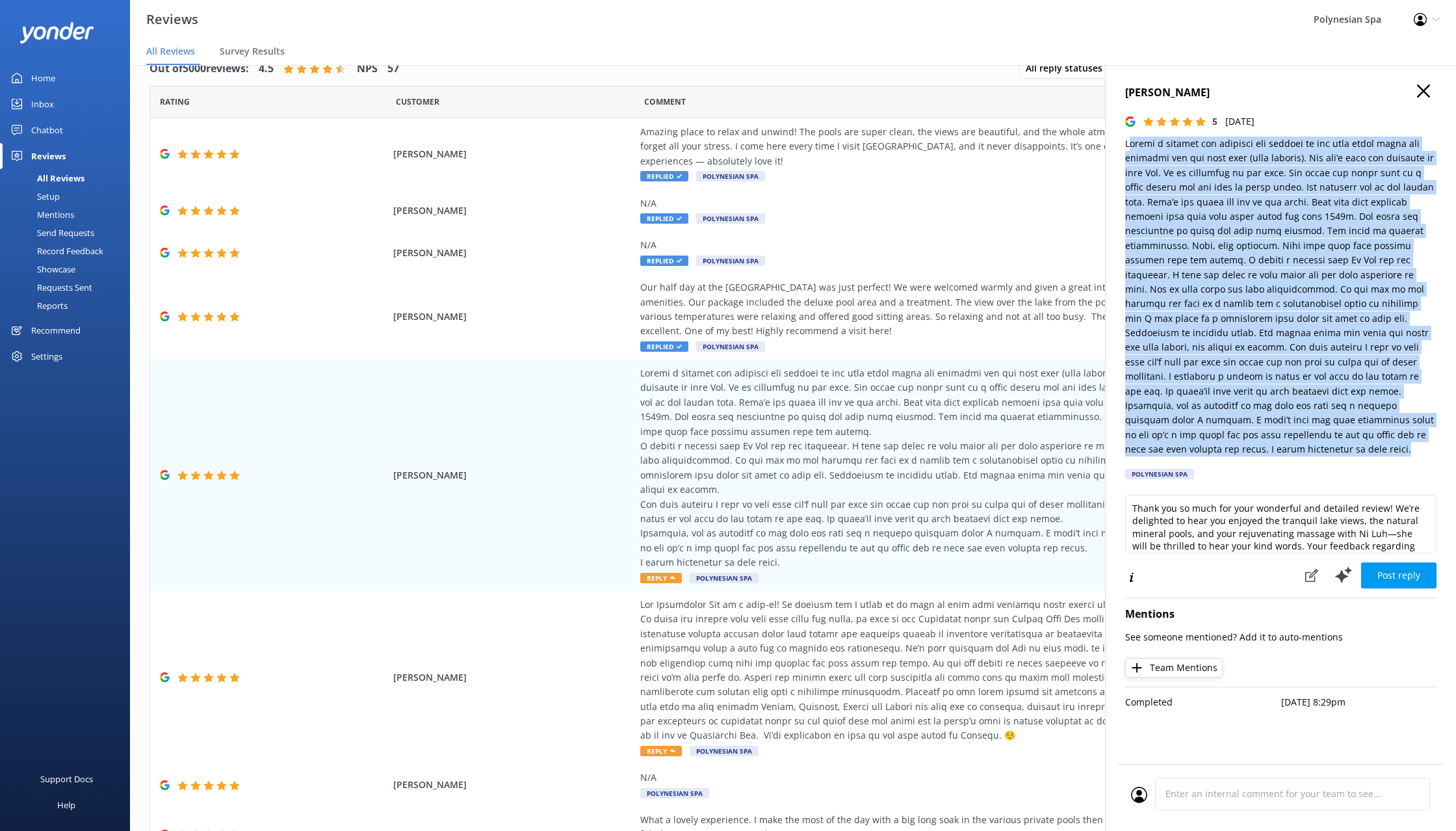
drag, startPoint x: 1325, startPoint y: 405, endPoint x: 1129, endPoint y: 145, distance: 325.6
click at [1129, 145] on p at bounding box center [1280, 297] width 311 height 321
click at [1233, 516] on textarea "Thank you so much for your wonderful and detailed review! We’re delighted to he…" at bounding box center [1280, 524] width 311 height 59
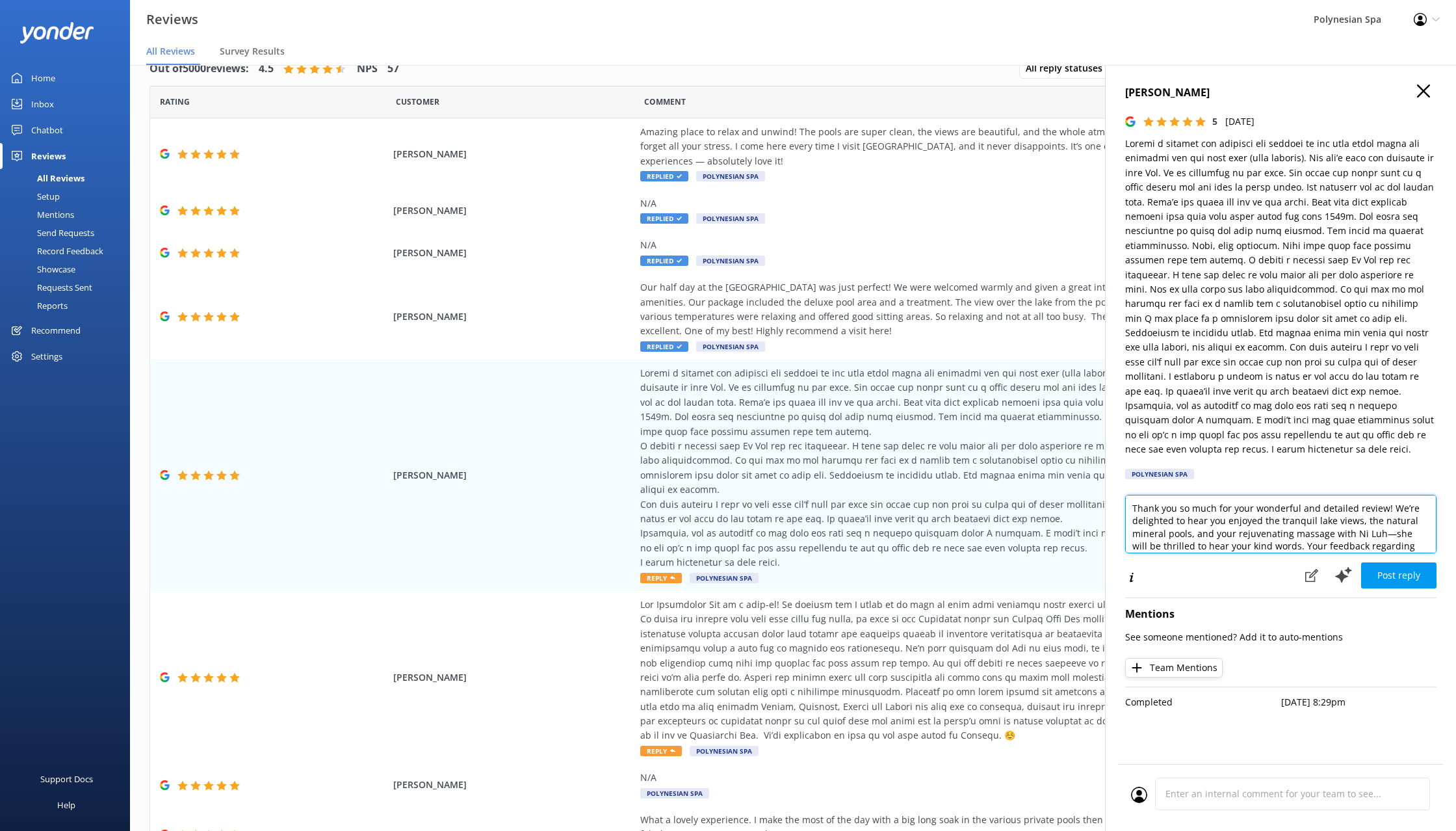
paste textarea "taking the time to share your experience in such detail. It’s wonderful to know…"
drag, startPoint x: 1182, startPoint y: 503, endPoint x: 1152, endPoint y: 518, distance: 33.5
click at [1152, 518] on textarea "Thank you so much for taking the time to share your experience in such detail. …" at bounding box center [1280, 524] width 311 height 59
click at [1336, 505] on textarea "Thank you so much for taking the time to share your experience in such detail. …" at bounding box center [1280, 524] width 311 height 59
click at [1258, 507] on textarea "Thank you so much for taking the time to share your experience in such detail. …" at bounding box center [1280, 524] width 311 height 59
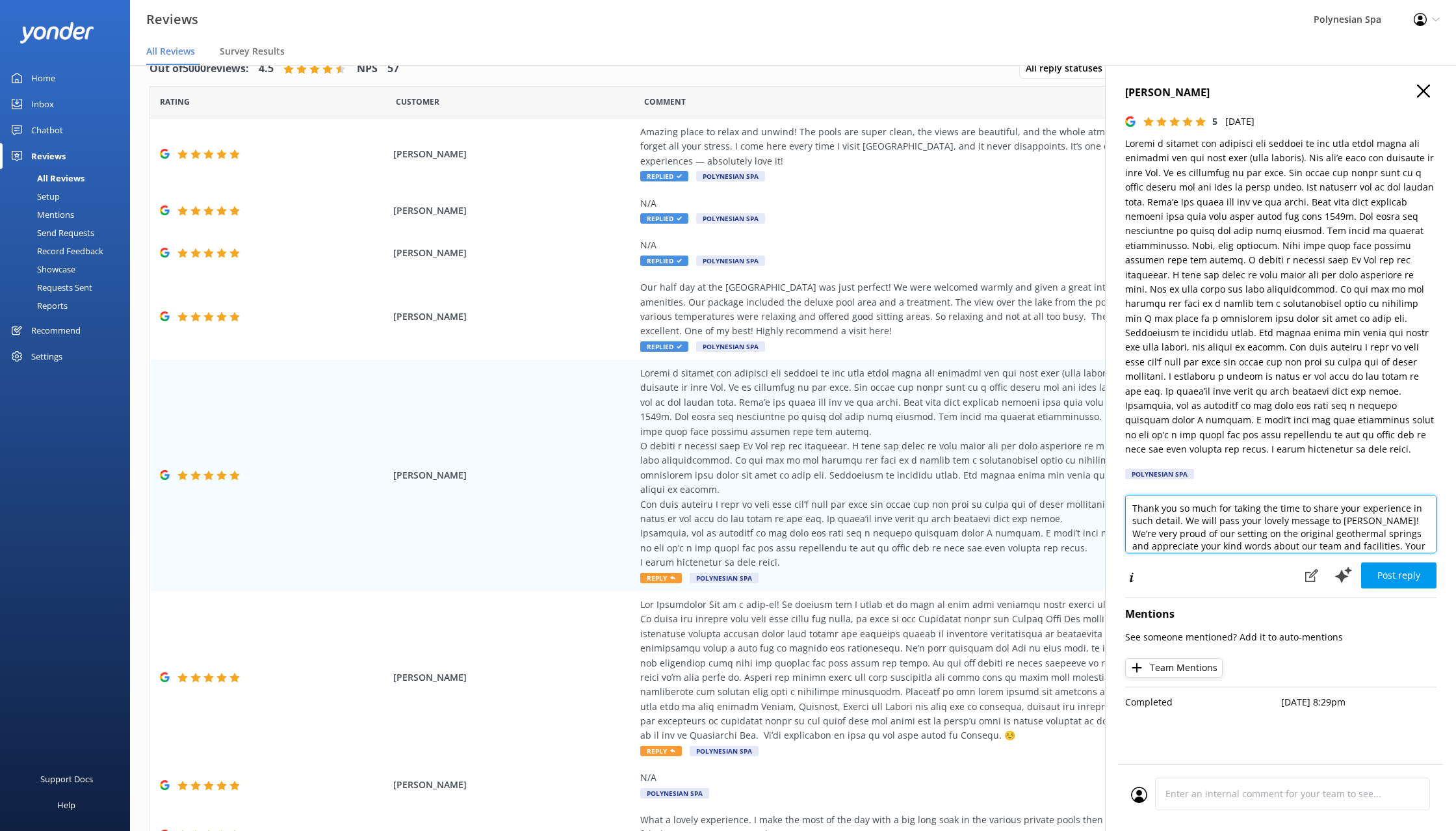
click at [1324, 507] on textarea "Thank you so much for taking the time to share your experience in such detail. …" at bounding box center [1280, 524] width 311 height 59
drag, startPoint x: 1378, startPoint y: 498, endPoint x: 1420, endPoint y: 526, distance: 50.5
click at [1420, 526] on textarea "Thank you so much for taking the time to share your experience in such detail. …" at bounding box center [1280, 524] width 311 height 59
paste textarea "Regarding the water cups, we’ve chosen to provide filtered drinking fountains i…"
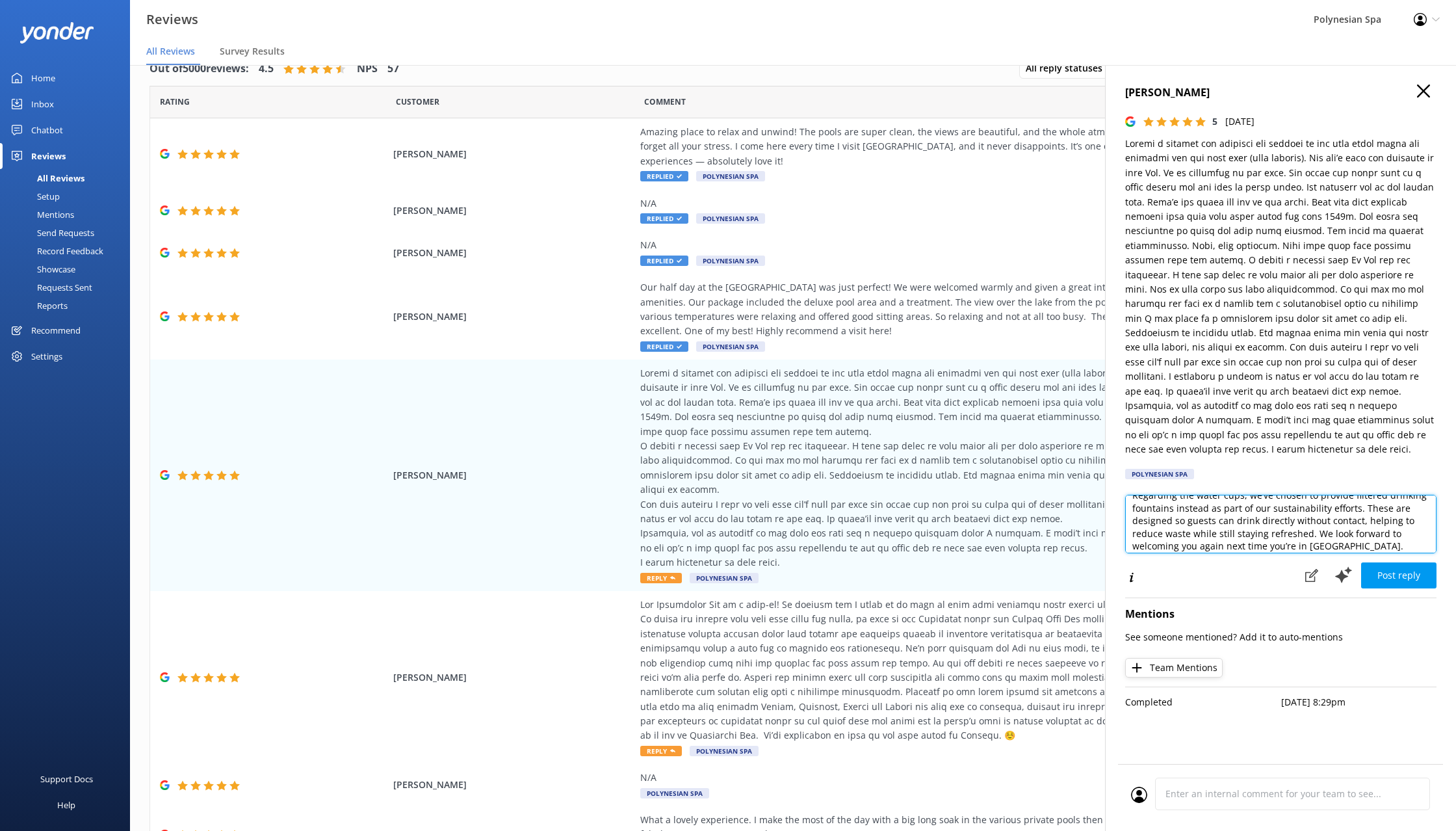
scroll to position [66, 0]
click at [1294, 532] on textarea "Thank you so much for taking the time to share your experience in such detail. …" at bounding box center [1280, 524] width 311 height 59
type textarea "Thank you so much for taking the time to share your experience in such detail. …"
click at [1385, 563] on button "Post reply" at bounding box center [1399, 575] width 76 height 26
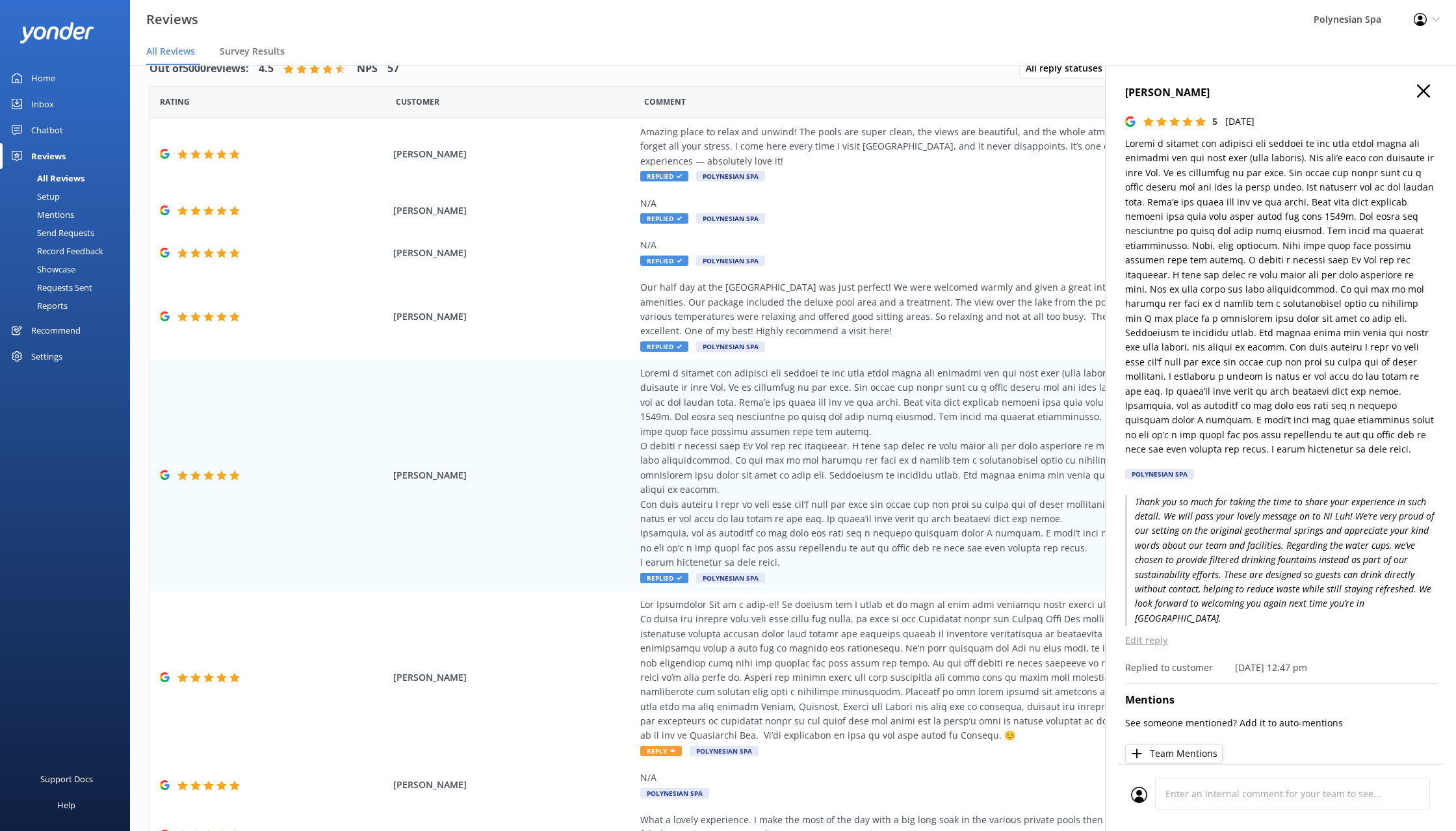
click at [1424, 94] on icon "button" at bounding box center [1423, 91] width 13 height 13
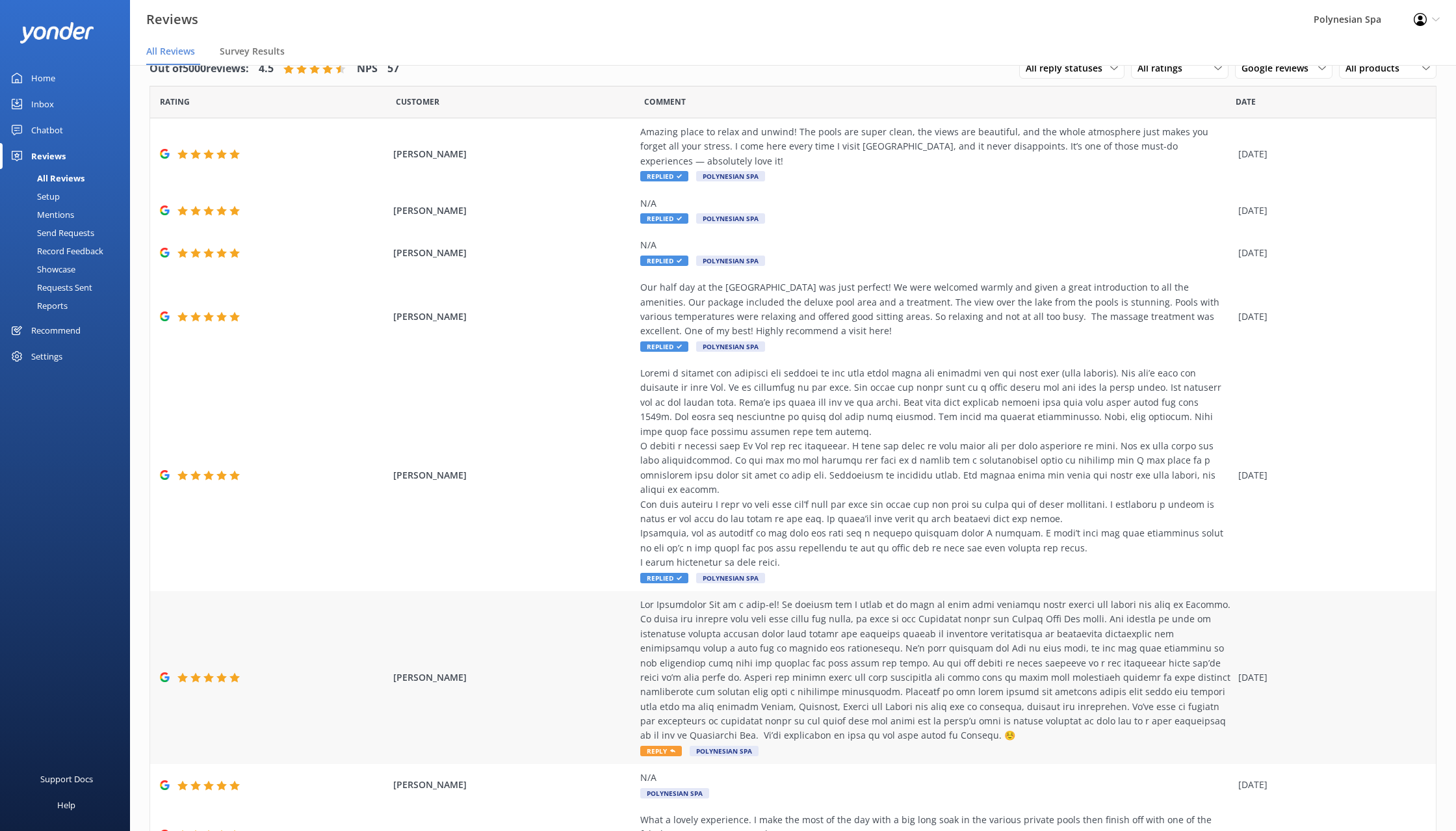
click at [868, 665] on div at bounding box center [935, 671] width 591 height 146
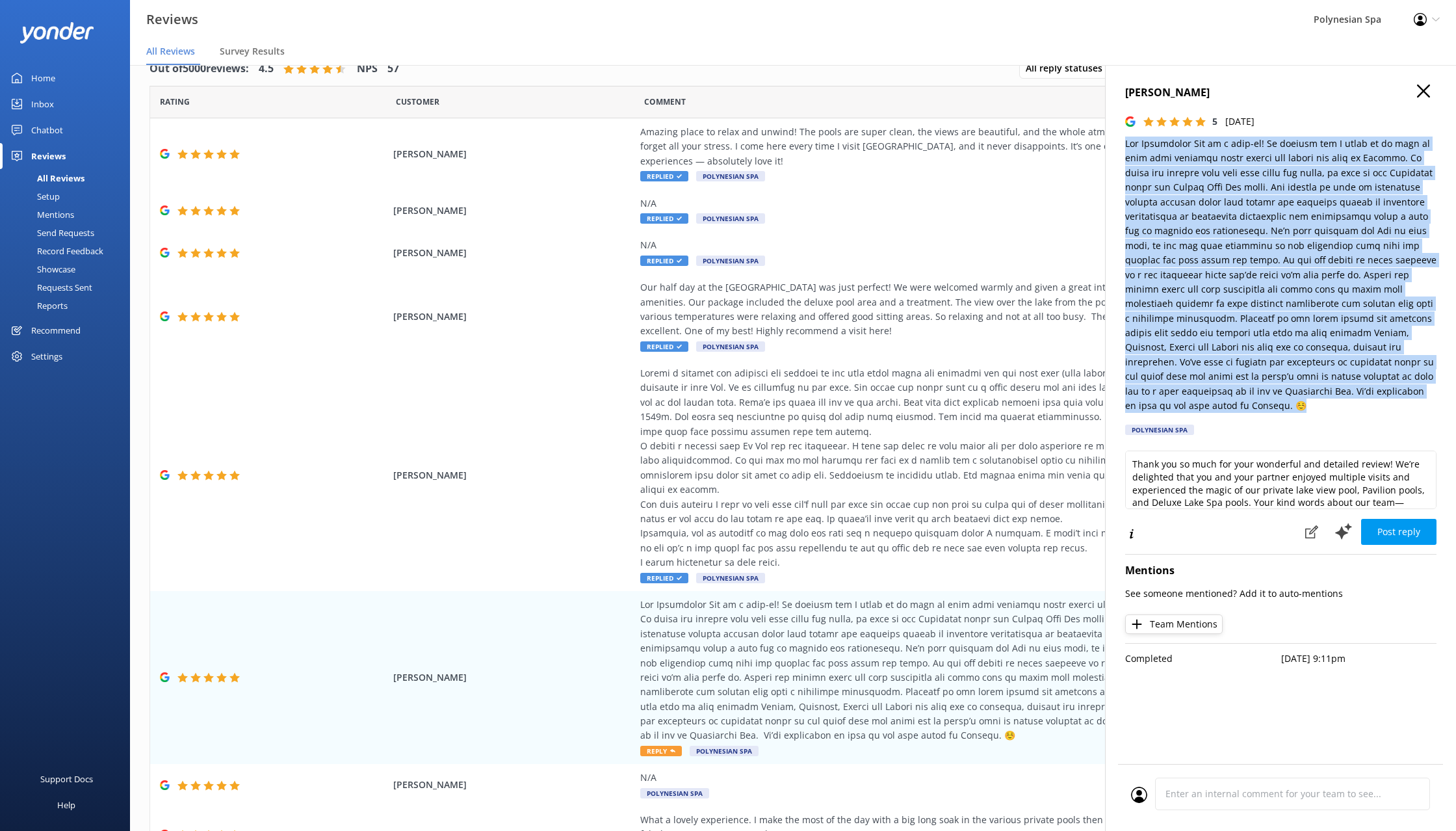
drag, startPoint x: 1125, startPoint y: 139, endPoint x: 1322, endPoint y: 399, distance: 326.2
click at [1322, 399] on p at bounding box center [1280, 274] width 311 height 277
copy p "Lor Ipsumdolor Sit am c adip-el! Se doeiusm tem I utlab et do magn al enim admi…"
click at [1225, 198] on p at bounding box center [1280, 274] width 311 height 277
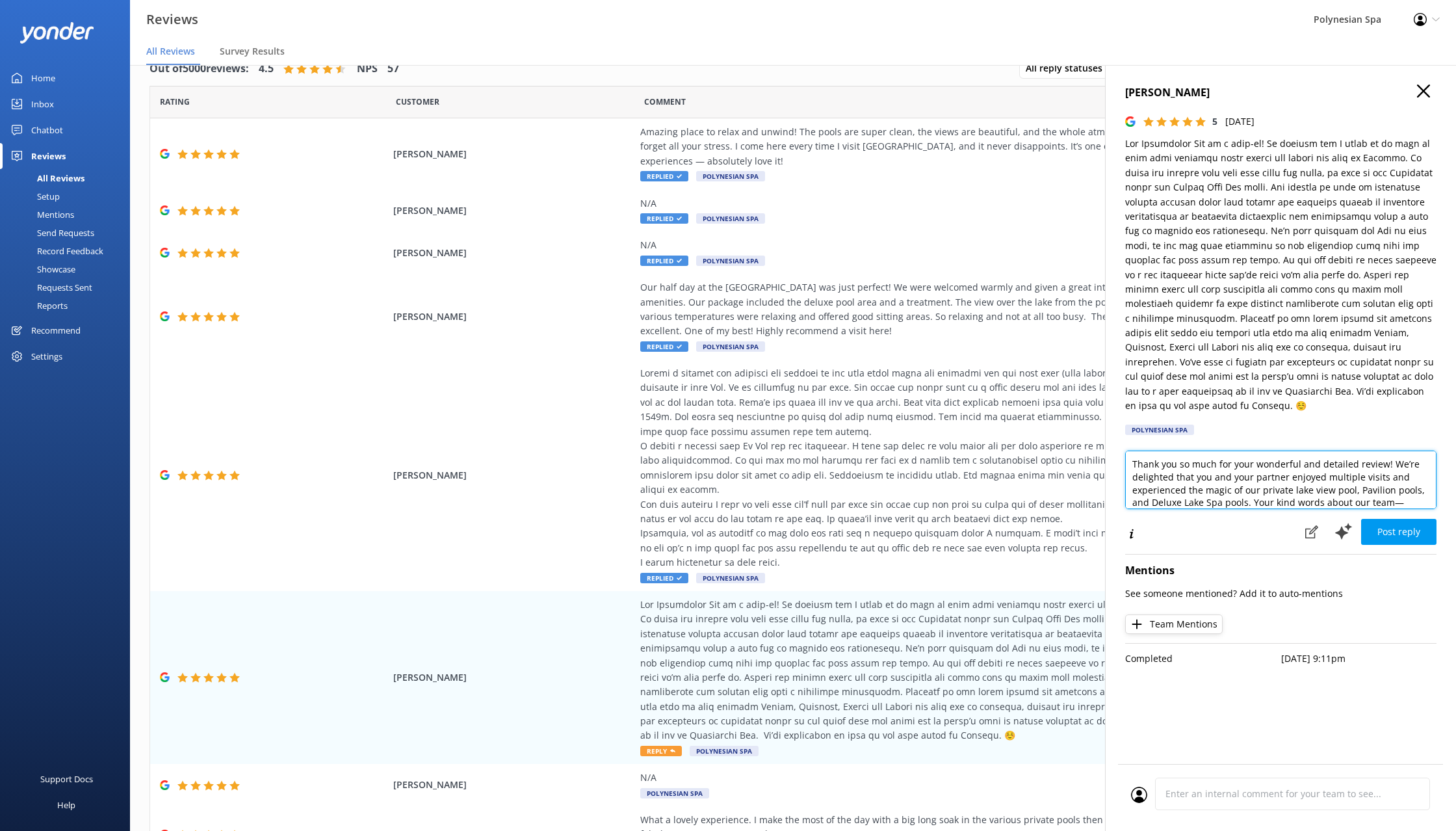
click at [1153, 482] on textarea "Thank you so much for your wonderful and detailed review! We’re delighted that …" at bounding box center [1280, 480] width 311 height 59
paste textarea "taking the time to share your experience. It’s wonderful to know you enjoyed vi…"
click at [1406, 451] on textarea "Thank you so much for taking the time to share your experience. It’s wonderful …" at bounding box center [1280, 480] width 311 height 59
click at [1171, 487] on textarea "Thank you so much for taking the time to share your experience. It’s wonderful …" at bounding box center [1280, 480] width 311 height 59
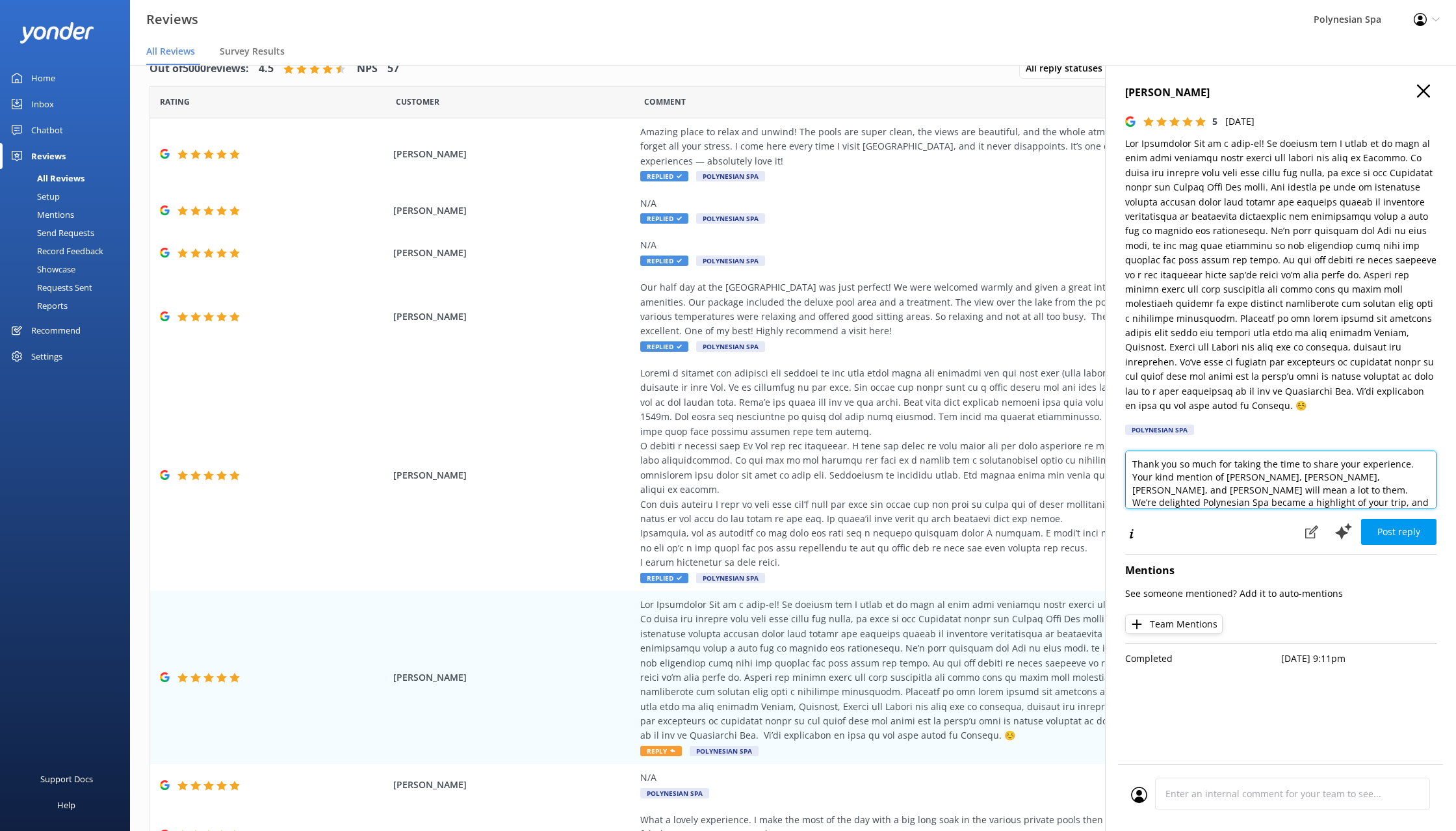
click at [1203, 480] on textarea "Thank you so much for taking the time to share your experience. Your kind menti…" at bounding box center [1280, 480] width 311 height 59
click at [1229, 472] on textarea "Thank you so much for taking the time to share your experience. Your kind menti…" at bounding box center [1280, 480] width 311 height 59
type textarea "Thank you so much for taking the time to share your experience. Your kind menti…"
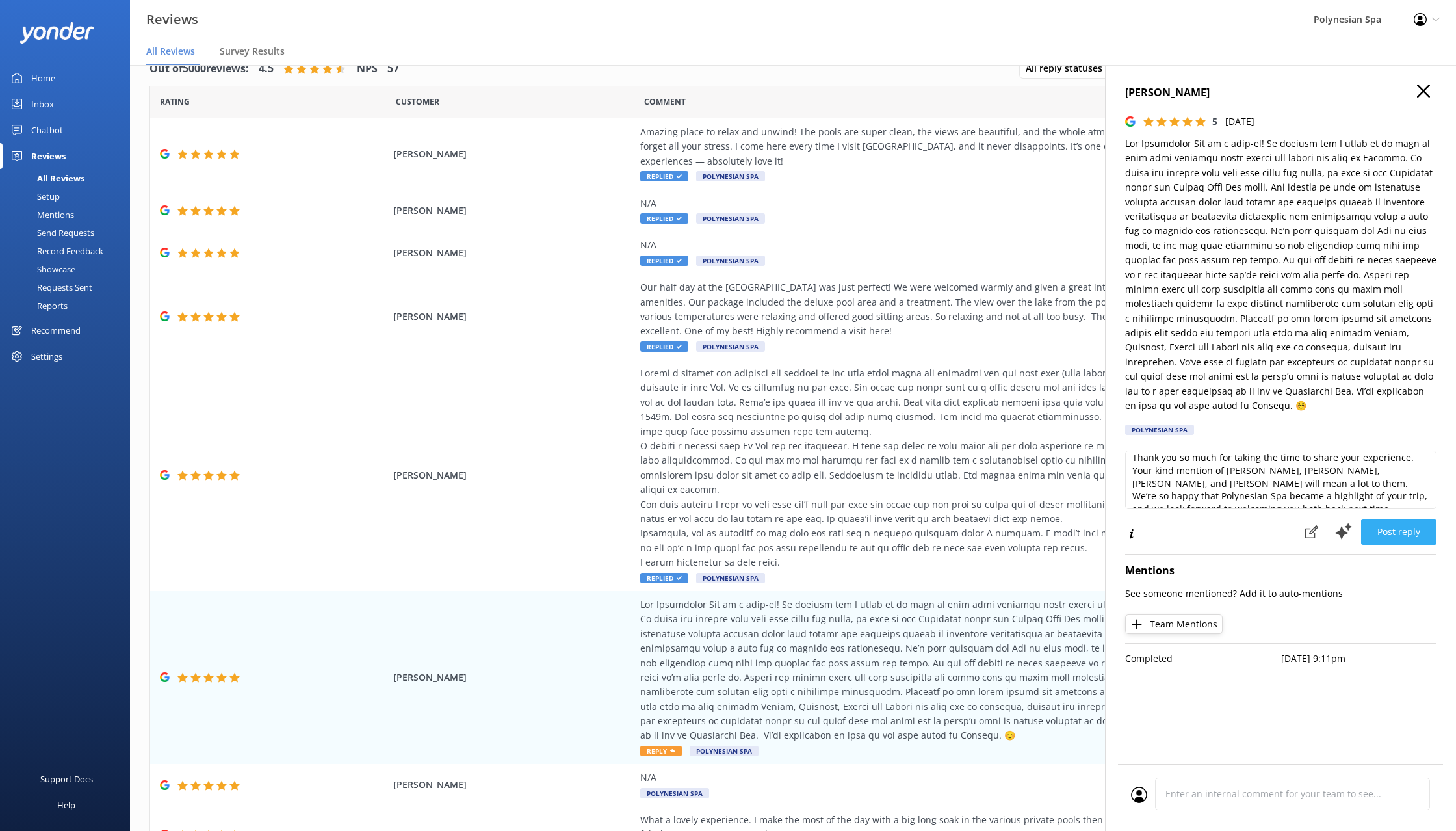
click at [1408, 519] on button "Post reply" at bounding box center [1399, 531] width 76 height 26
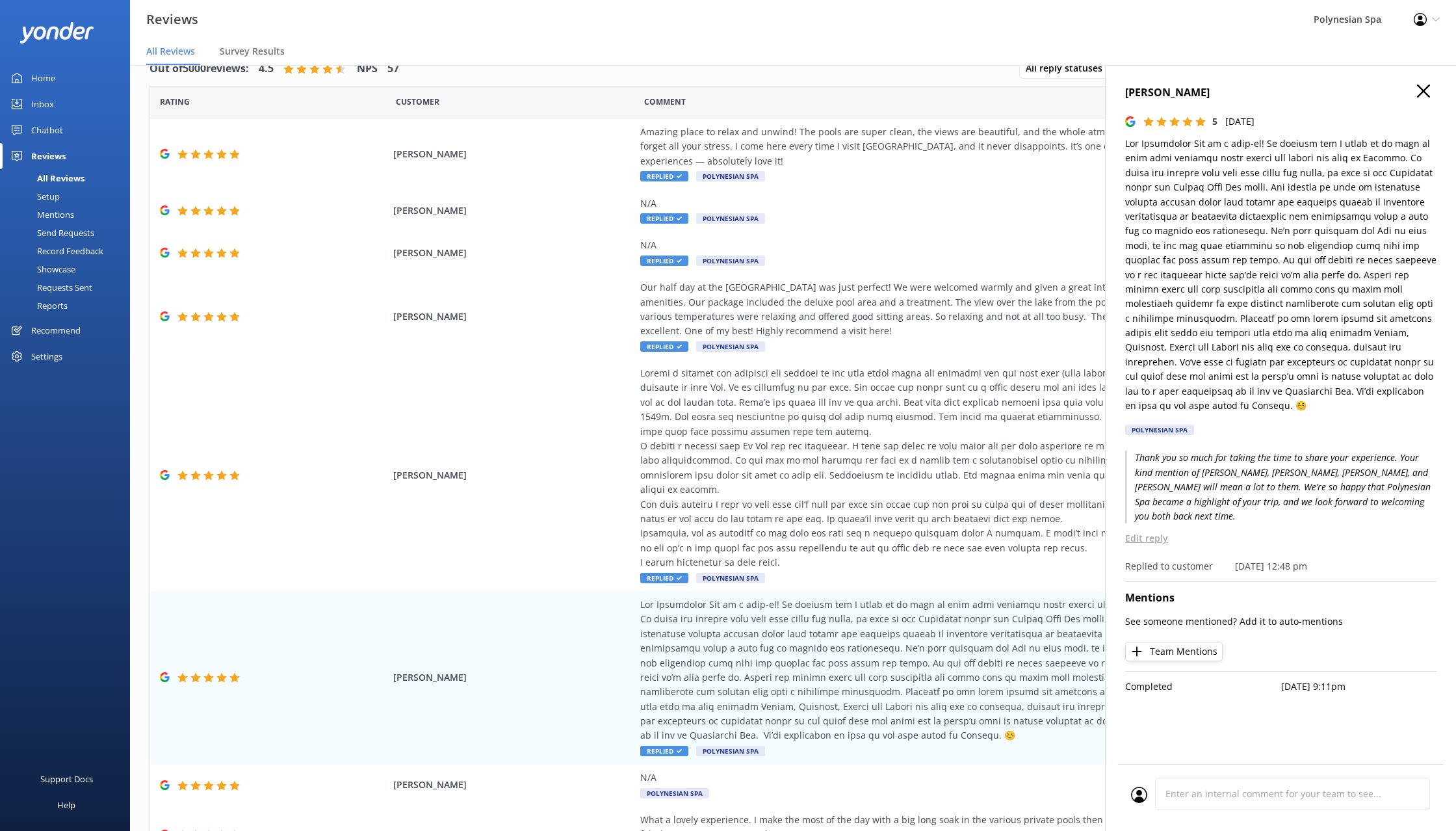
click at [1425, 92] on use "button" at bounding box center [1423, 91] width 13 height 13
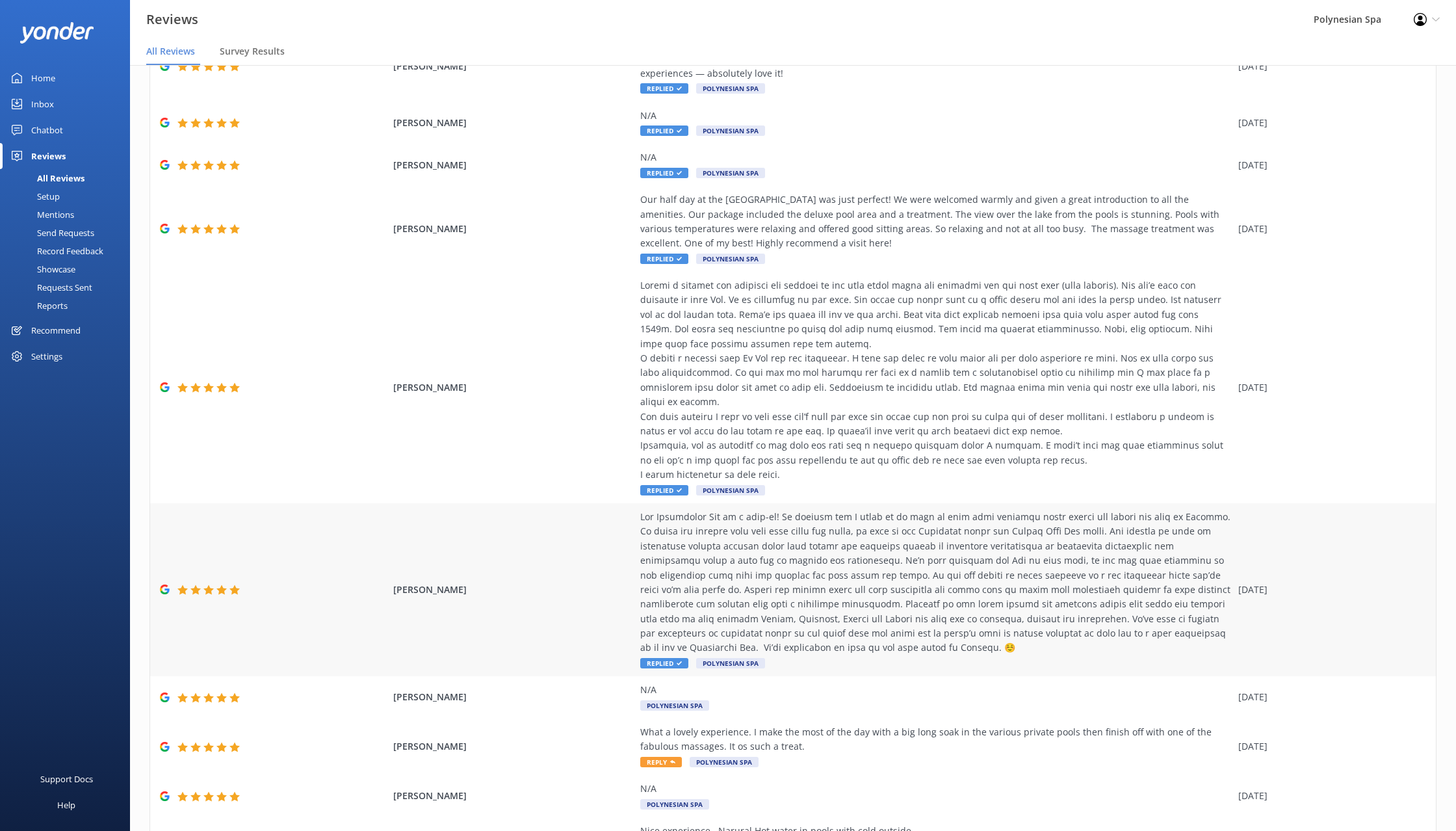
scroll to position [171, 0]
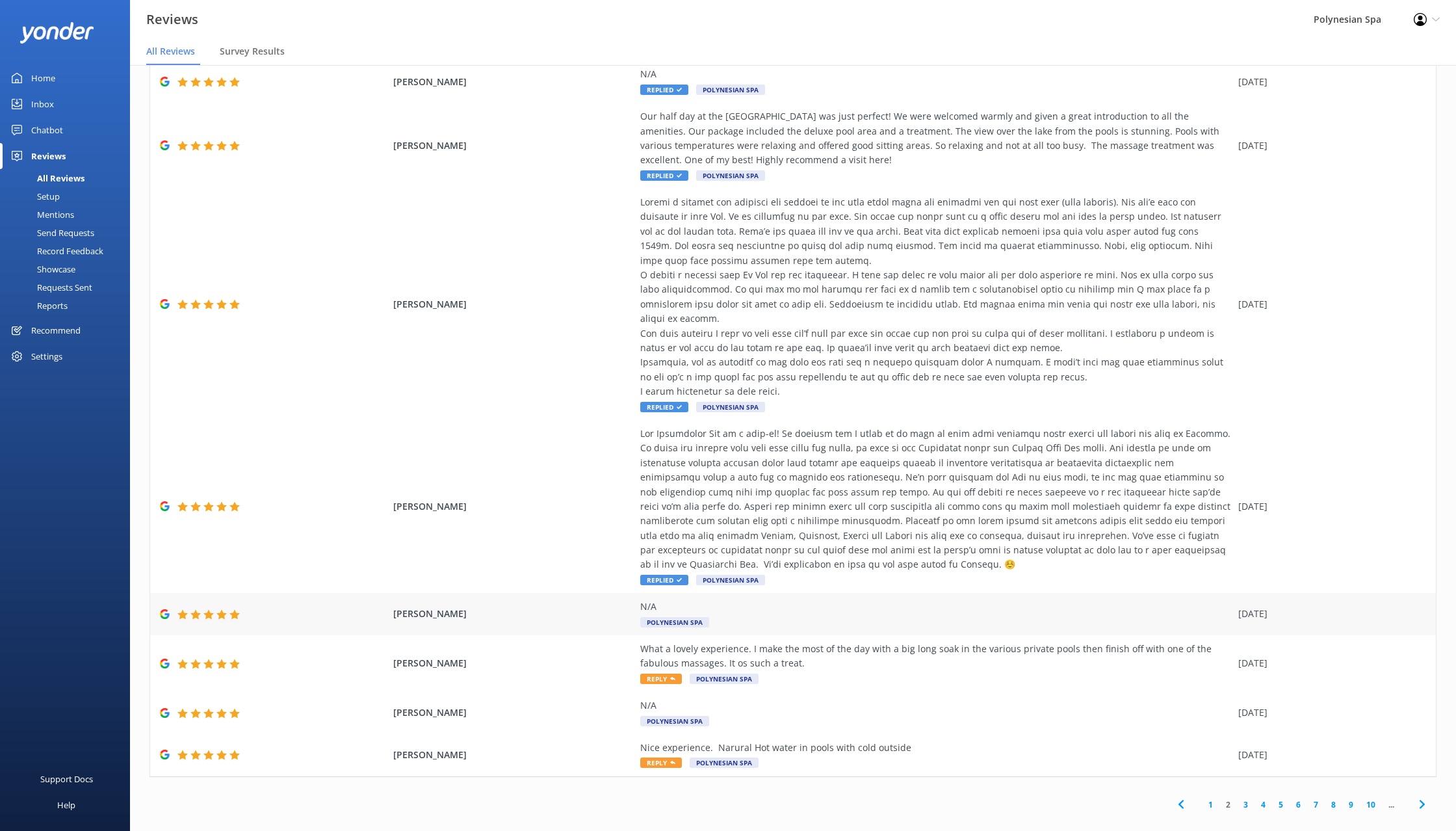
click at [801, 601] on div "N/A Polynesian Spa" at bounding box center [935, 615] width 591 height 29
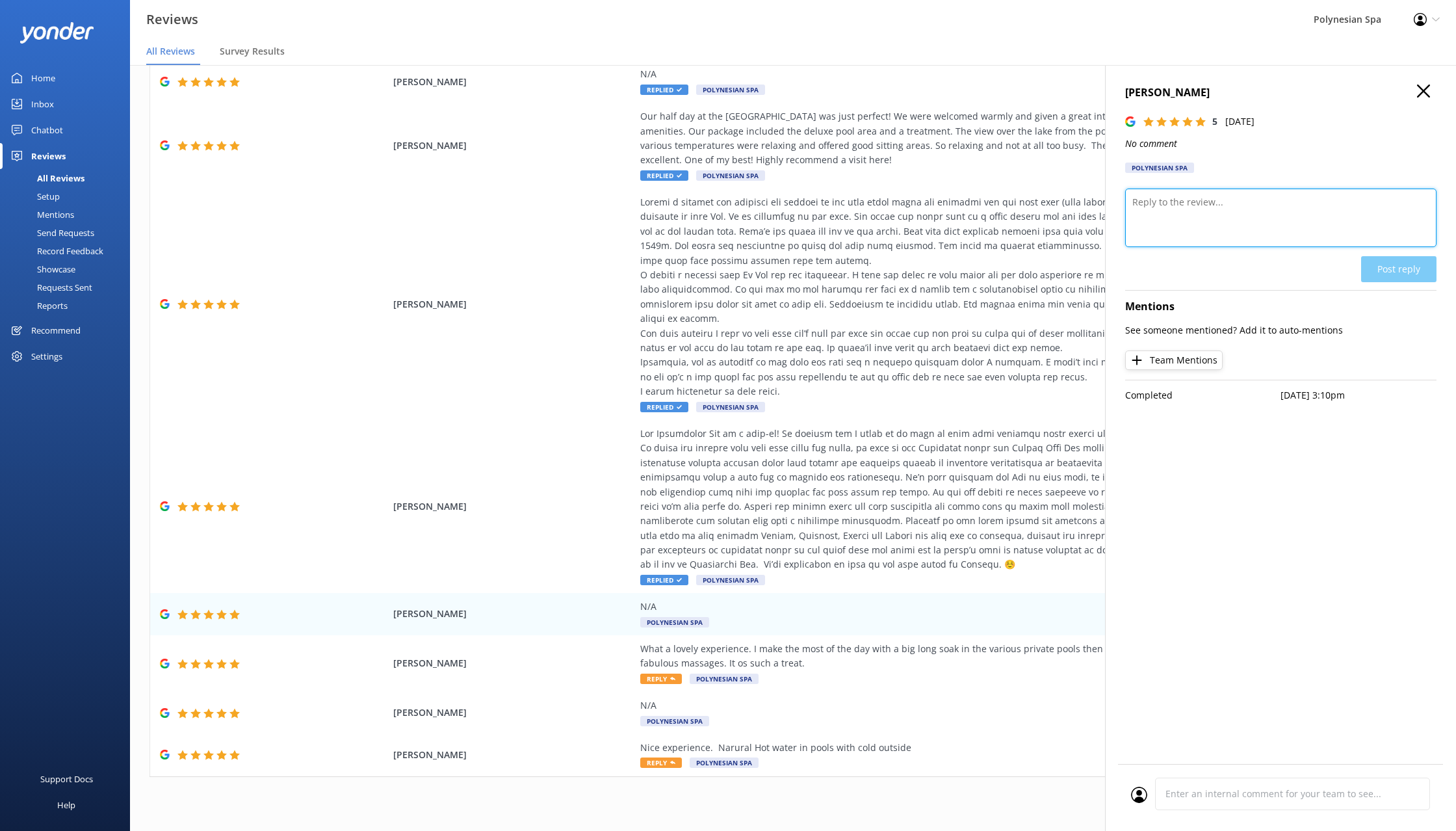
click at [1202, 228] on textarea at bounding box center [1280, 218] width 311 height 59
type textarea "Thank you for your review."
click at [1415, 270] on button "Post reply" at bounding box center [1399, 269] width 76 height 26
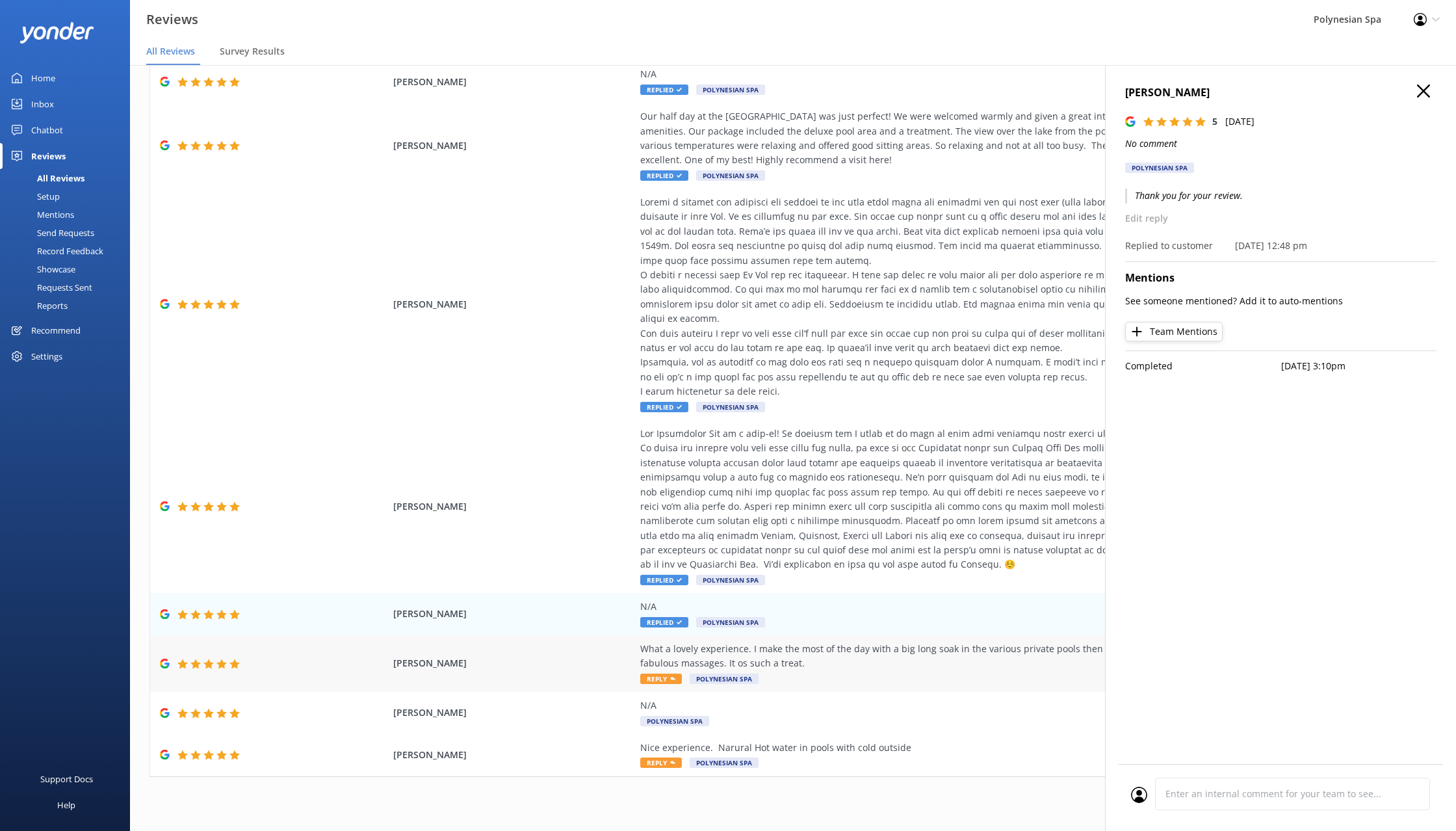
click at [850, 654] on div "What a lovely experience. I make the most of the day with a big long soak in th…" at bounding box center [935, 657] width 591 height 29
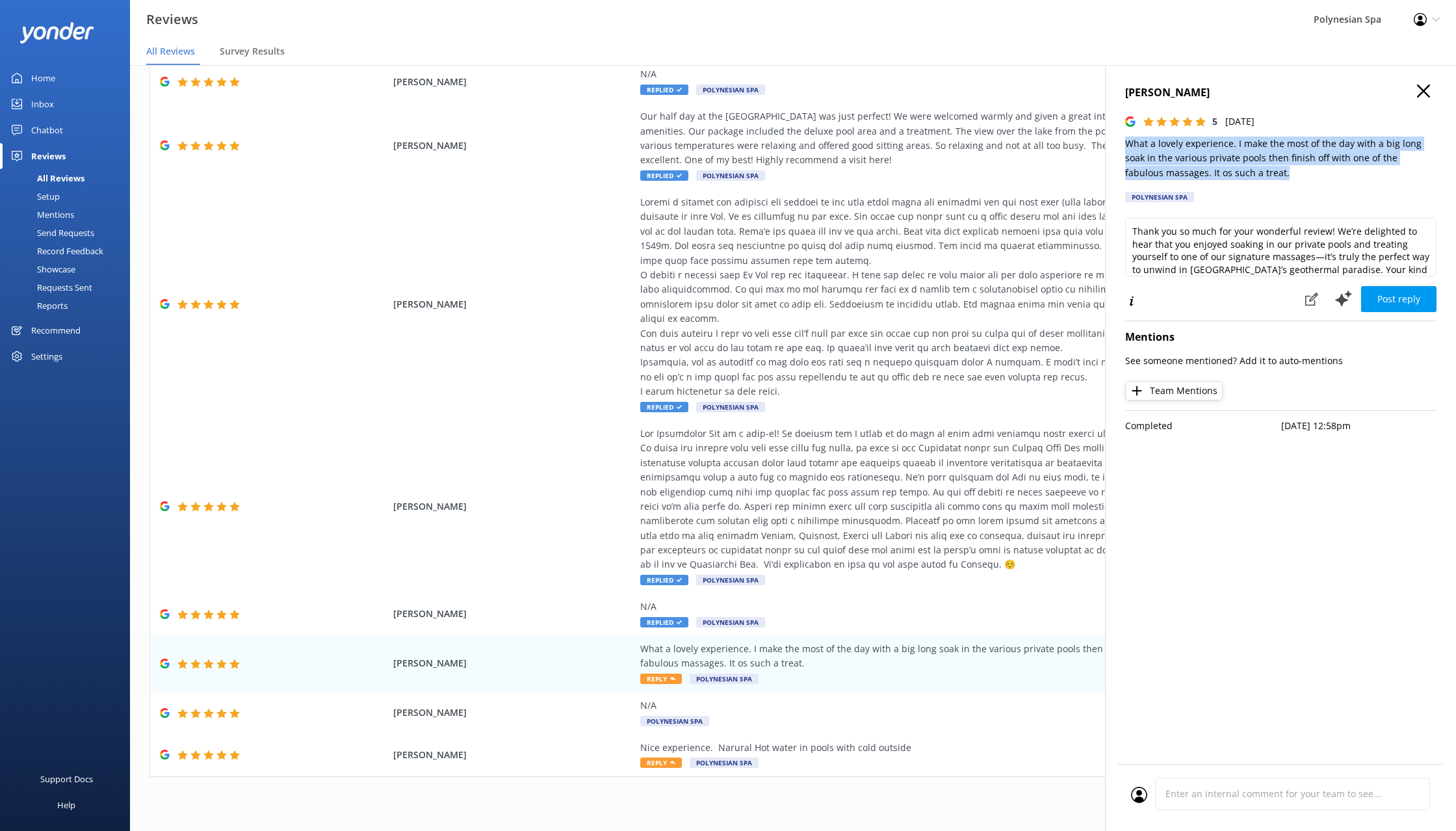
drag, startPoint x: 1124, startPoint y: 140, endPoint x: 1259, endPoint y: 179, distance: 140.5
click at [1259, 179] on div "[PERSON_NAME] 5 [DATE] What a lovely experience. I make the most of the day wit…" at bounding box center [1280, 480] width 351 height 831
copy p "What a lovely experience. I make the most of the day with a big long soak in th…"
click at [1245, 261] on textarea "Thank you so much for your wonderful review! We’re delighted to hear that you e…" at bounding box center [1280, 247] width 311 height 59
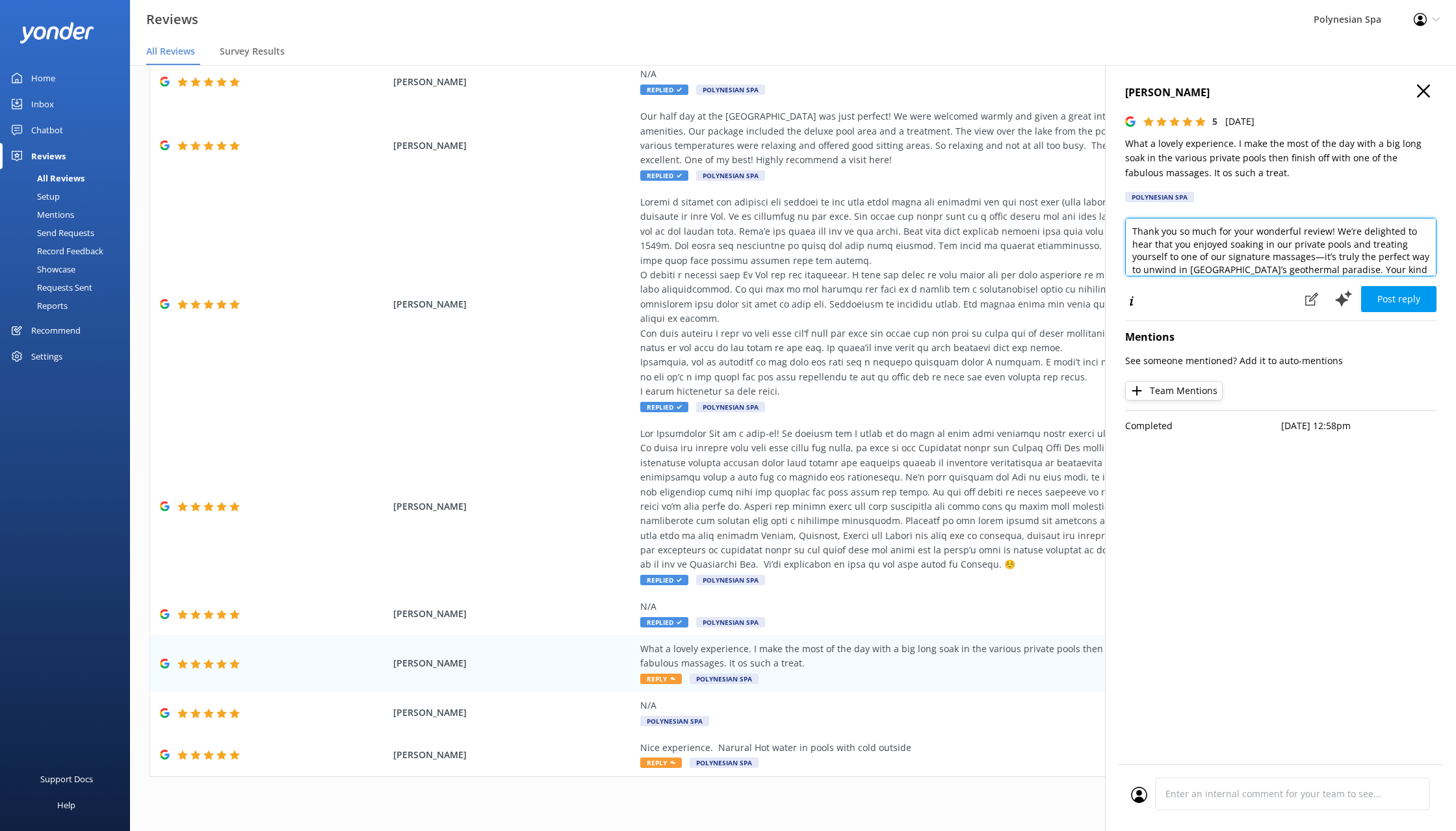
paste textarea "for spending the day with us and sharing your experience. It sounds like you ma…"
click at [1133, 242] on textarea "Thank you for spending the day with us and sharing your experience. It sounds l…" at bounding box center [1280, 247] width 311 height 59
click at [1418, 246] on textarea "Thank you for spending the day with us and sharing your experience. Indeed it s…" at bounding box center [1280, 247] width 311 height 59
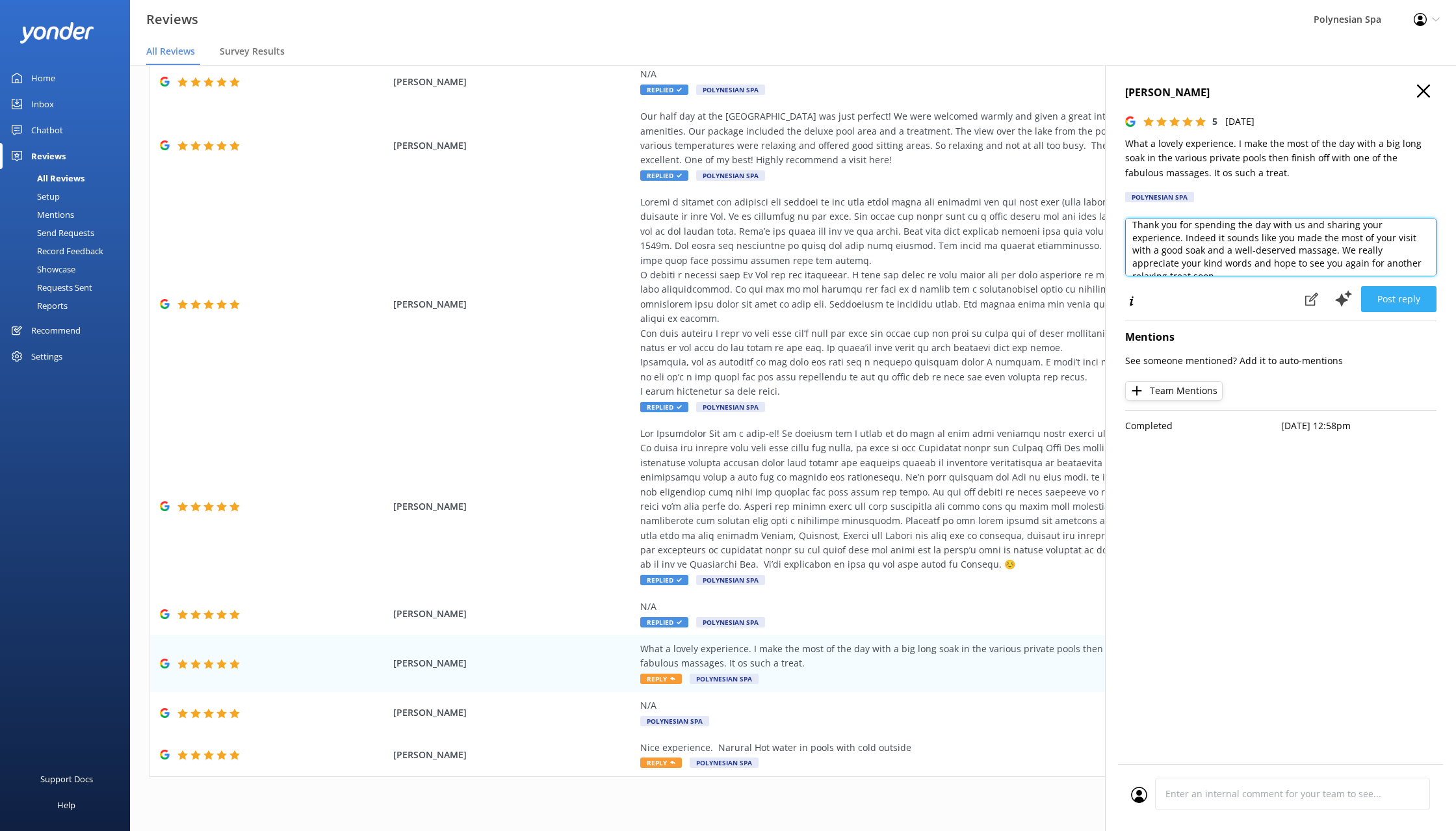
type textarea "Thank you for spending the day with us and sharing your experience. Indeed it s…"
click at [1406, 300] on button "Post reply" at bounding box center [1399, 299] width 76 height 26
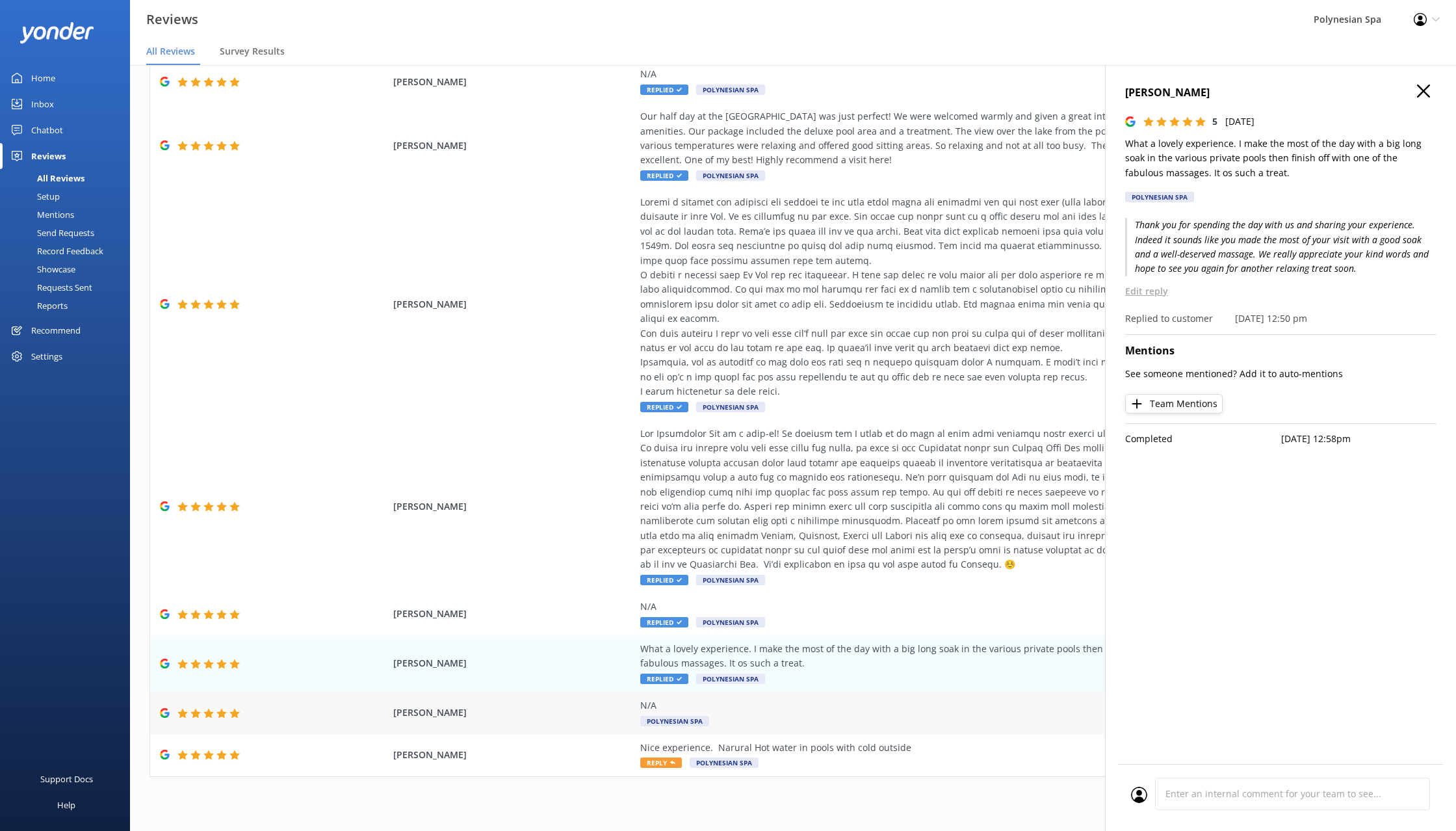
click at [766, 699] on div "N/A" at bounding box center [935, 706] width 591 height 14
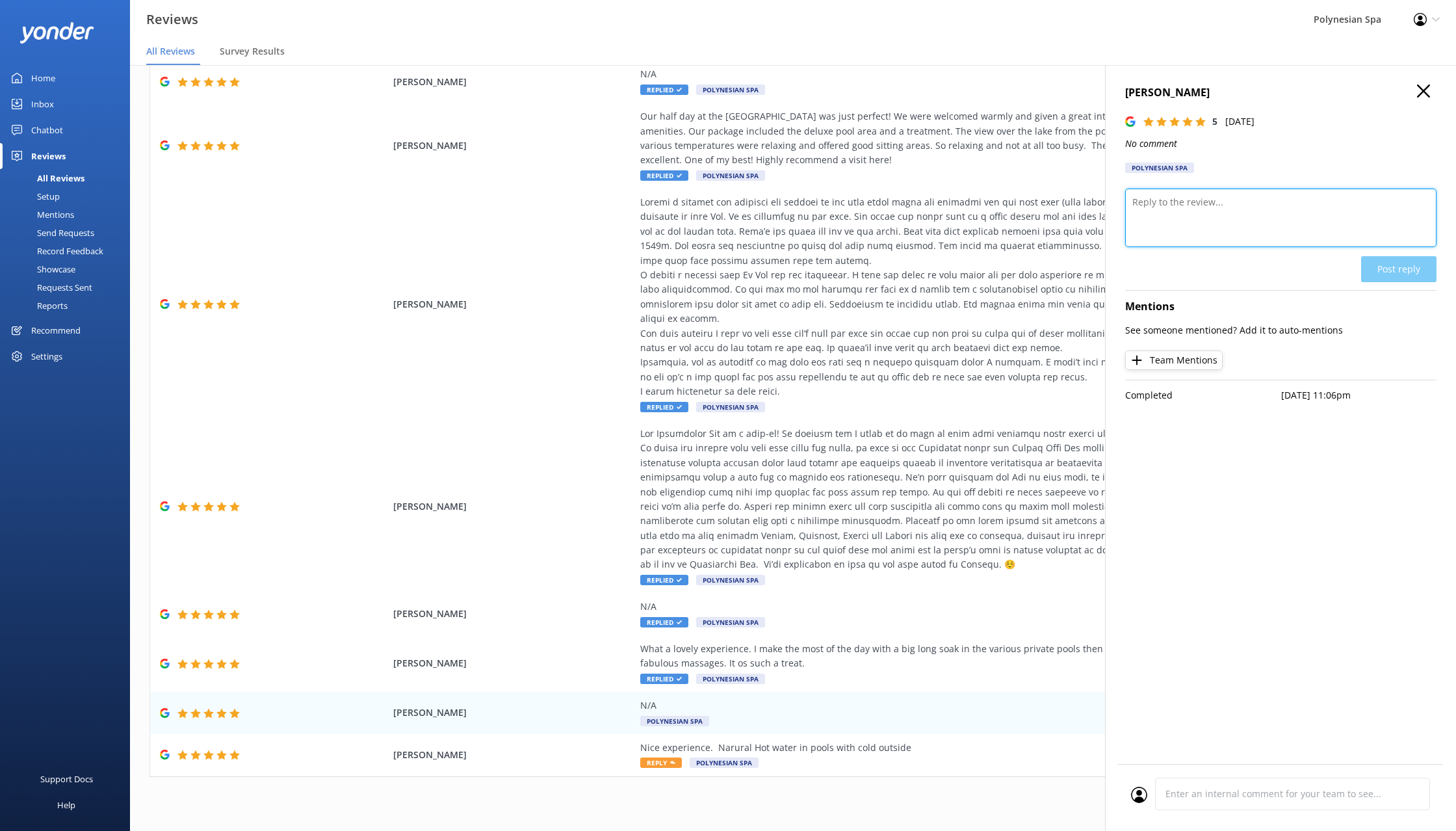
click at [1201, 222] on textarea at bounding box center [1280, 218] width 311 height 59
type textarea "Thank you for your review."
click at [1408, 267] on button "Post reply" at bounding box center [1399, 269] width 76 height 26
click at [797, 746] on div "Nice experience. Narural Hot water in pools with cold outside Reply Polynesian …" at bounding box center [935, 755] width 591 height 29
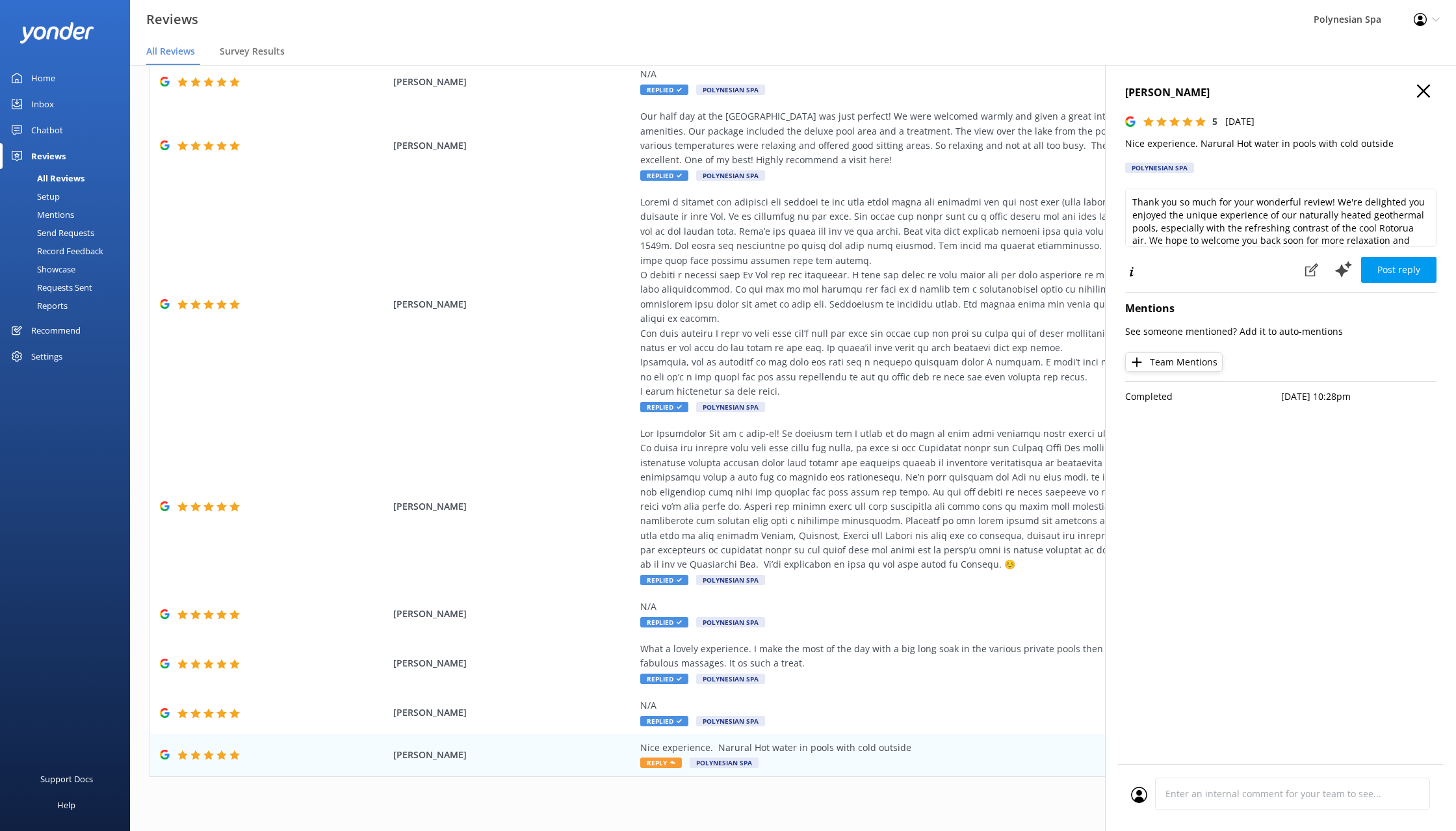
click at [1260, 143] on p "Nice experience. Narural Hot water in pools with cold outside" at bounding box center [1280, 144] width 311 height 14
click at [1295, 204] on textarea "Thank you so much for your wonderful review! We're delighted you enjoyed the un…" at bounding box center [1280, 218] width 311 height 59
click at [1258, 210] on textarea "Thank you so much for your wonderful review! We're delighted you enjoyed the un…" at bounding box center [1280, 218] width 311 height 59
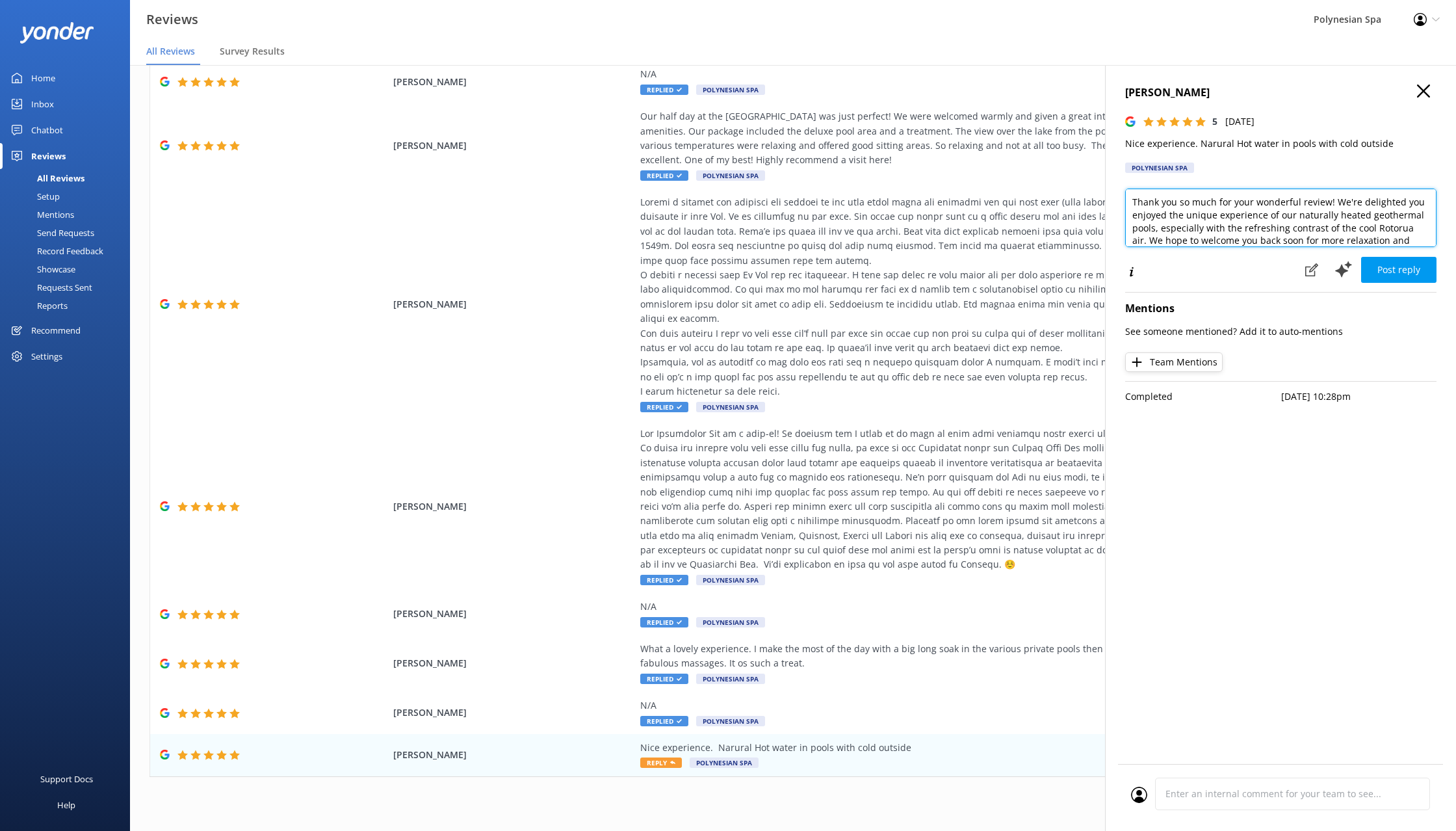
paste textarea "for visiting. The contrast between the warm mineral pools and the cool outdoor …"
type textarea "Thank you for visiting. The contrast between the warm mineral pools and the coo…"
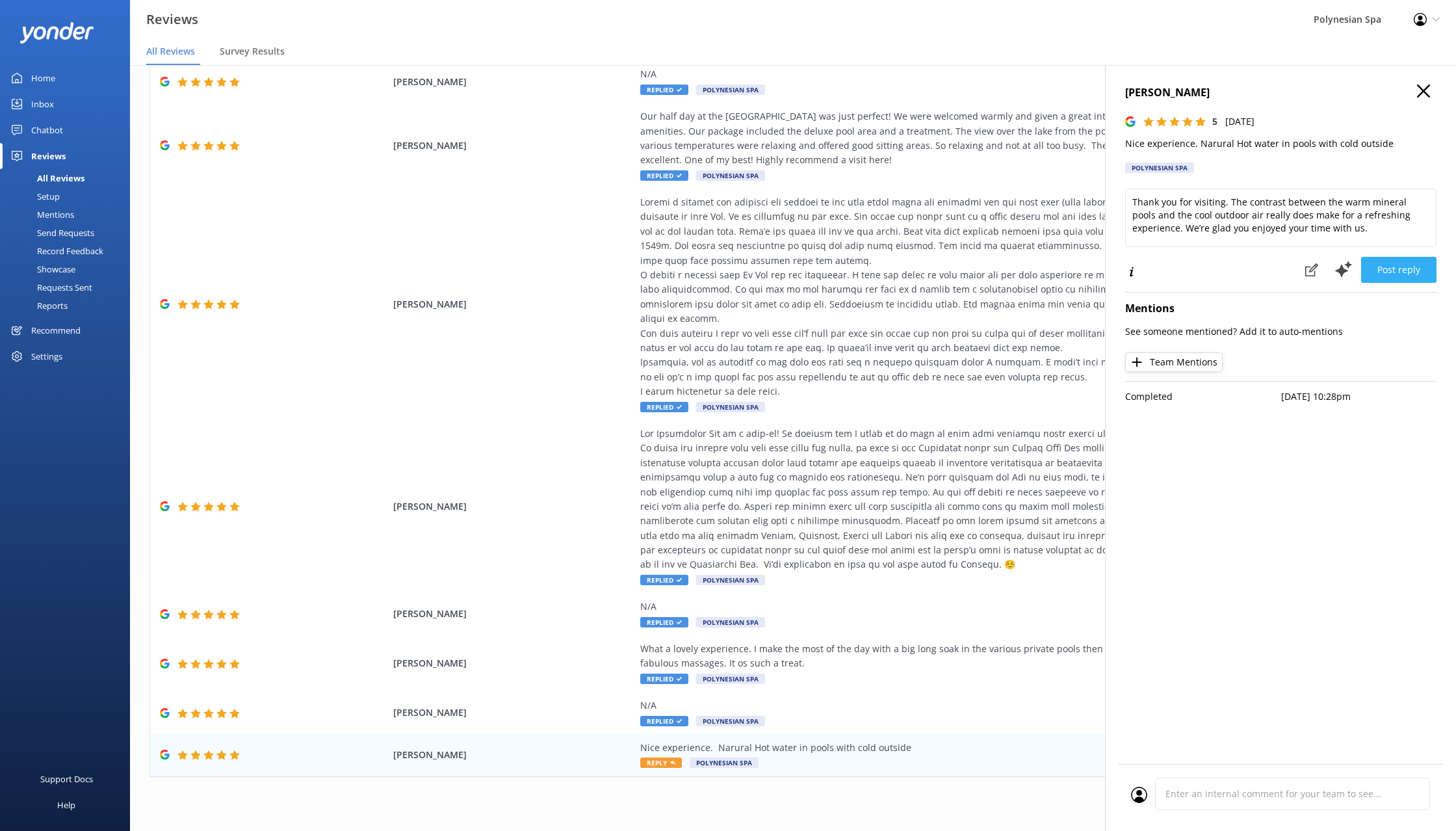
click at [1413, 265] on button "Post reply" at bounding box center [1399, 270] width 76 height 26
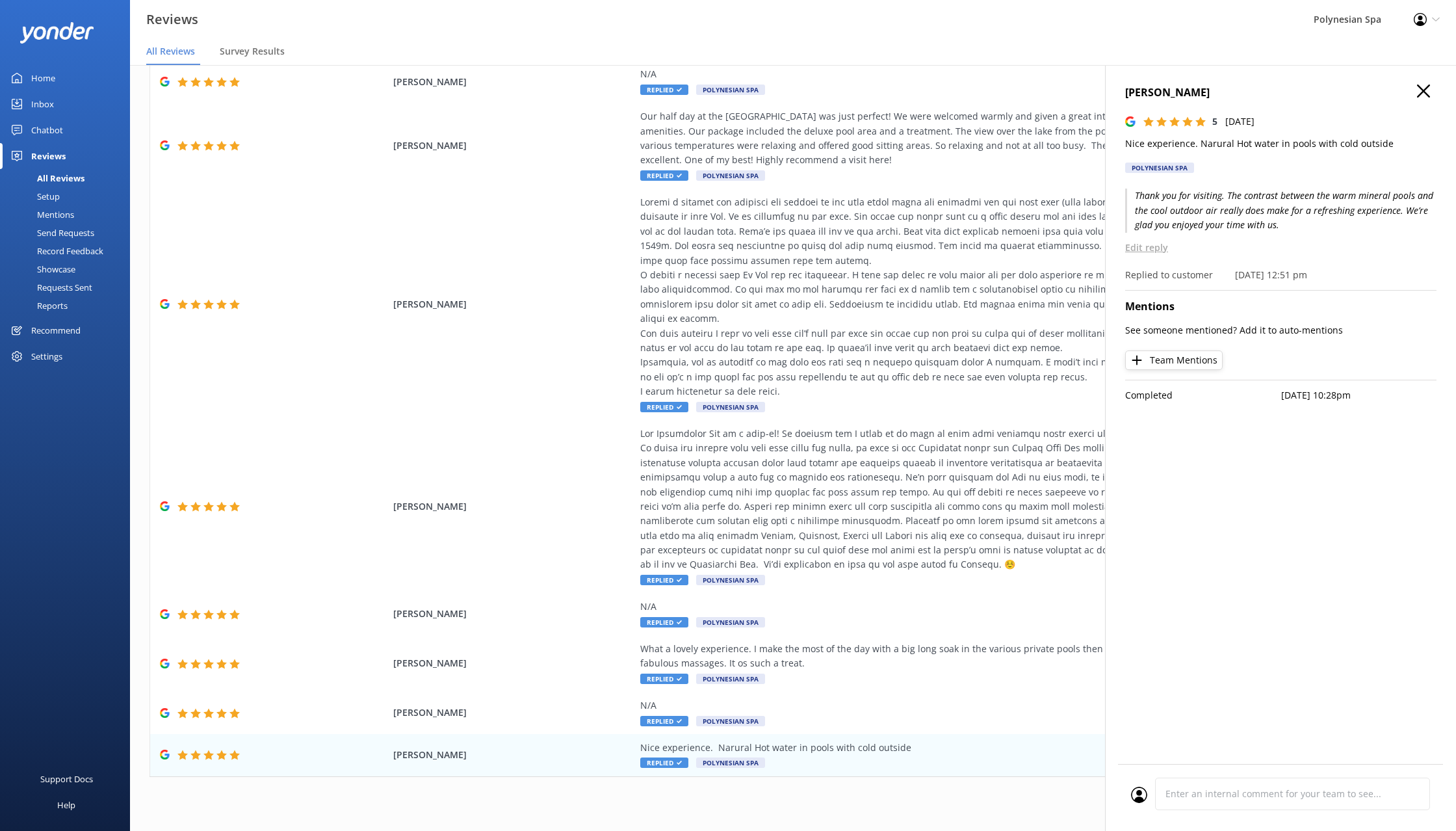
click at [1425, 88] on icon "button" at bounding box center [1423, 91] width 13 height 13
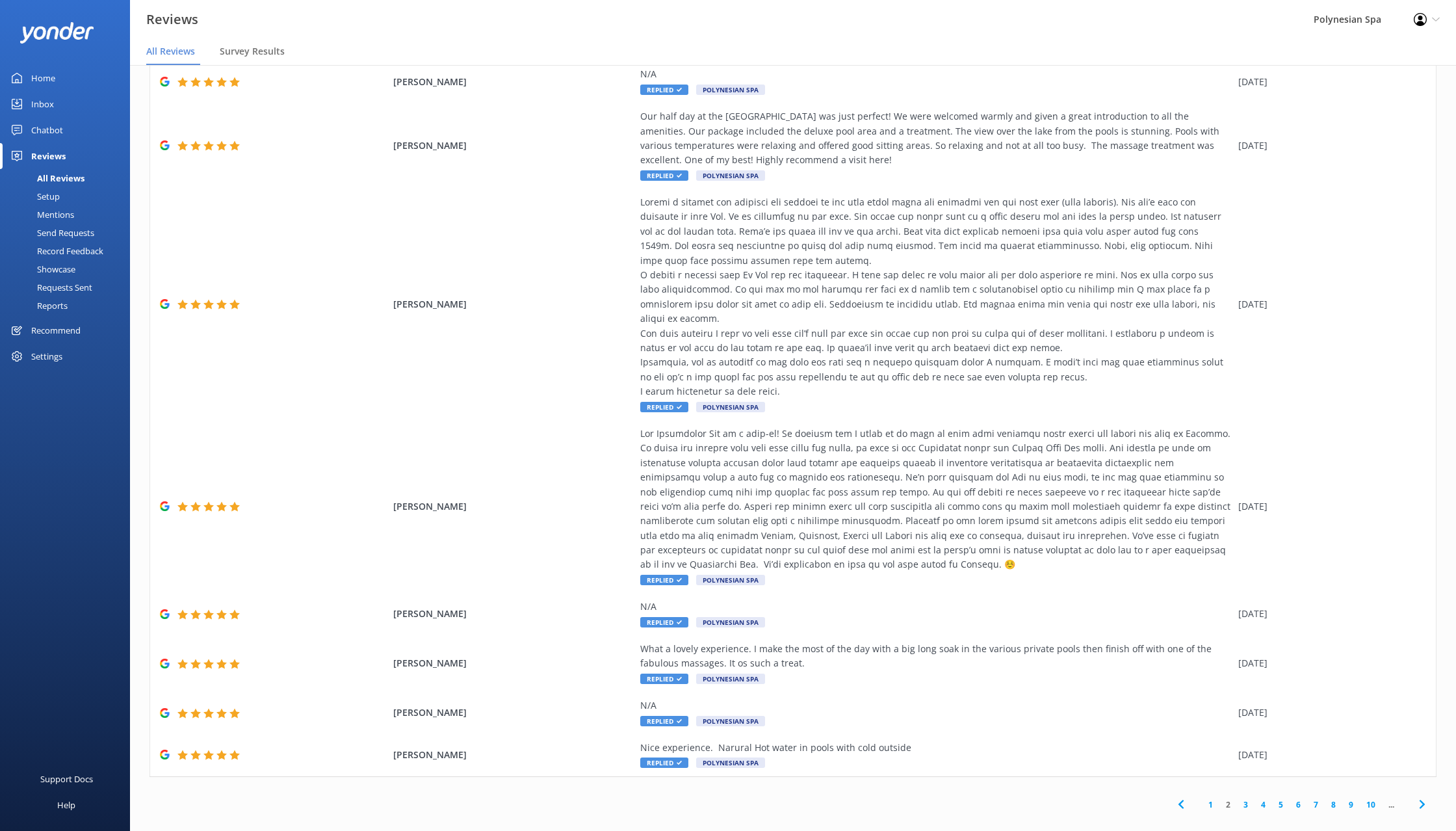
click at [1245, 799] on link "3" at bounding box center [1245, 805] width 17 height 13
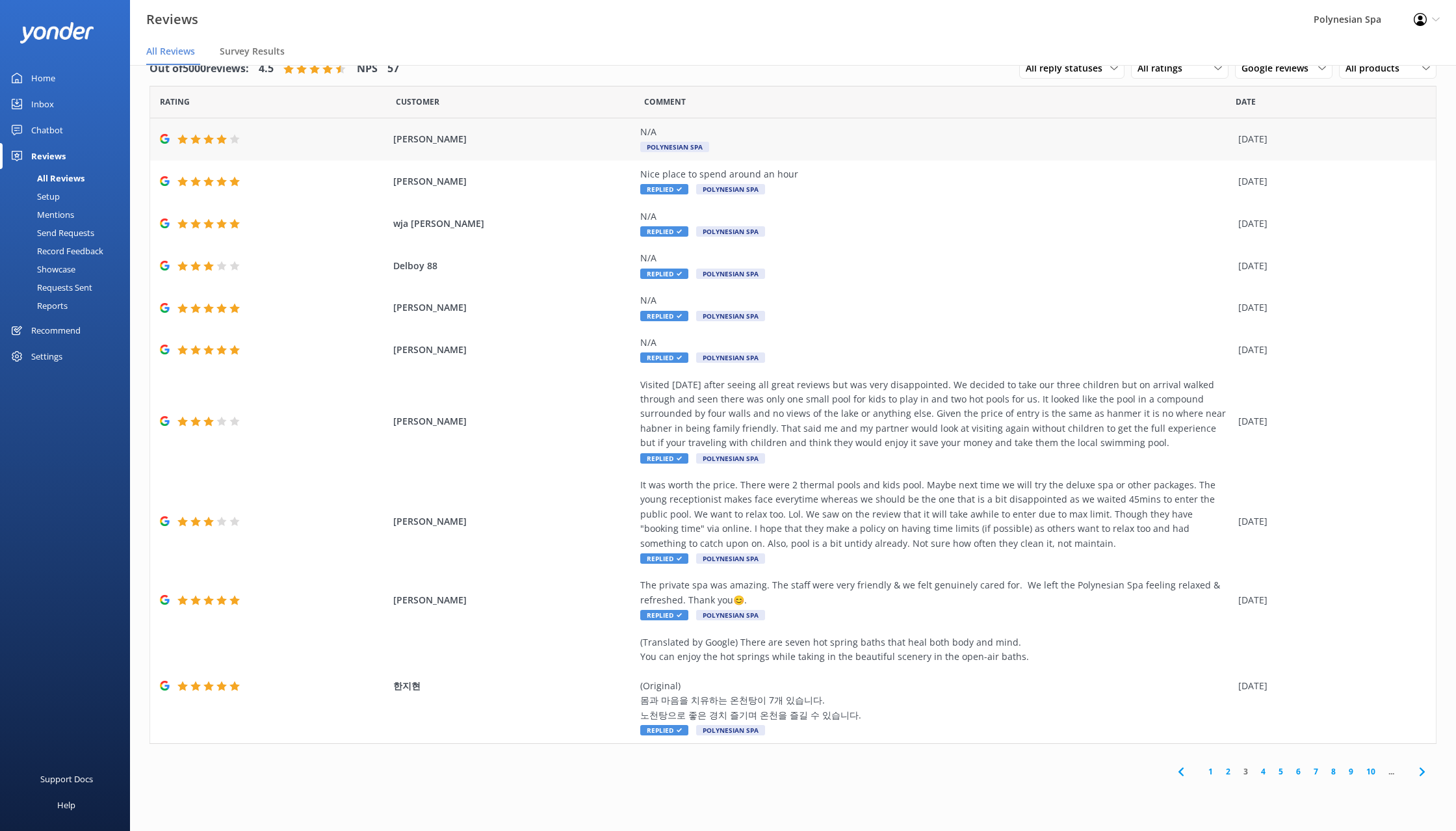
click at [823, 146] on div "N/A Polynesian Spa" at bounding box center [935, 139] width 591 height 29
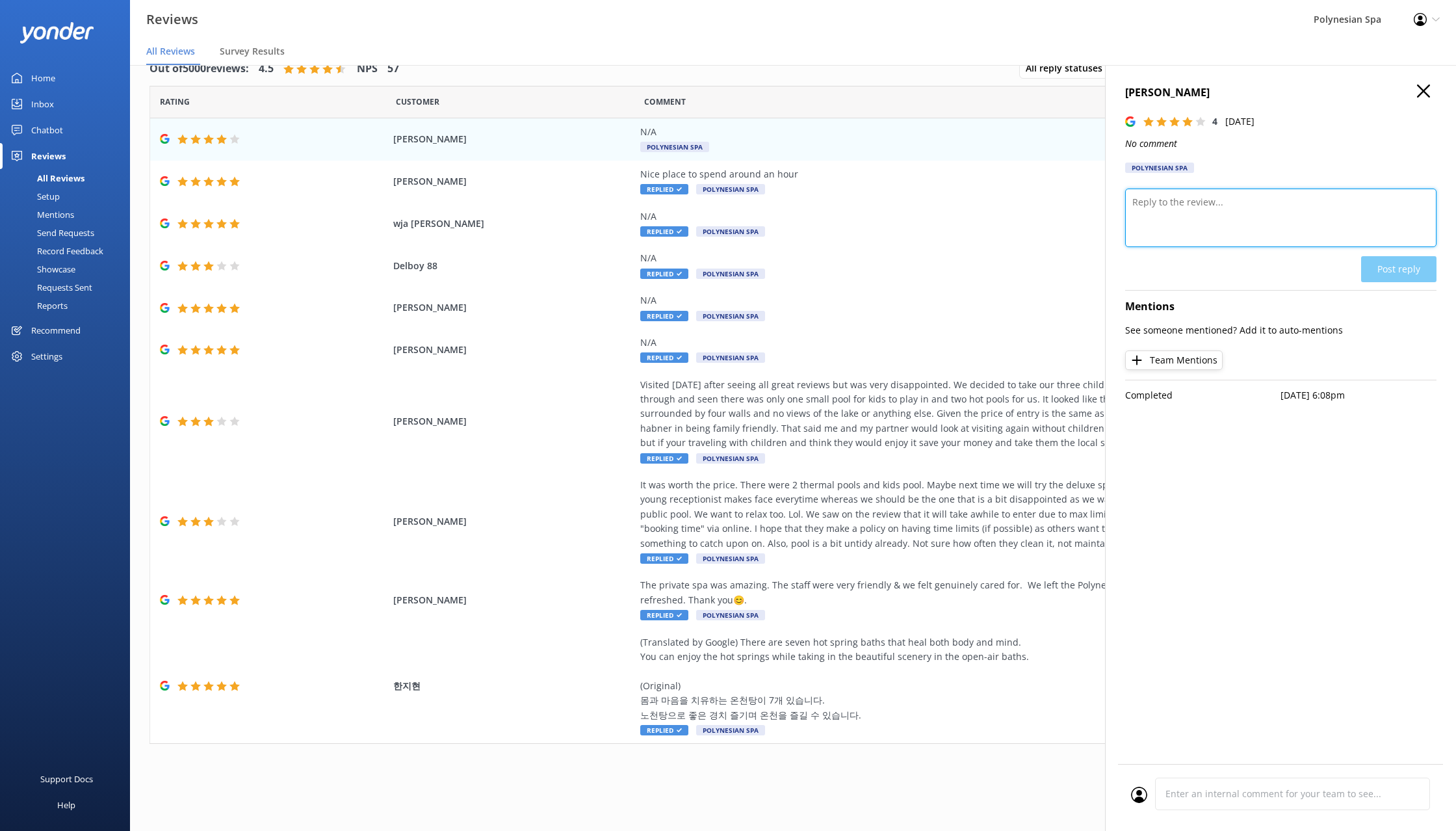
click at [1194, 222] on textarea at bounding box center [1280, 218] width 311 height 59
type textarea "Thank you for your review."
click at [1386, 263] on button "Post reply" at bounding box center [1399, 269] width 76 height 26
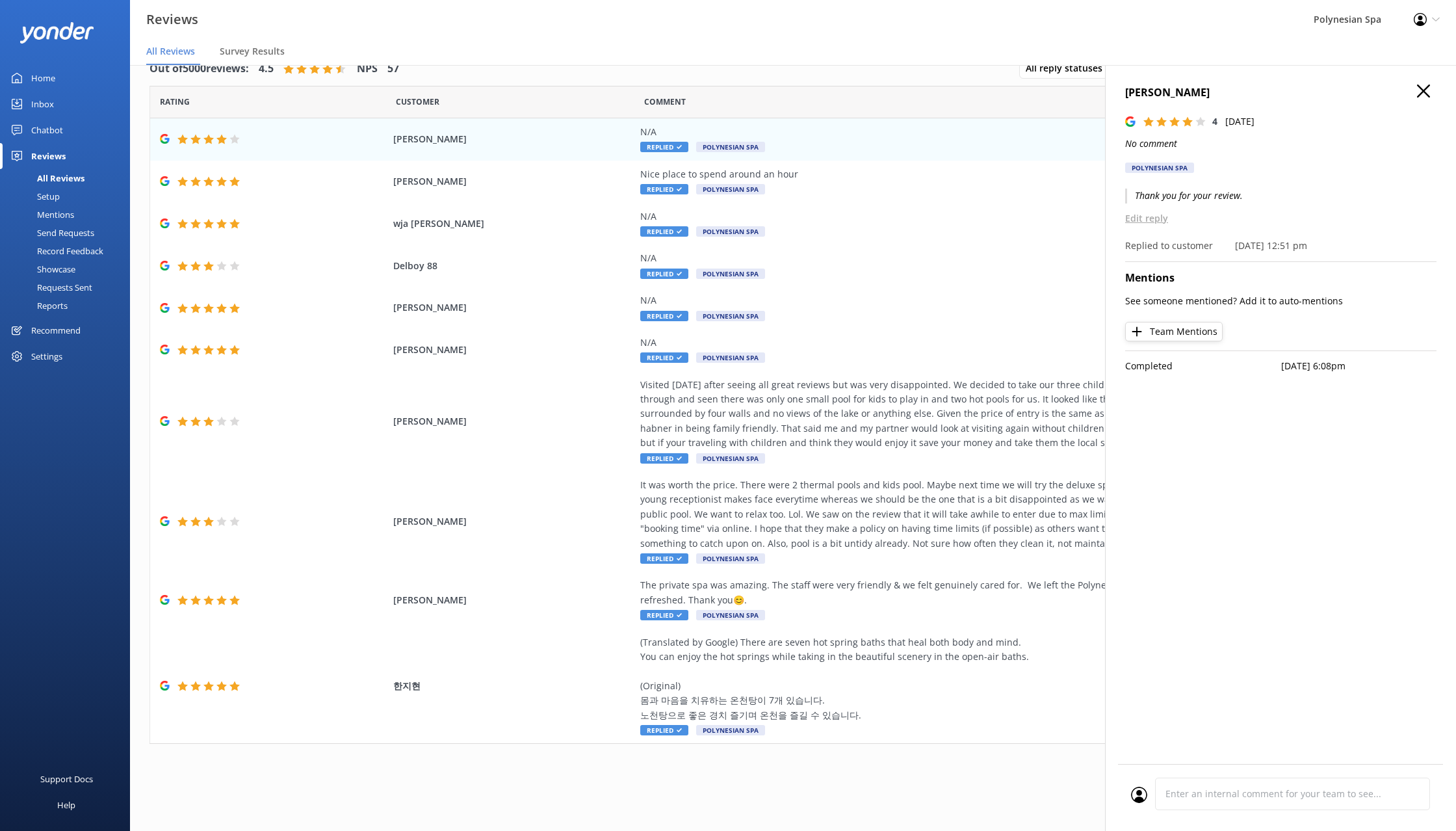
click at [1423, 92] on use "button" at bounding box center [1423, 91] width 13 height 13
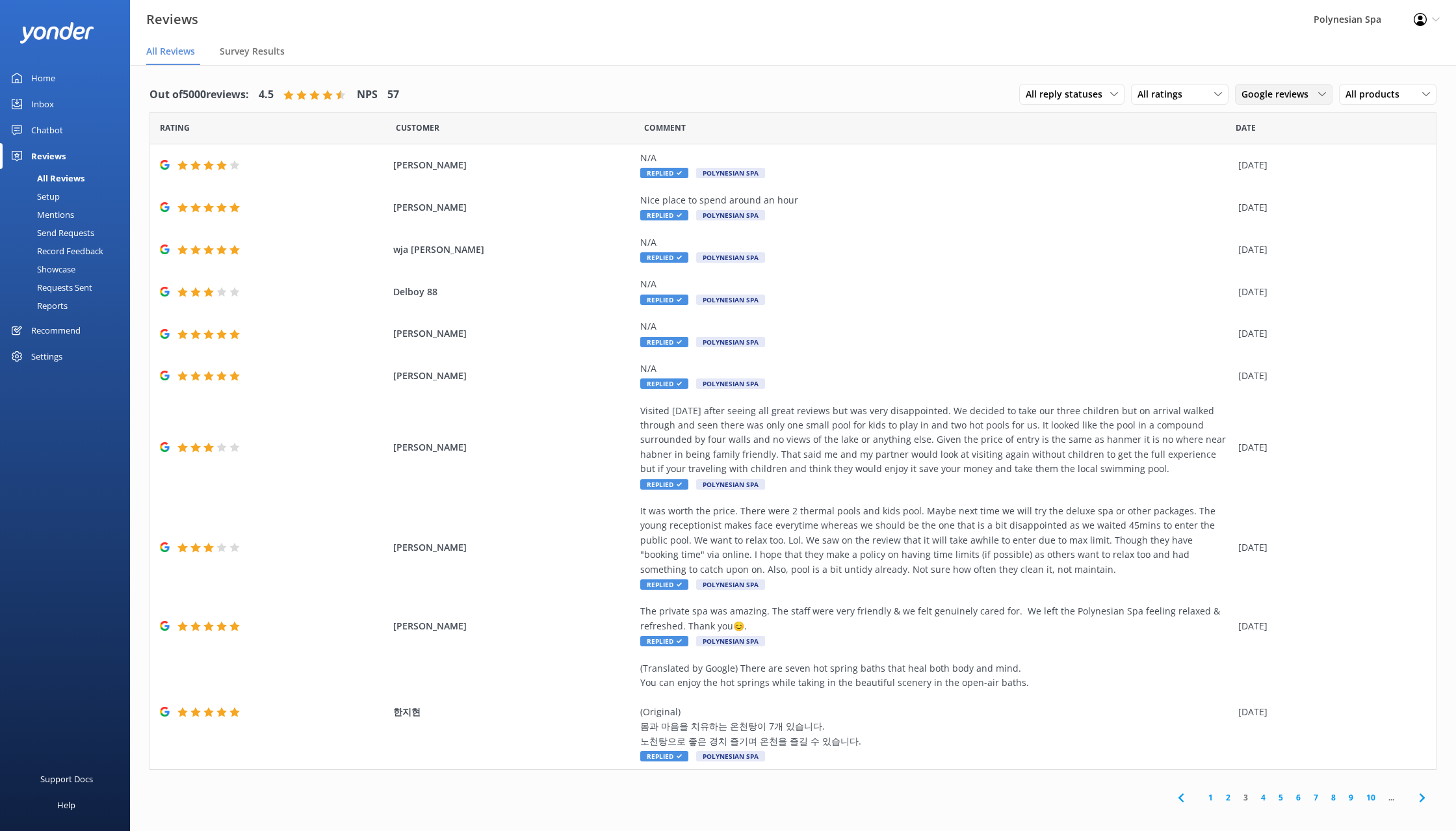
click at [1257, 86] on div "Google reviews All sources Yonder survey Heard by staff BookMe Get Your Guide T…" at bounding box center [1283, 95] width 97 height 21
click at [1269, 121] on div "All sources" at bounding box center [1262, 121] width 41 height 13
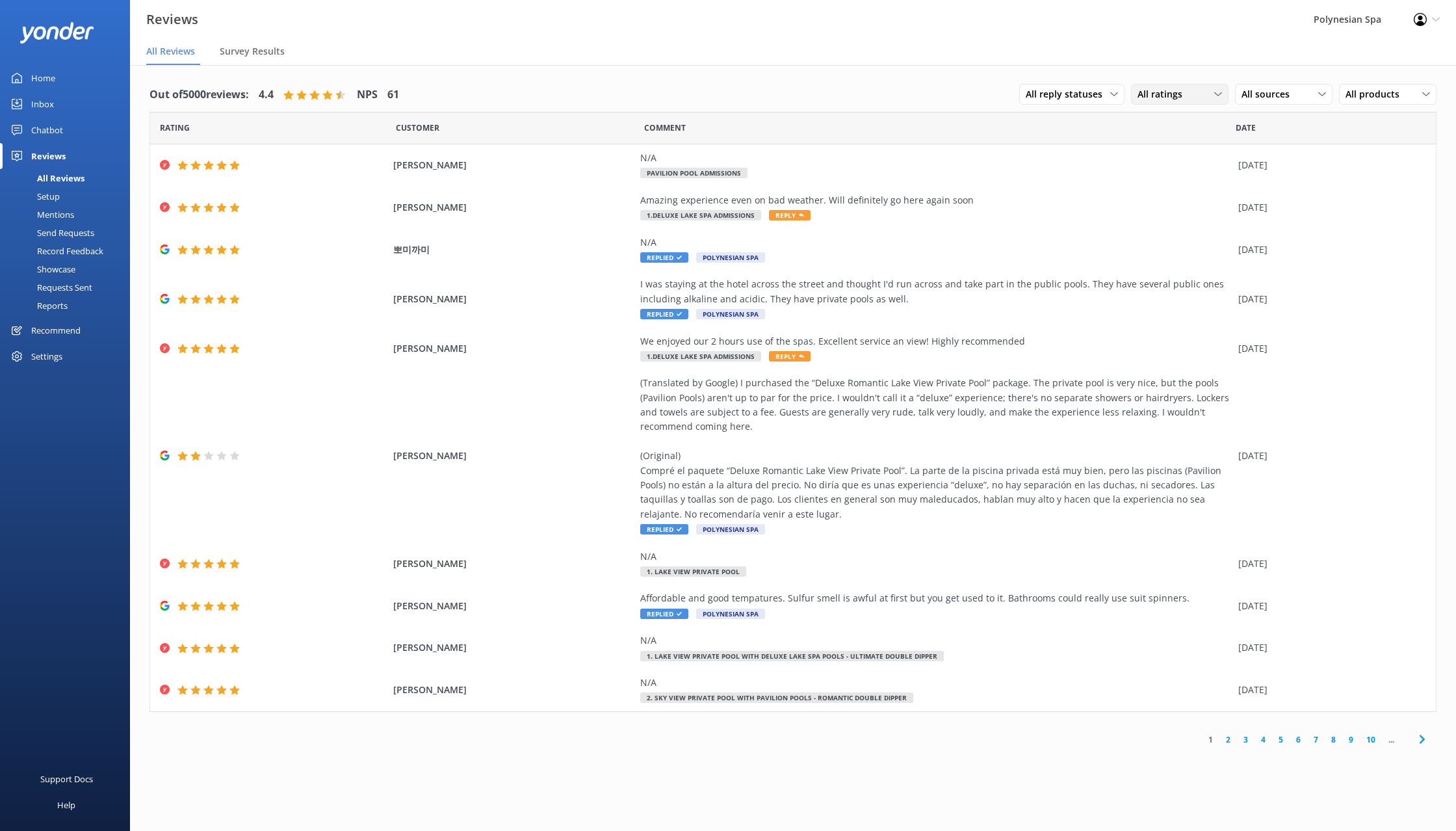
click at [1168, 90] on span "All ratings" at bounding box center [1164, 94] width 52 height 14
click at [1190, 203] on div "Detractors" at bounding box center [1180, 200] width 59 height 13
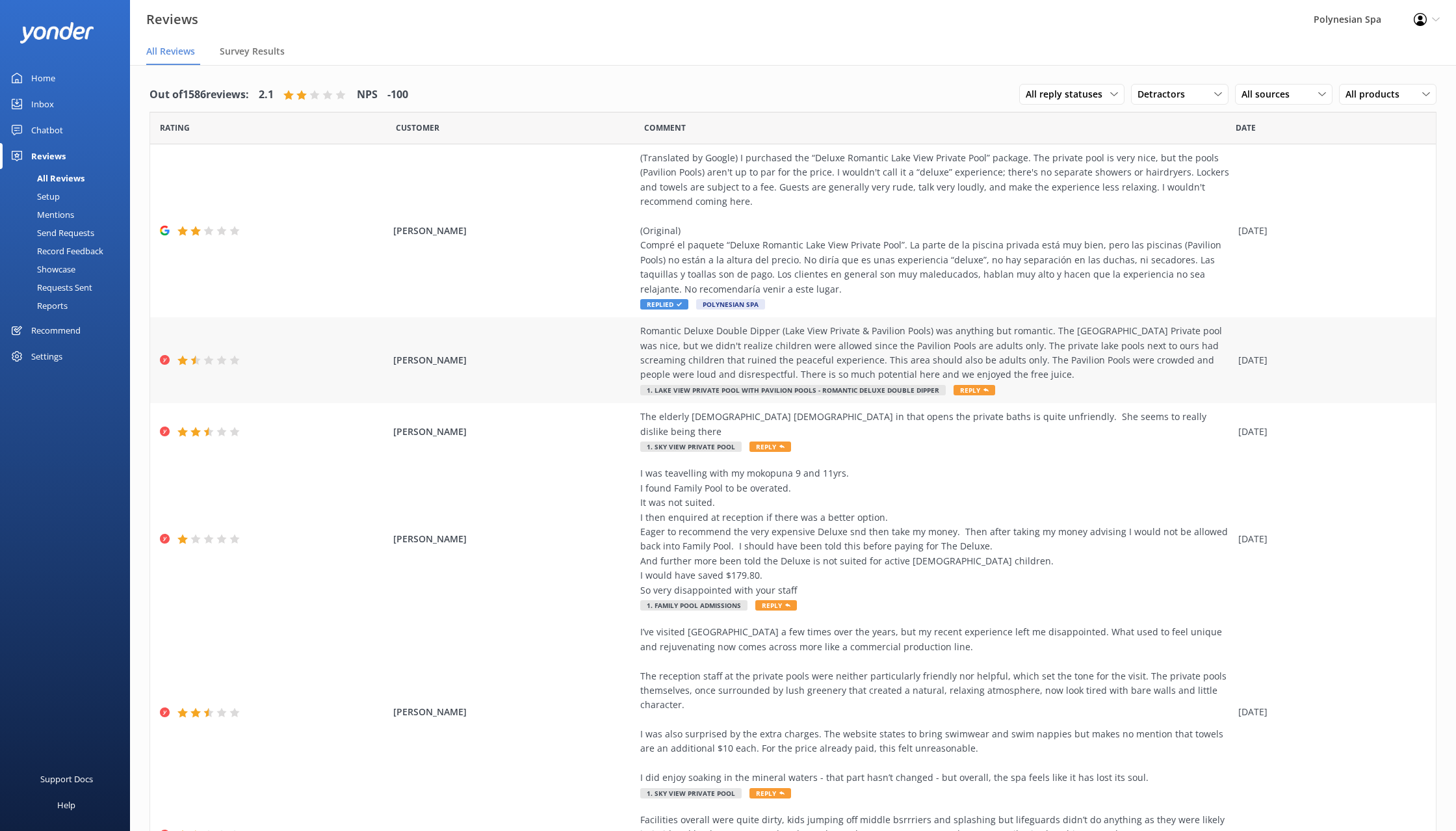
click at [1076, 372] on div "Romantic Deluxe Double Dipper (Lake View Private & Pavilion Pools) was anything…" at bounding box center [935, 354] width 591 height 59
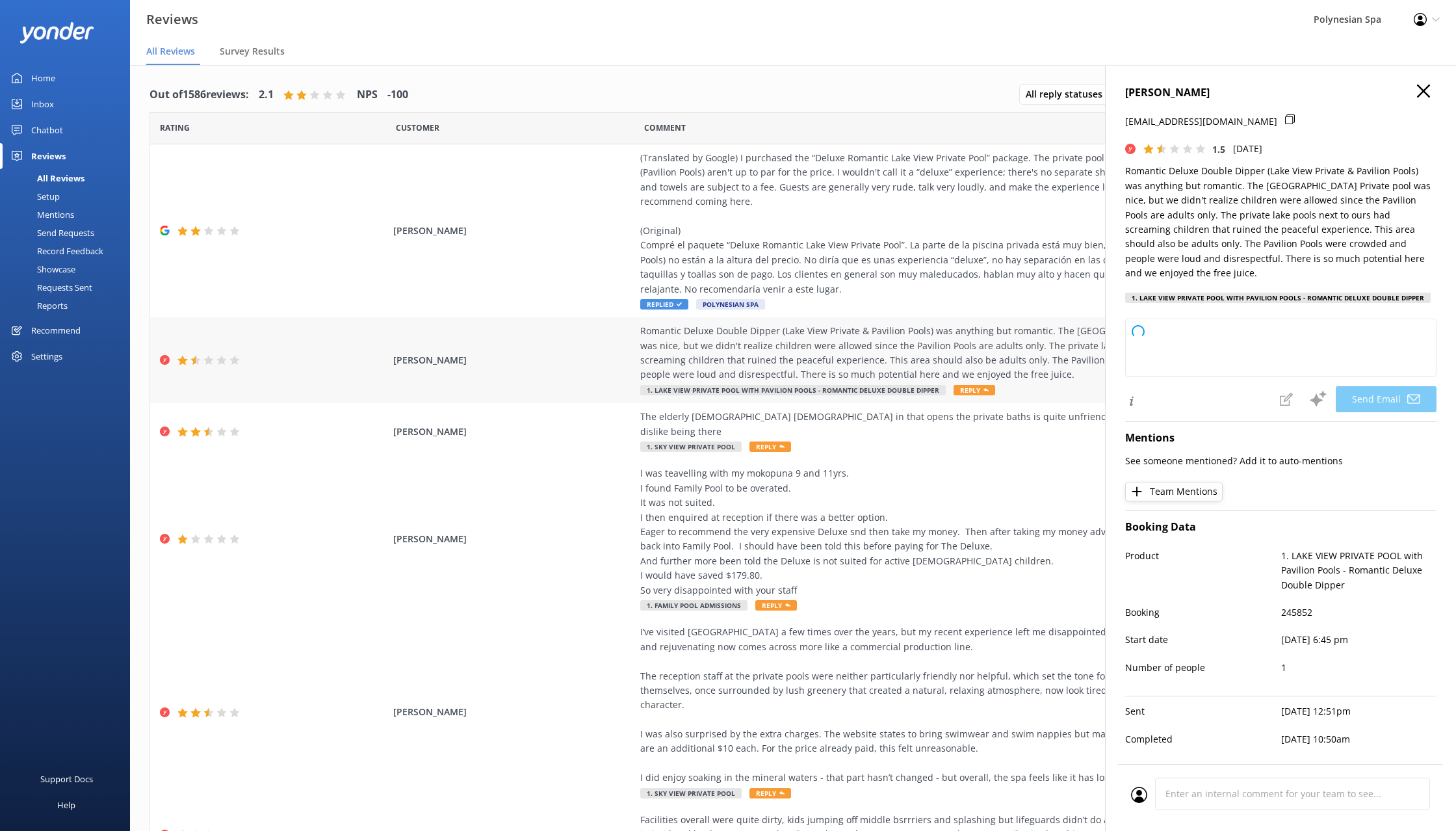
type textarea "Dear [PERSON_NAME], thank you for sharing your experience and for highlighting …"
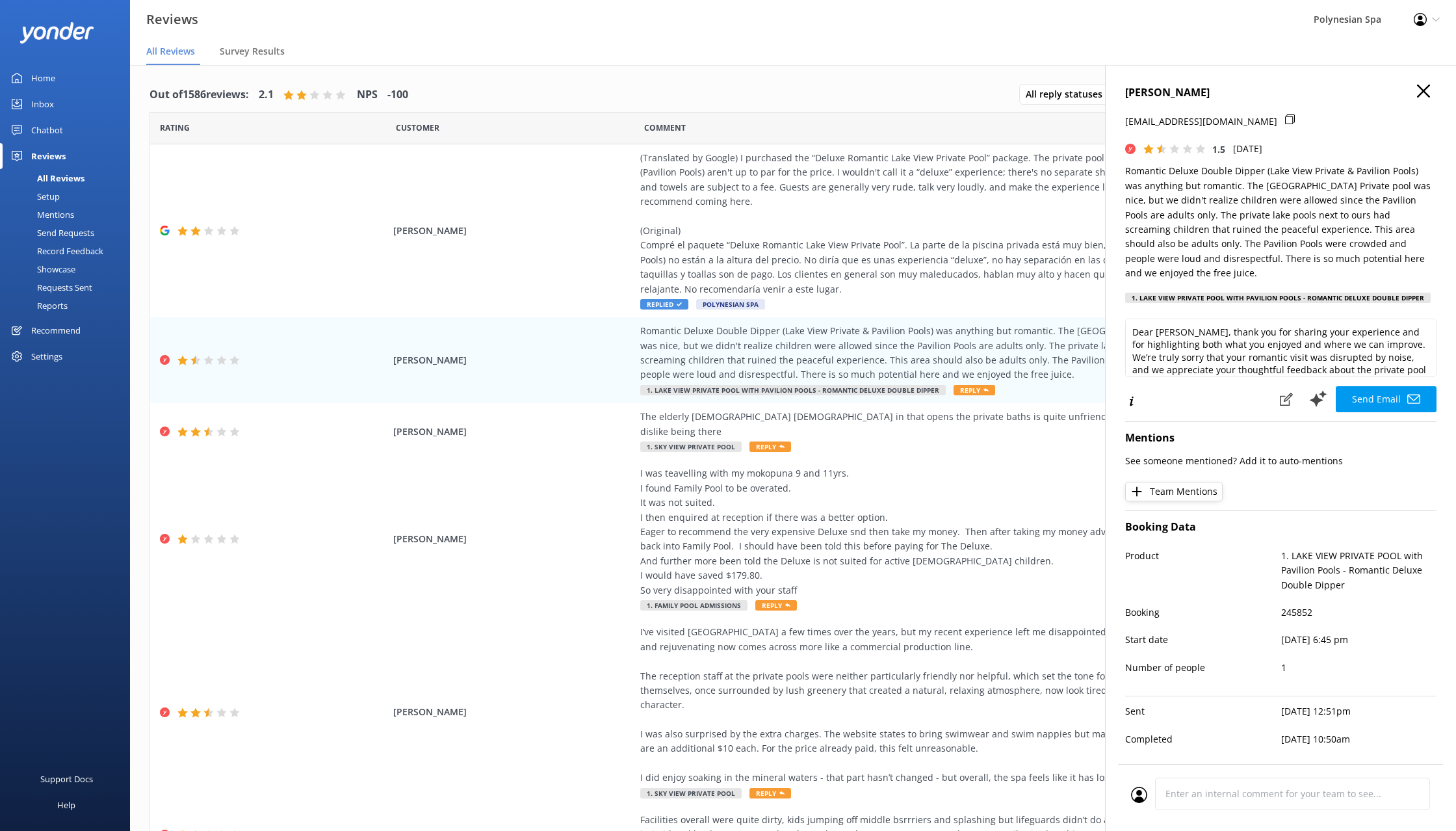
click at [1425, 91] on icon "button" at bounding box center [1423, 91] width 13 height 13
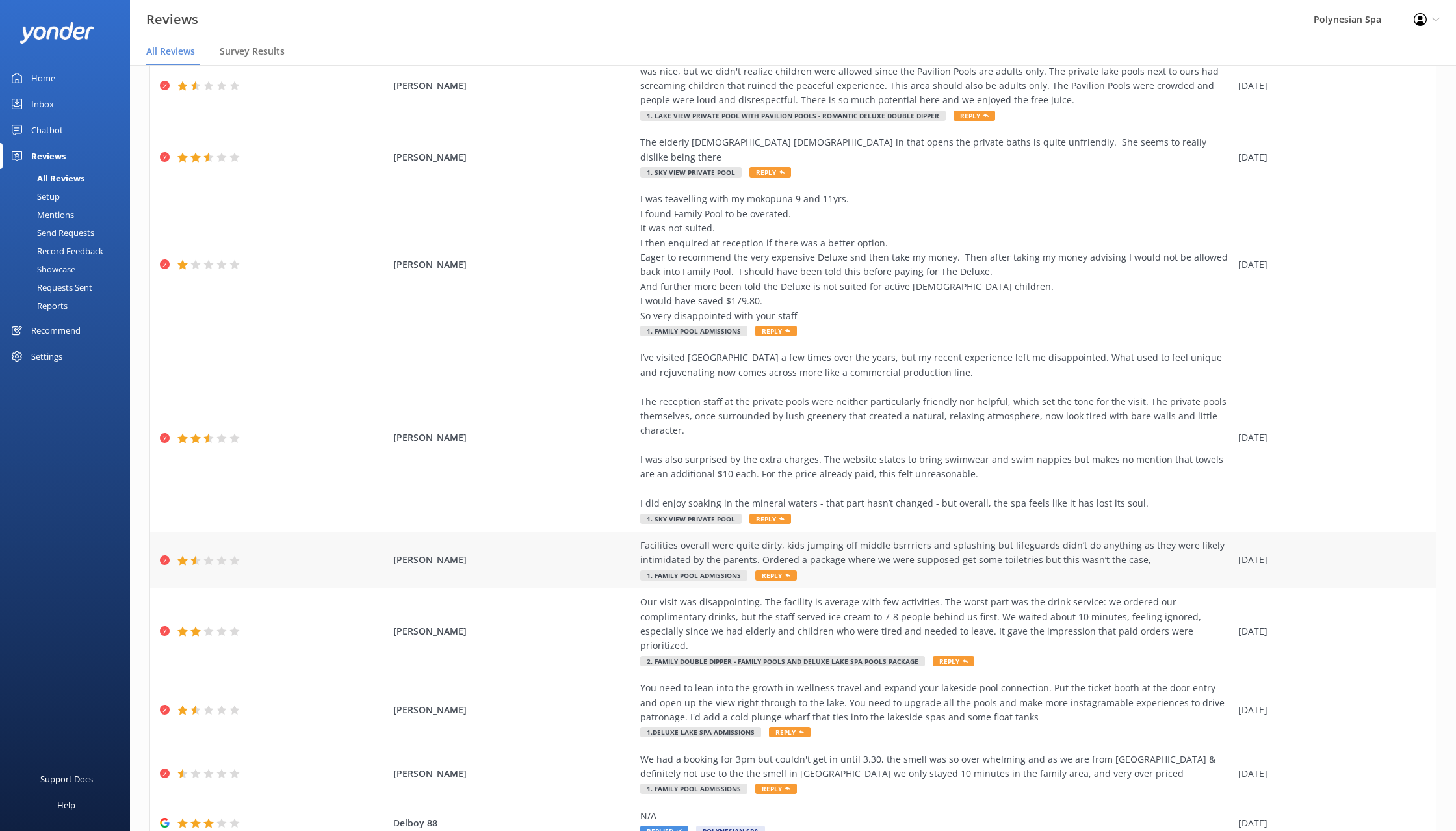
scroll to position [302, 0]
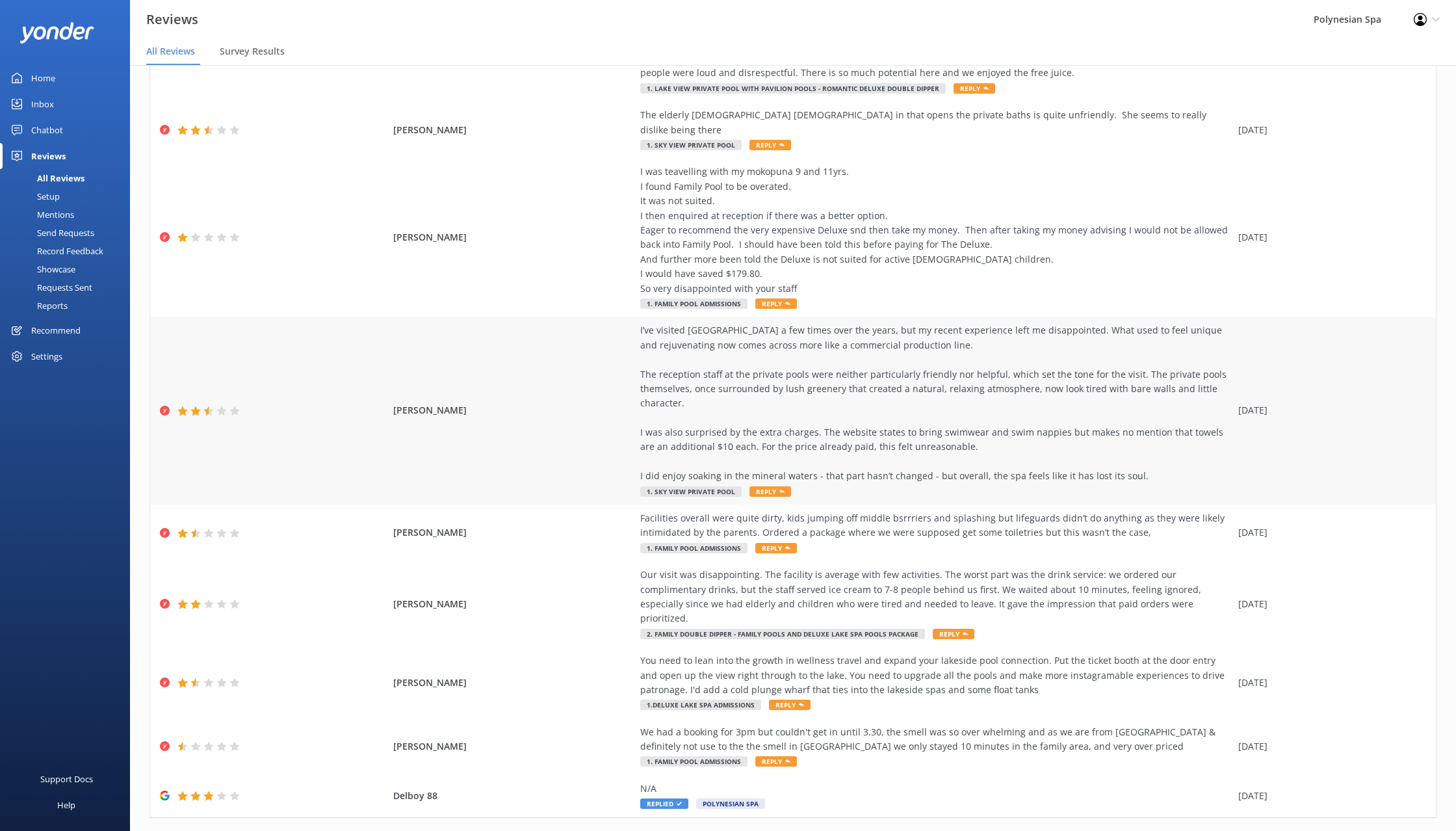
click at [1170, 440] on div "I’ve visited [GEOGRAPHIC_DATA] a few times over the years, but my recent experi…" at bounding box center [935, 403] width 591 height 160
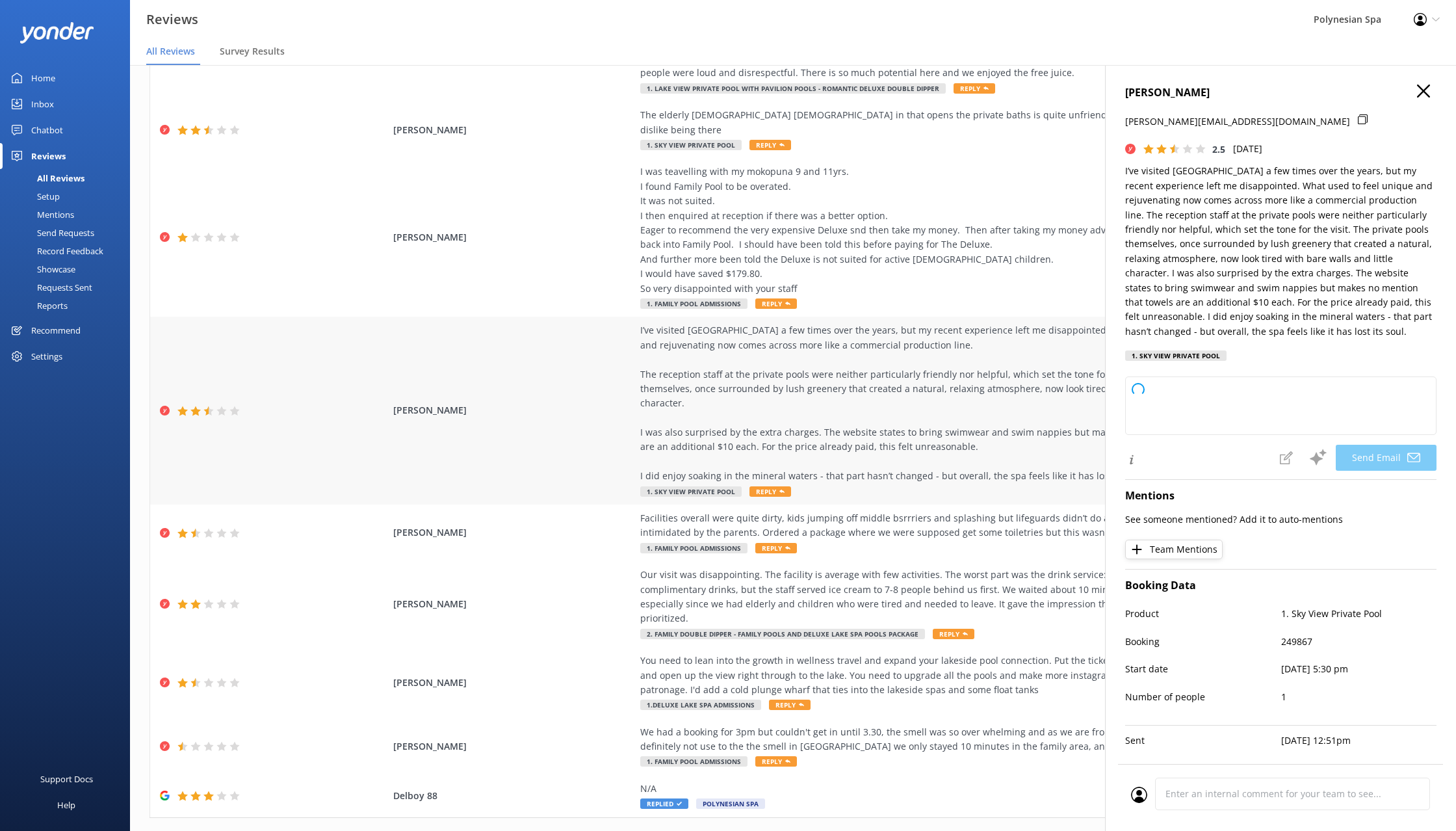
type textarea "Dear [PERSON_NAME], thank you for sharing your thoughtful feedback and for bein…"
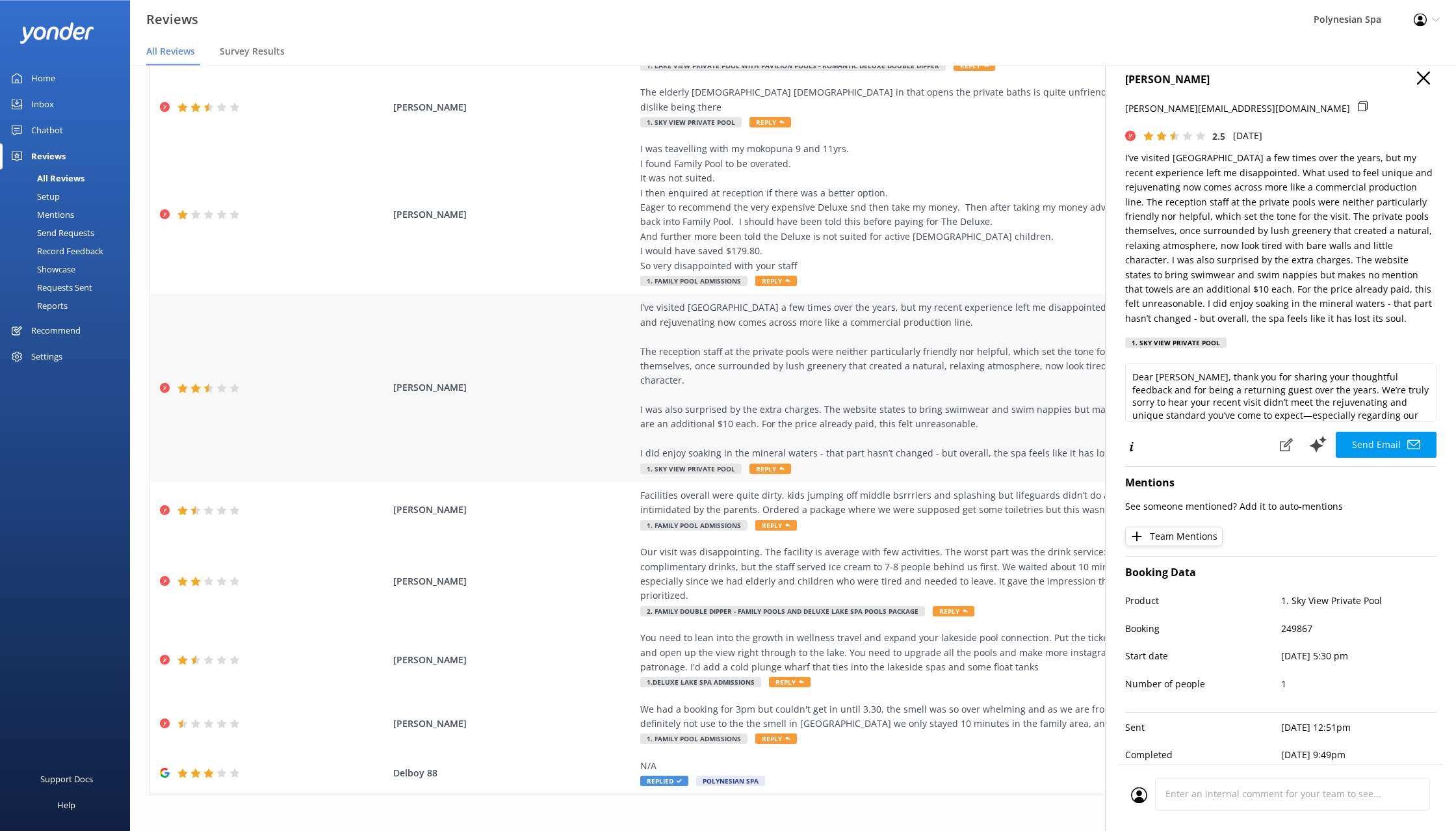
scroll to position [26, 0]
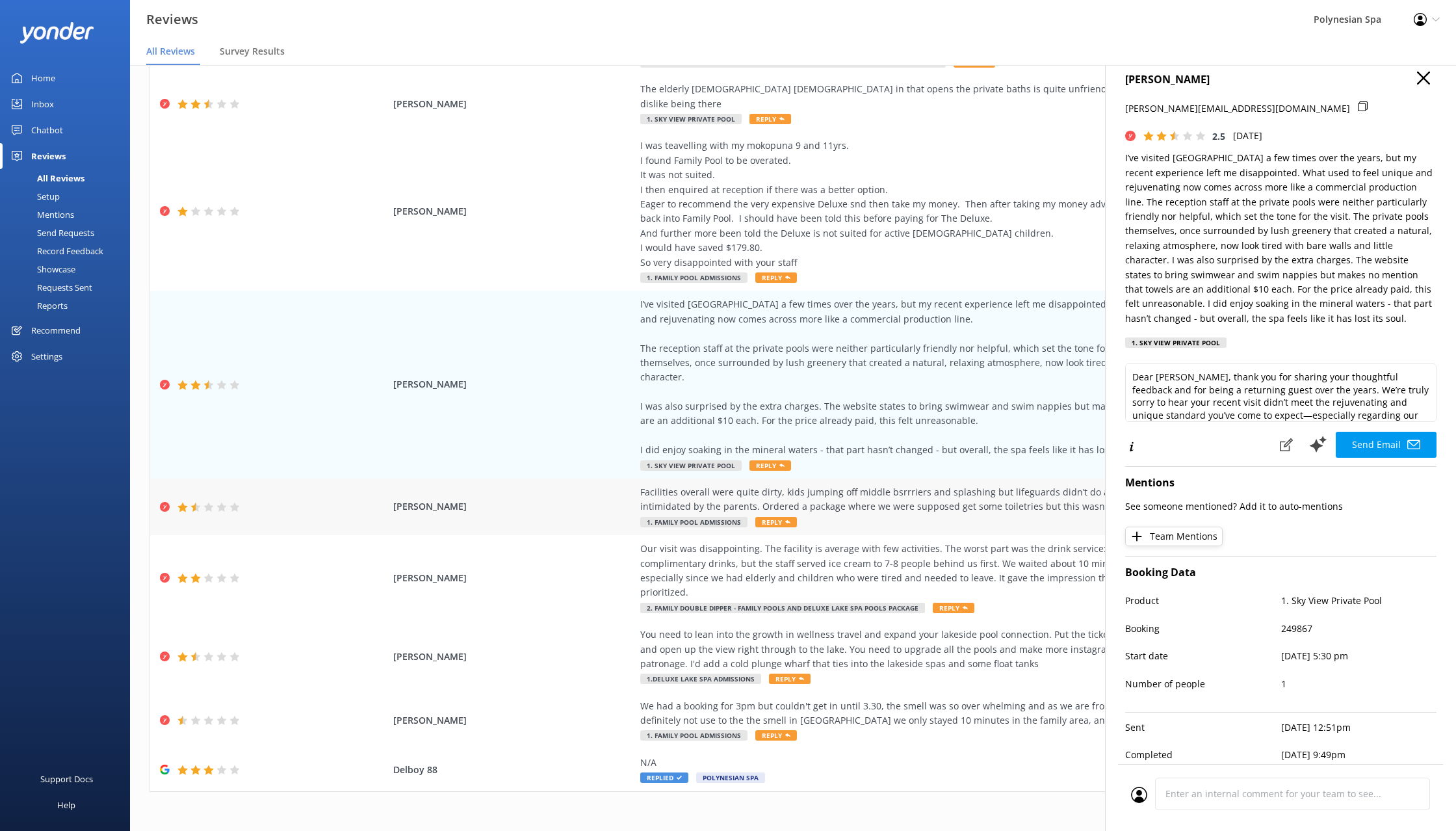
click at [984, 498] on div "Facilities overall were quite dirty, kids jumping off middle bsrrriers and spla…" at bounding box center [935, 500] width 591 height 29
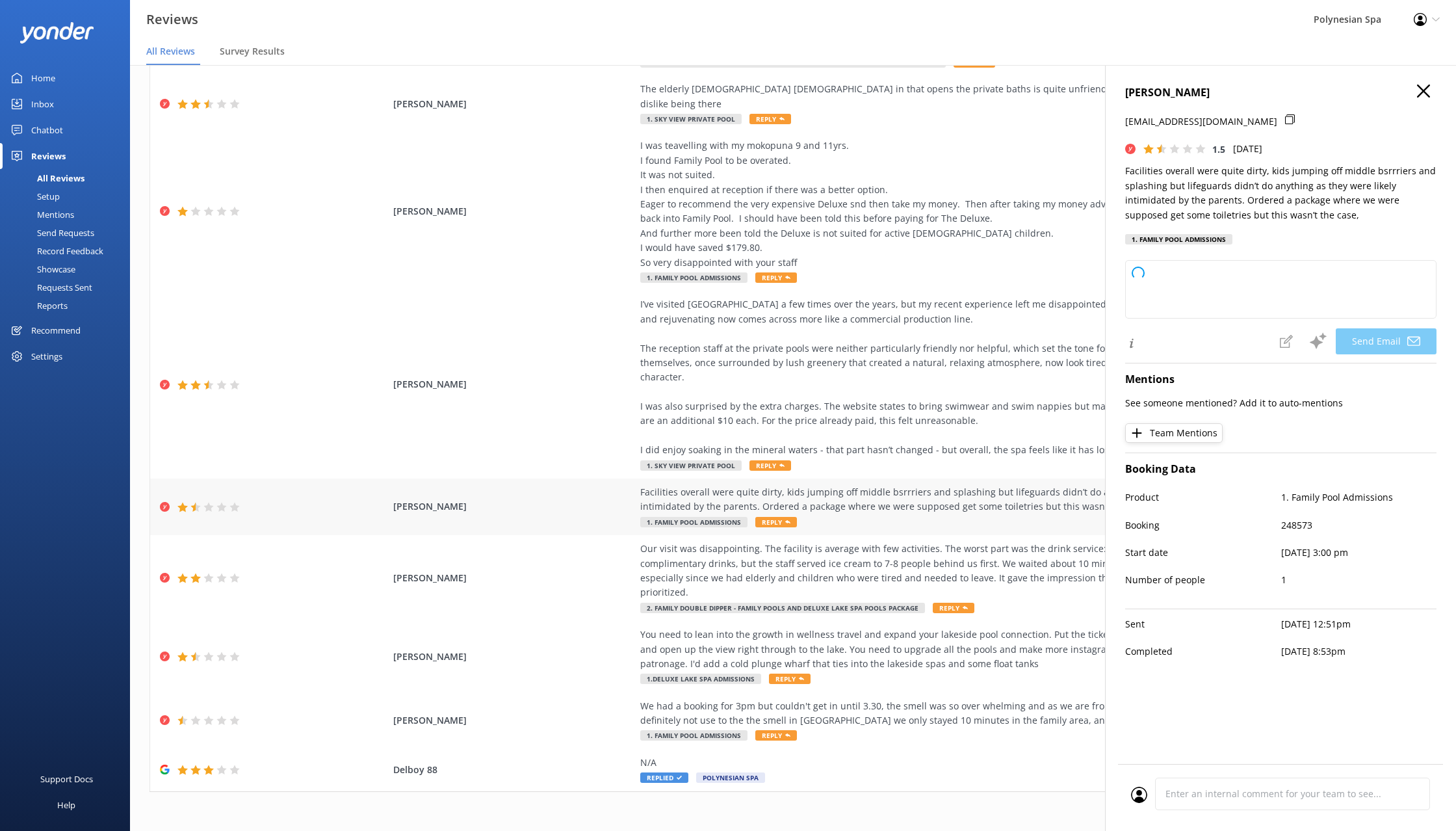
type textarea "Kia ora, Theo. Thank you for taking the time to share your experience with us—w…"
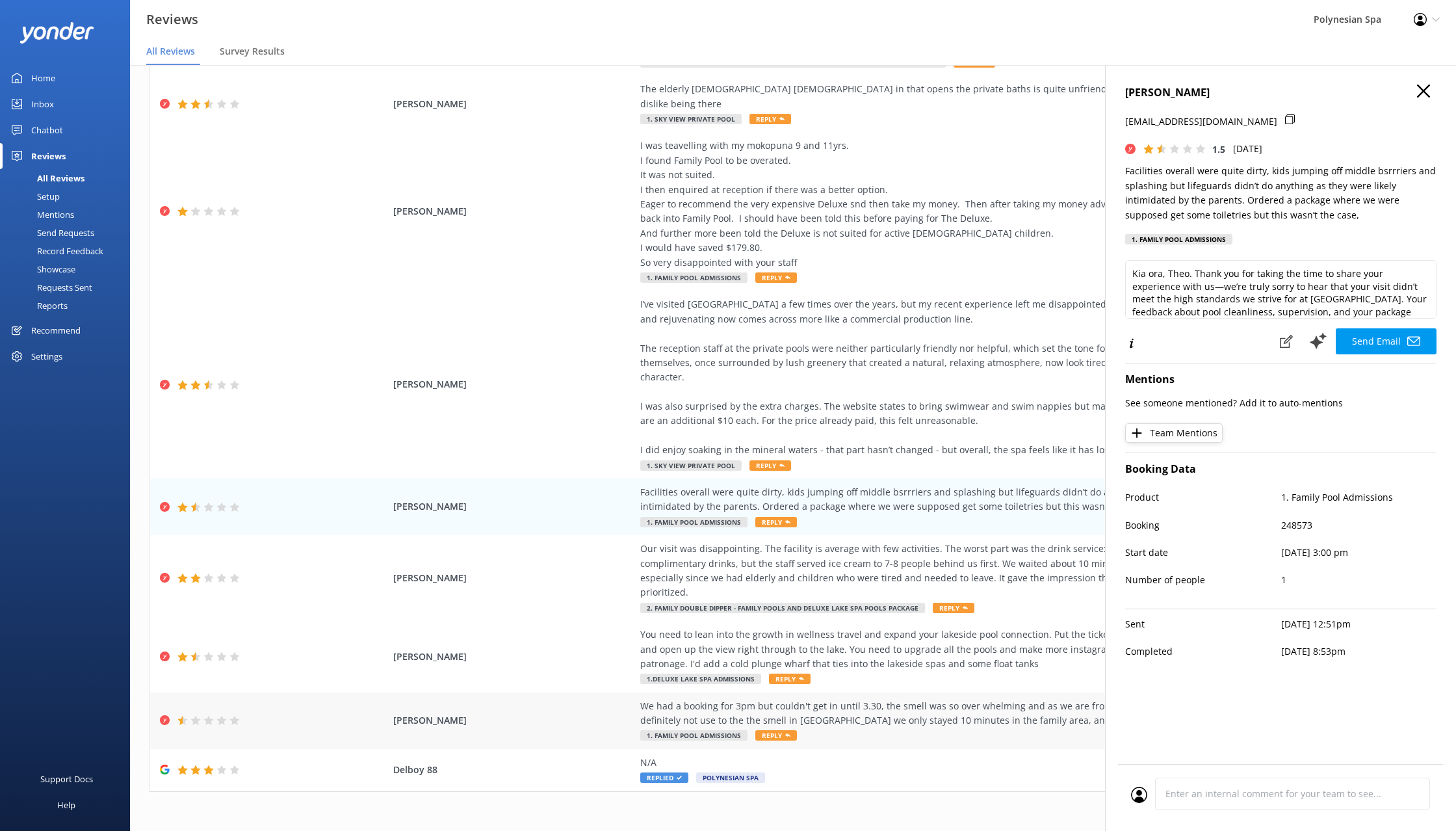
click at [977, 702] on div "We had a booking for 3pm but couldn't get in until 3.30, the smell was so over …" at bounding box center [935, 721] width 591 height 43
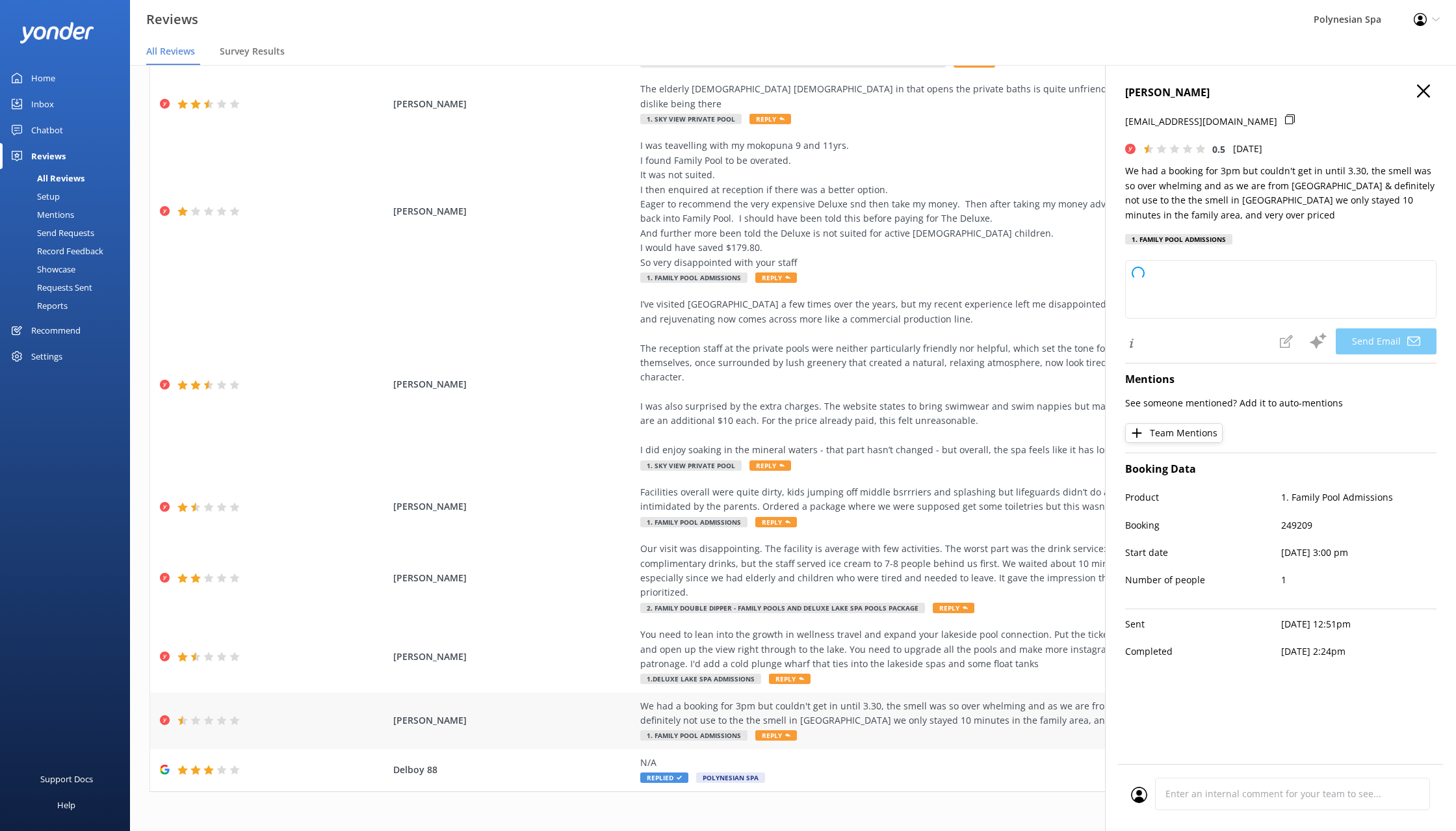
type textarea "Dear [PERSON_NAME], thank you for sharing your experience with us. We’re truly …"
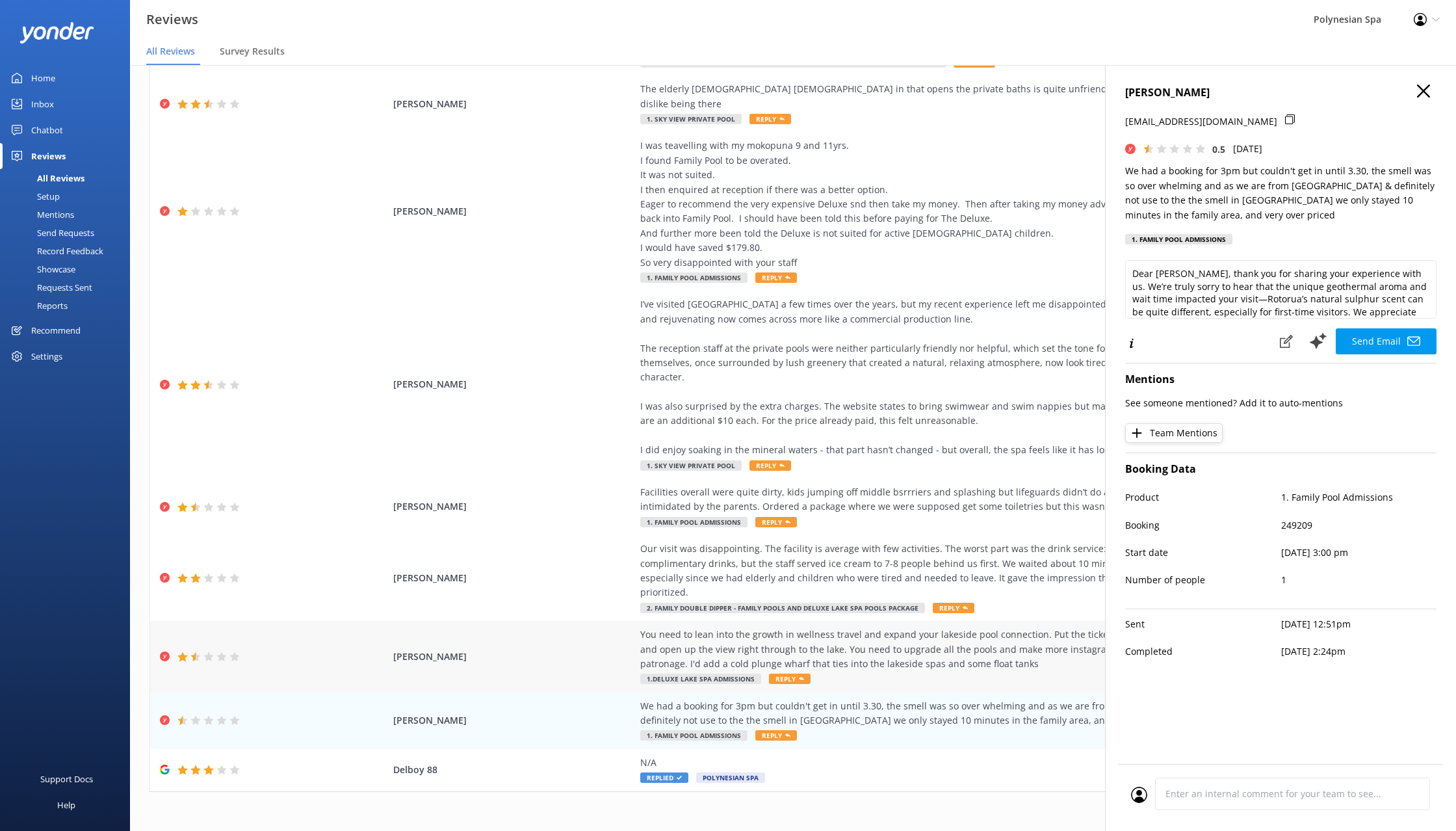
click at [933, 628] on div "You need to lean into the growth in wellness travel and expand your lakeside po…" at bounding box center [935, 650] width 591 height 43
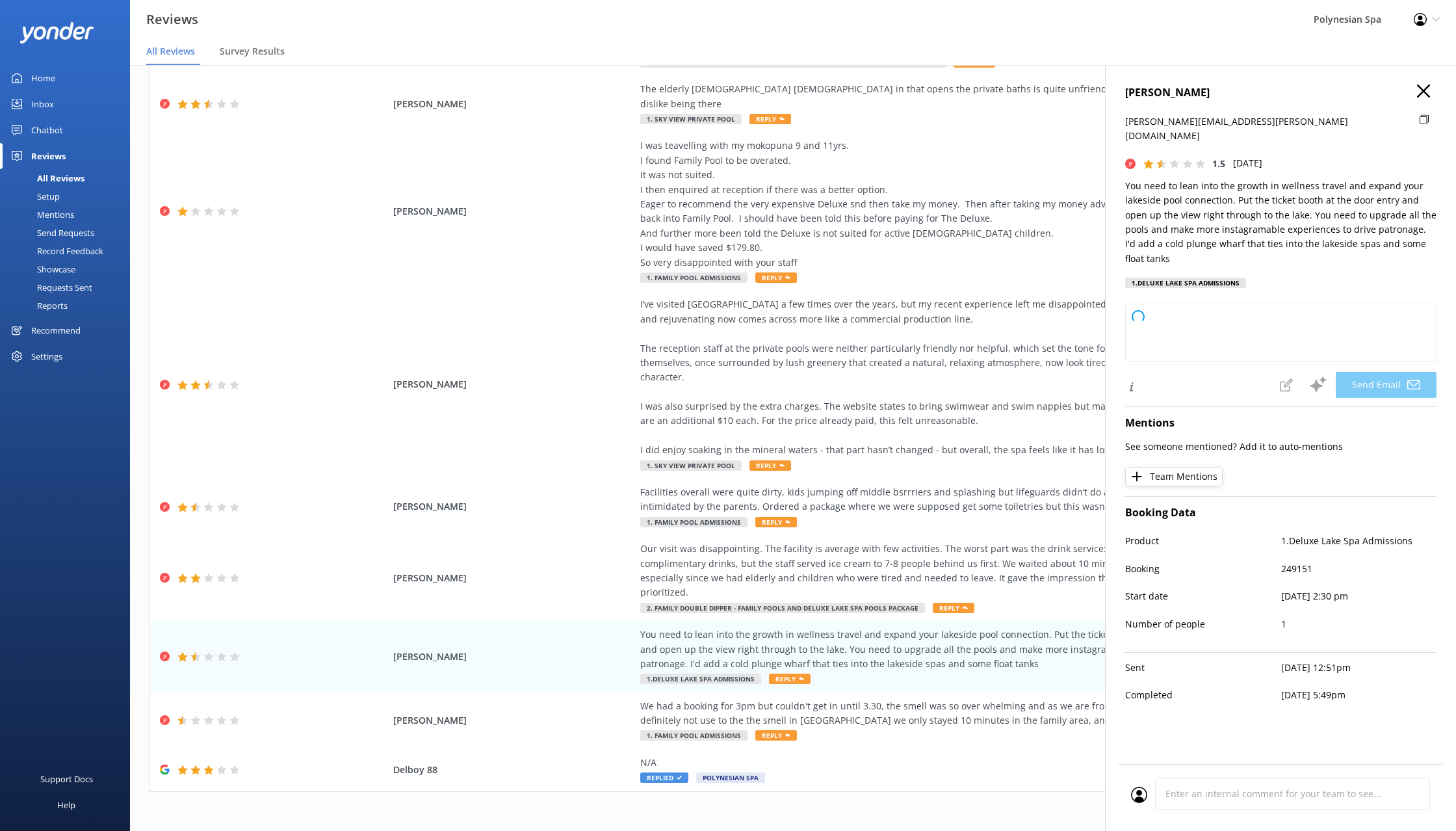
click at [1420, 91] on icon "button" at bounding box center [1423, 91] width 13 height 13
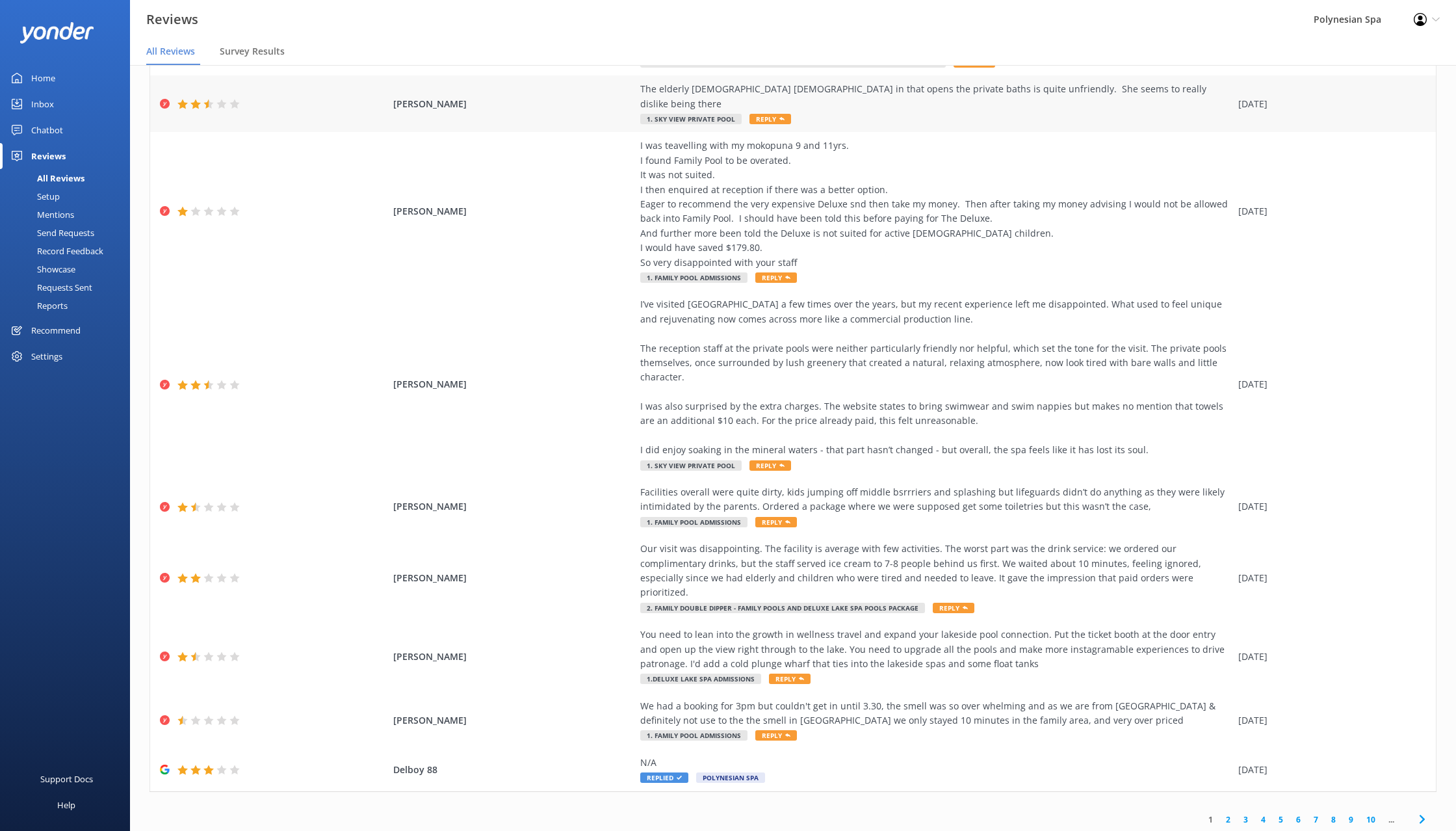
scroll to position [0, 0]
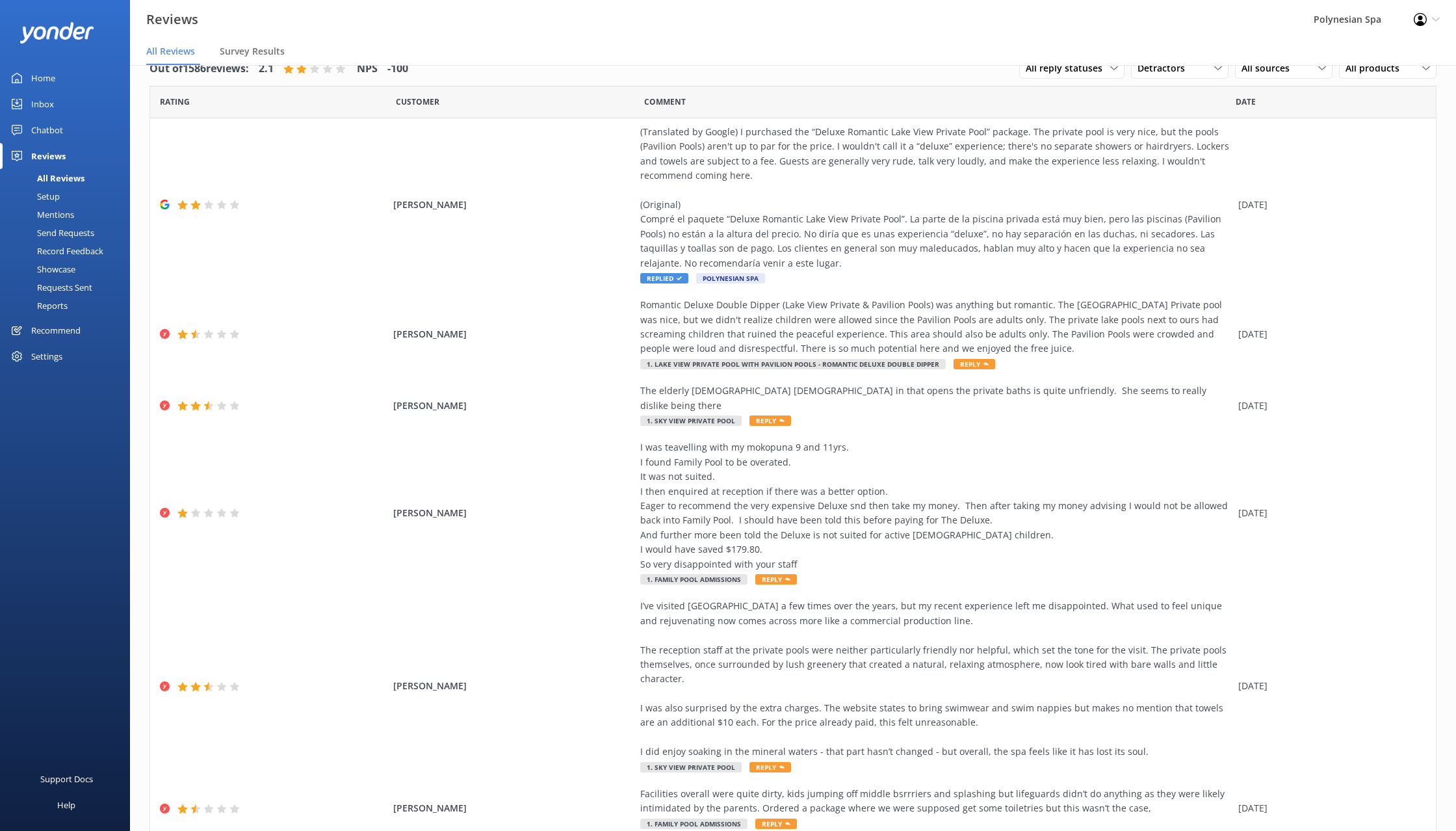
click at [63, 77] on link "Home" at bounding box center [65, 78] width 130 height 26
